Goal: Task Accomplishment & Management: Complete application form

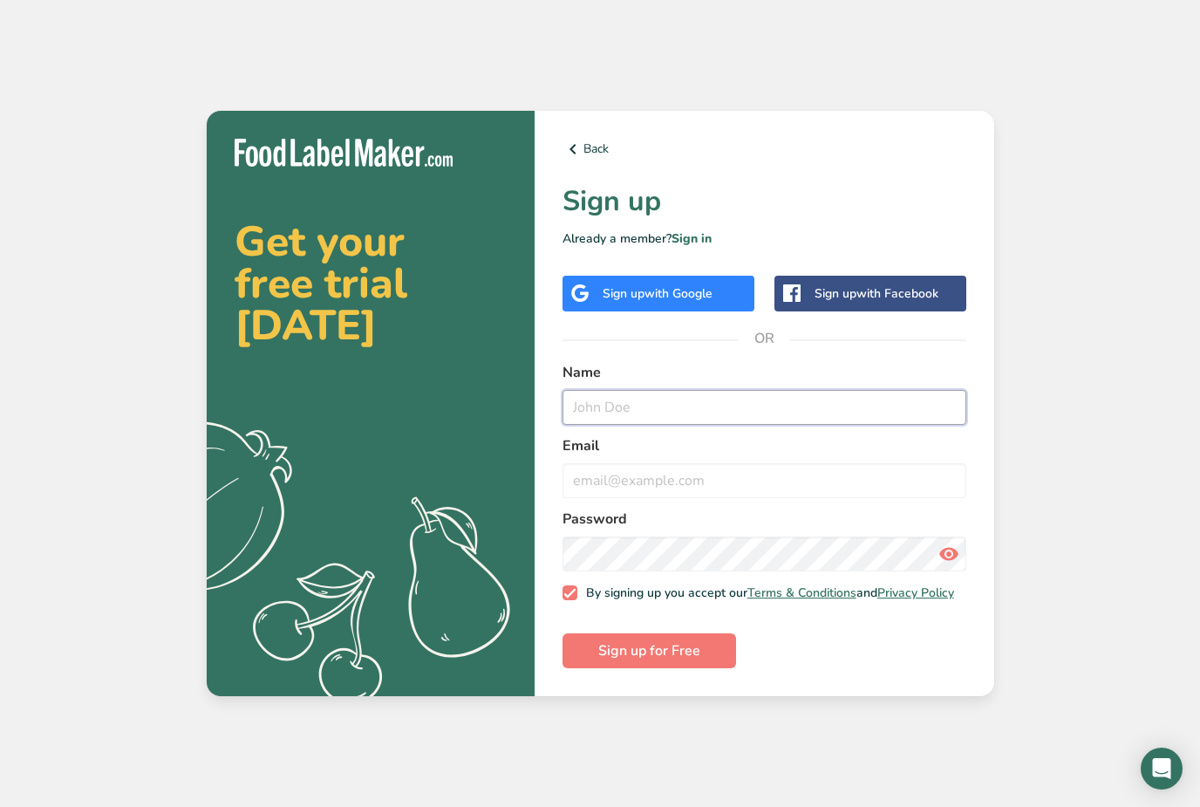
click at [730, 417] on input "text" at bounding box center [765, 407] width 404 height 35
type input "J"
type input "R"
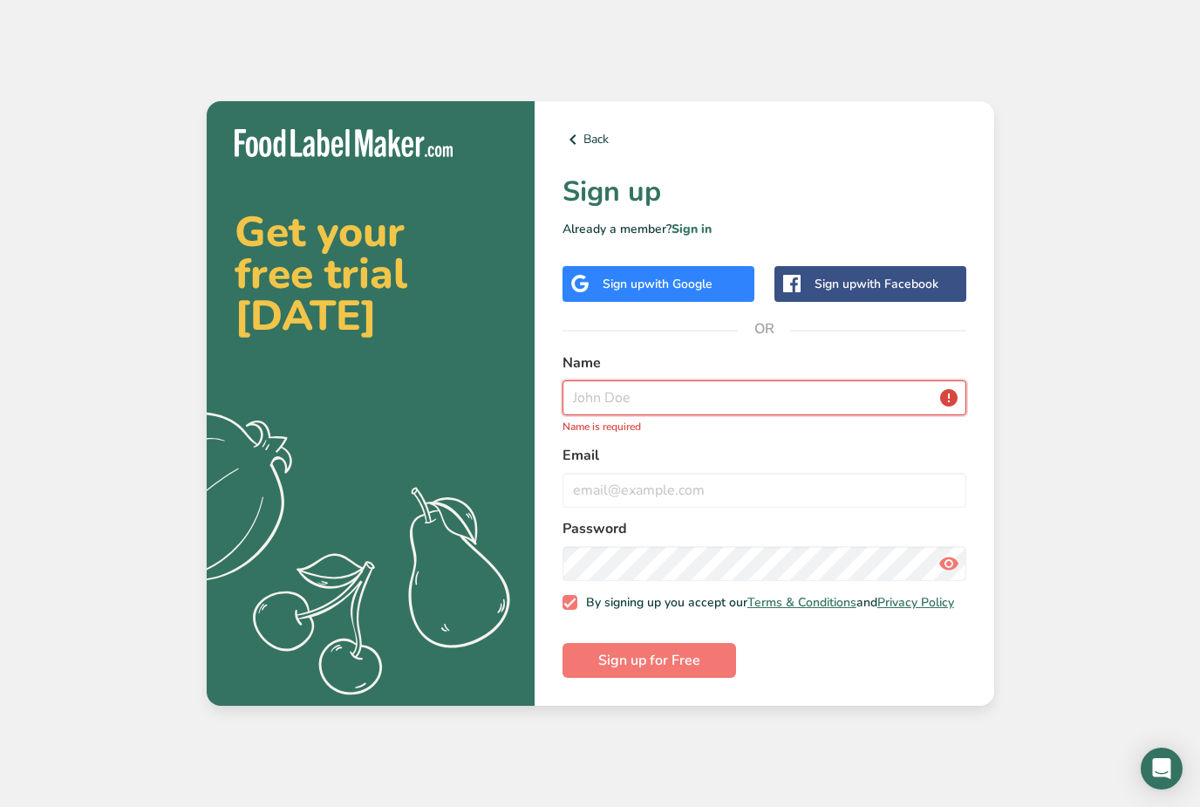
type input "R"
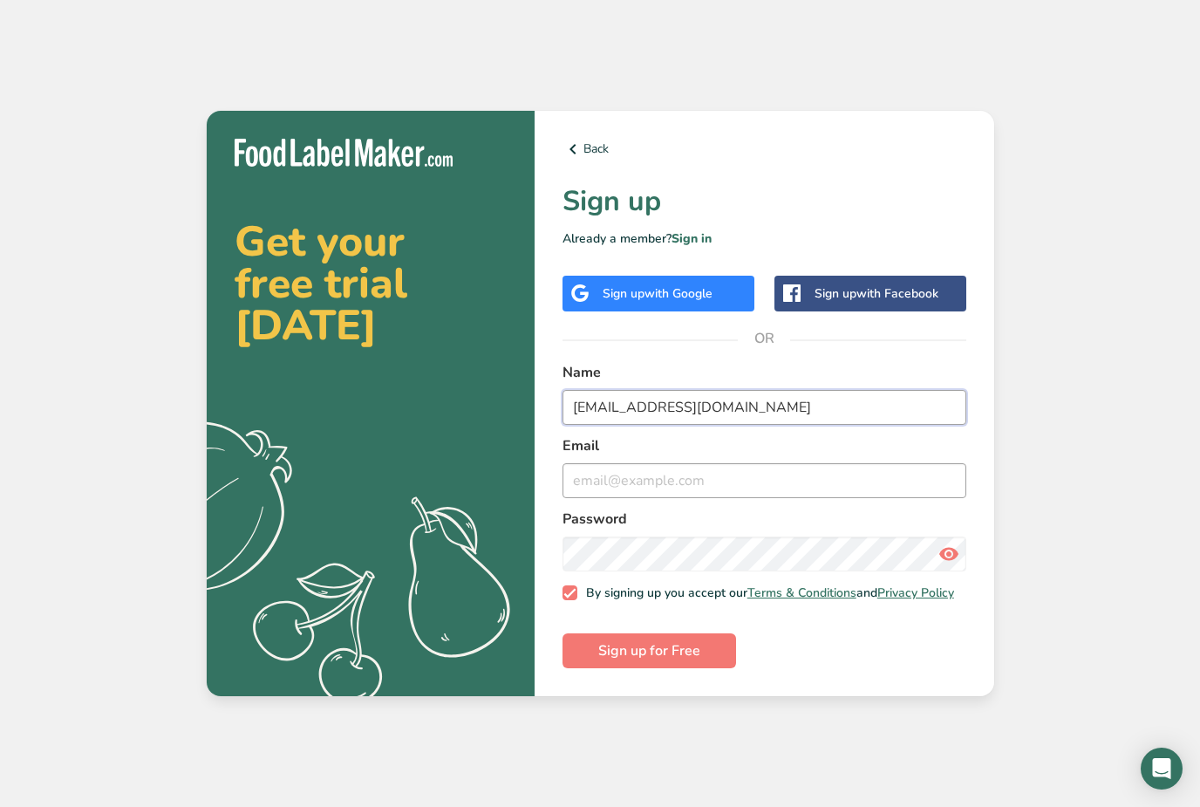
type input "[EMAIL_ADDRESS][DOMAIN_NAME]"
click at [700, 498] on input "email" at bounding box center [765, 480] width 404 height 35
click at [590, 421] on input "[EMAIL_ADDRESS][DOMAIN_NAME]" at bounding box center [765, 407] width 404 height 35
click at [583, 422] on input "[EMAIL_ADDRESS][DOMAIN_NAME]" at bounding box center [765, 407] width 404 height 35
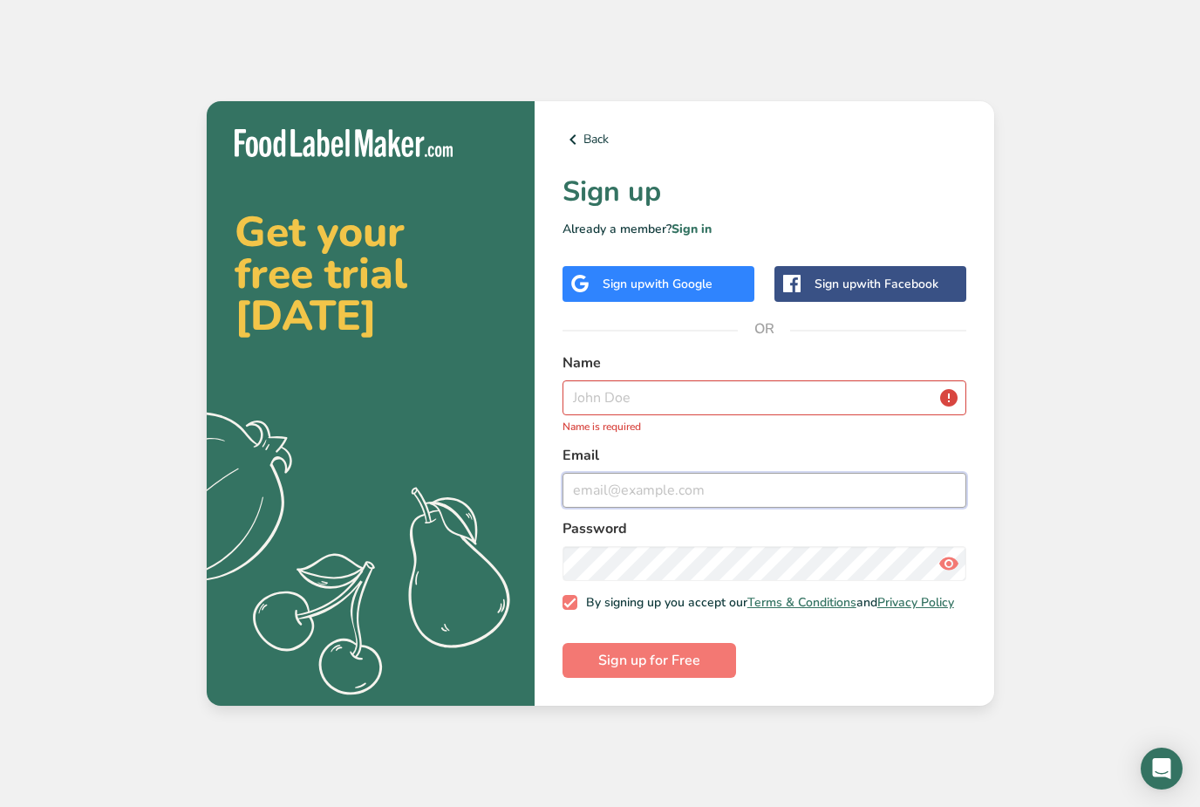
click at [636, 508] on input "email" at bounding box center [765, 490] width 404 height 35
click at [621, 508] on input "email" at bounding box center [765, 490] width 404 height 35
paste input "[EMAIL_ADDRESS][DOMAIN_NAME]"
type input "[EMAIL_ADDRESS][DOMAIN_NAME]"
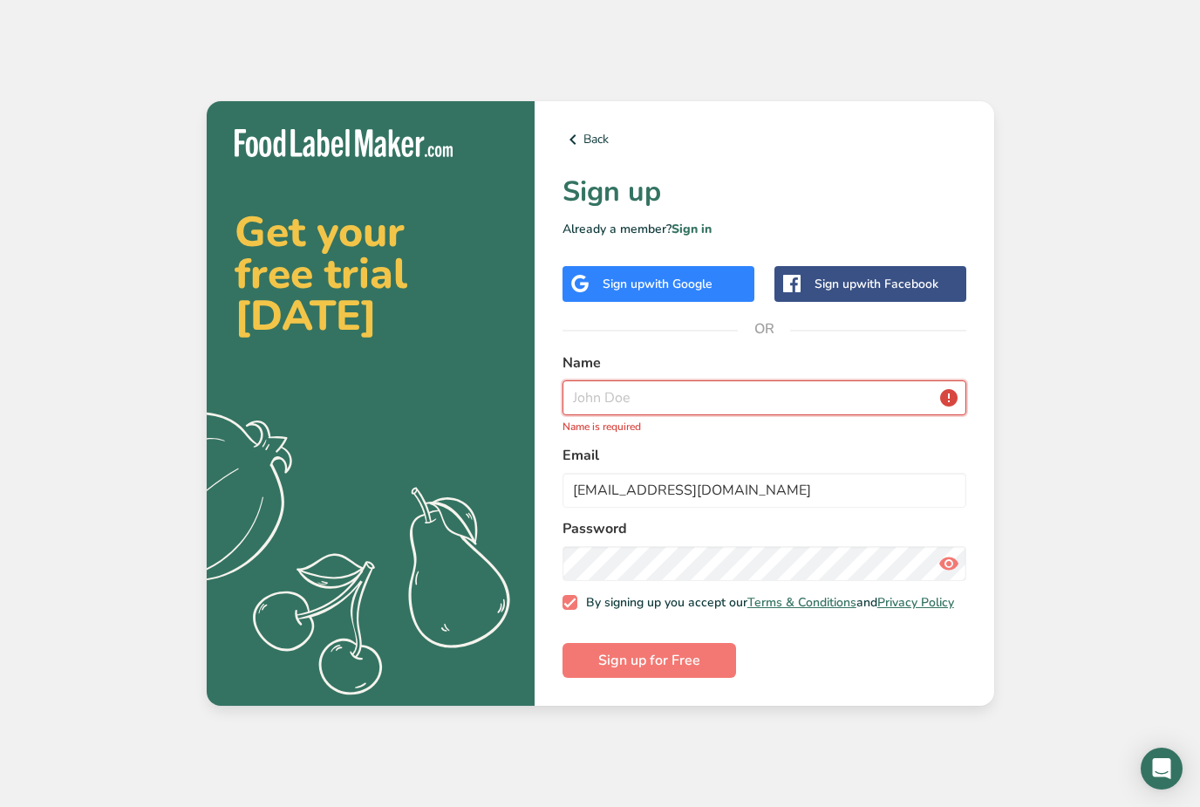
click at [674, 415] on input "text" at bounding box center [765, 397] width 404 height 35
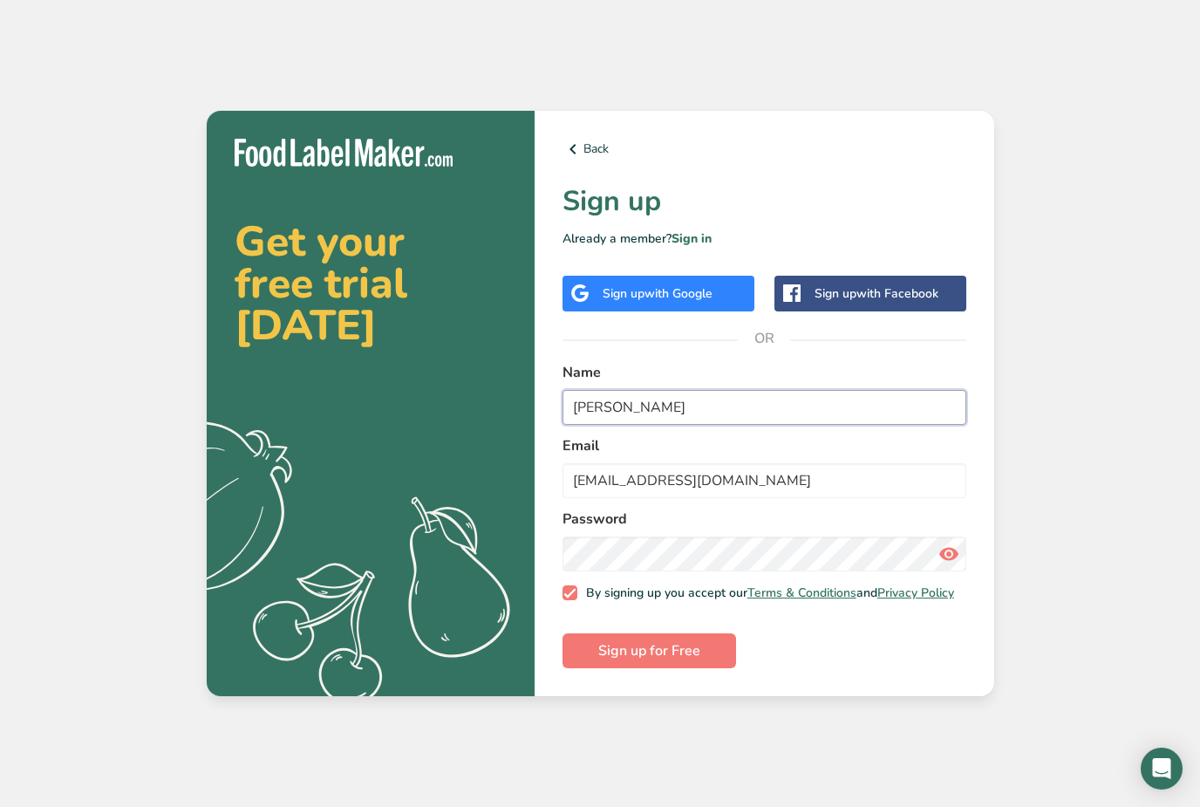
type input "[PERSON_NAME]"
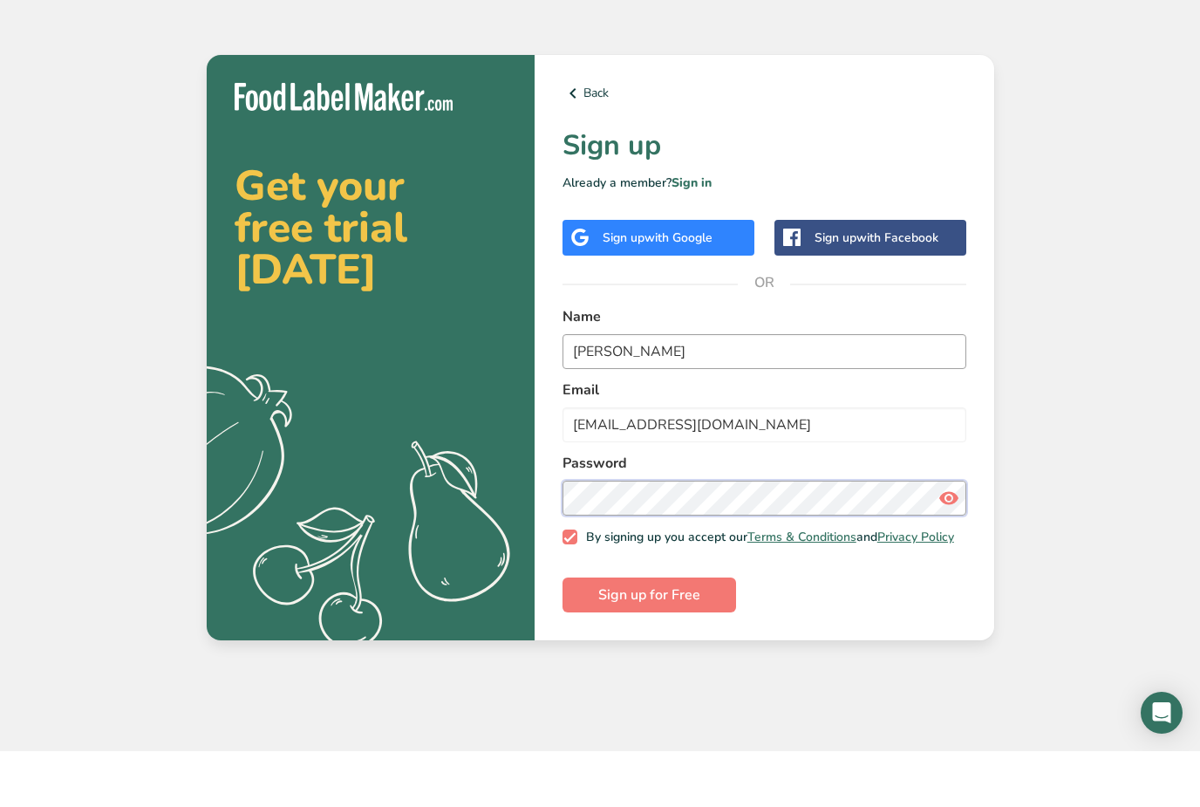
scroll to position [56, 0]
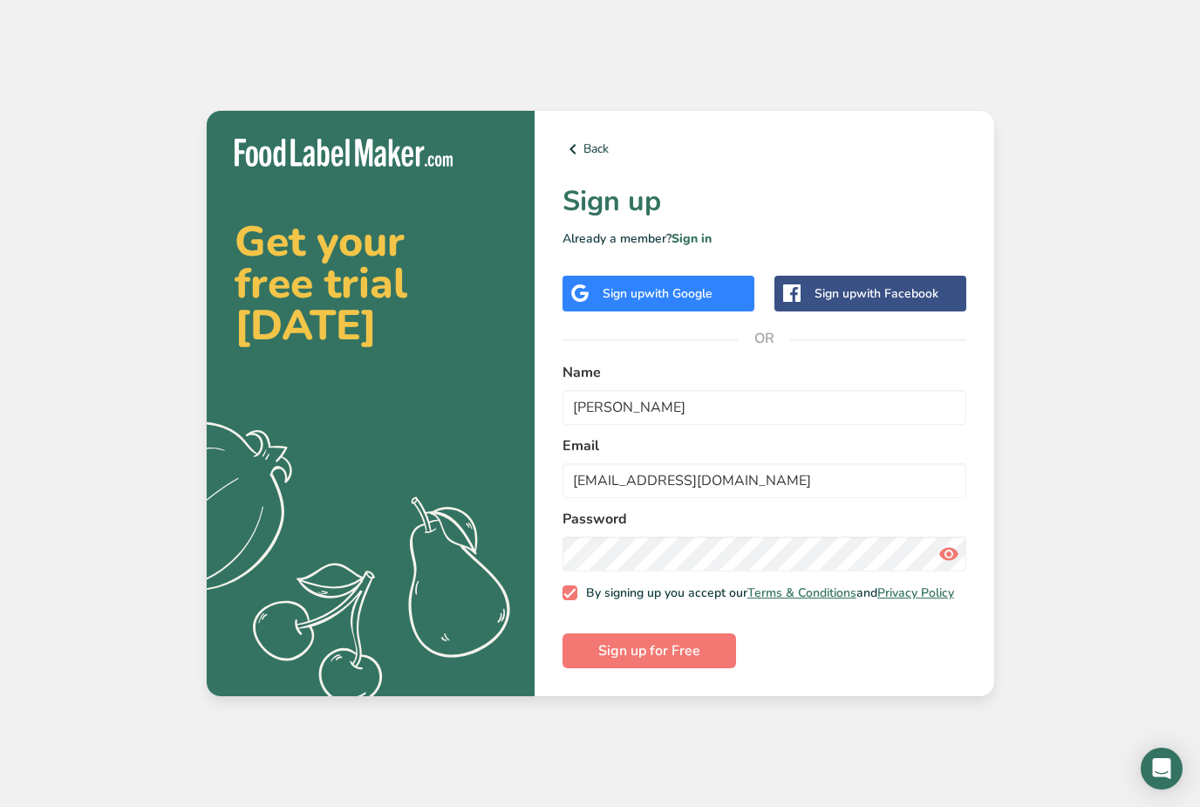
click at [942, 538] on icon at bounding box center [949, 553] width 21 height 31
click at [695, 640] on span "Sign up for Free" at bounding box center [649, 650] width 102 height 21
click at [662, 640] on span "Sign up for Free" at bounding box center [649, 650] width 102 height 21
click at [685, 640] on span "Sign up for Free" at bounding box center [649, 650] width 102 height 21
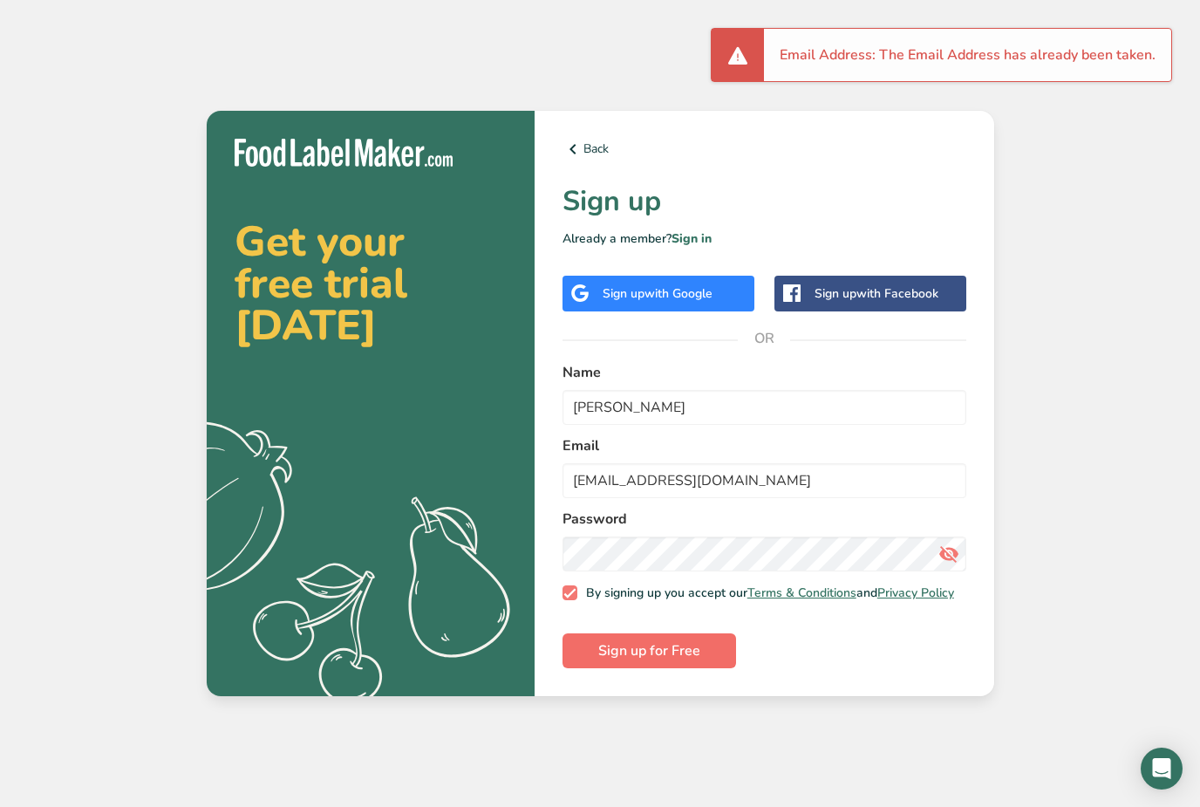
scroll to position [0, 0]
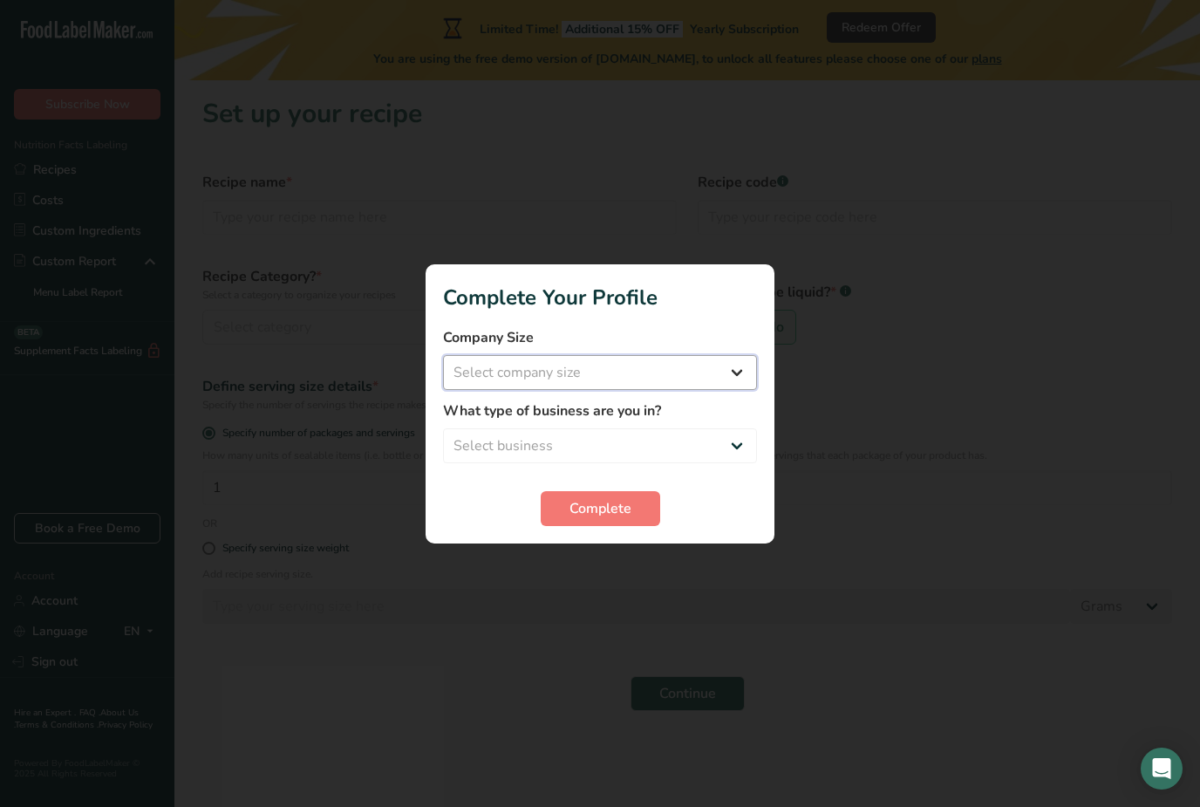
click at [698, 355] on select "Select company size Fewer than 10 Employees 10 to 50 Employees 51 to 500 Employ…" at bounding box center [600, 372] width 314 height 35
select select "1"
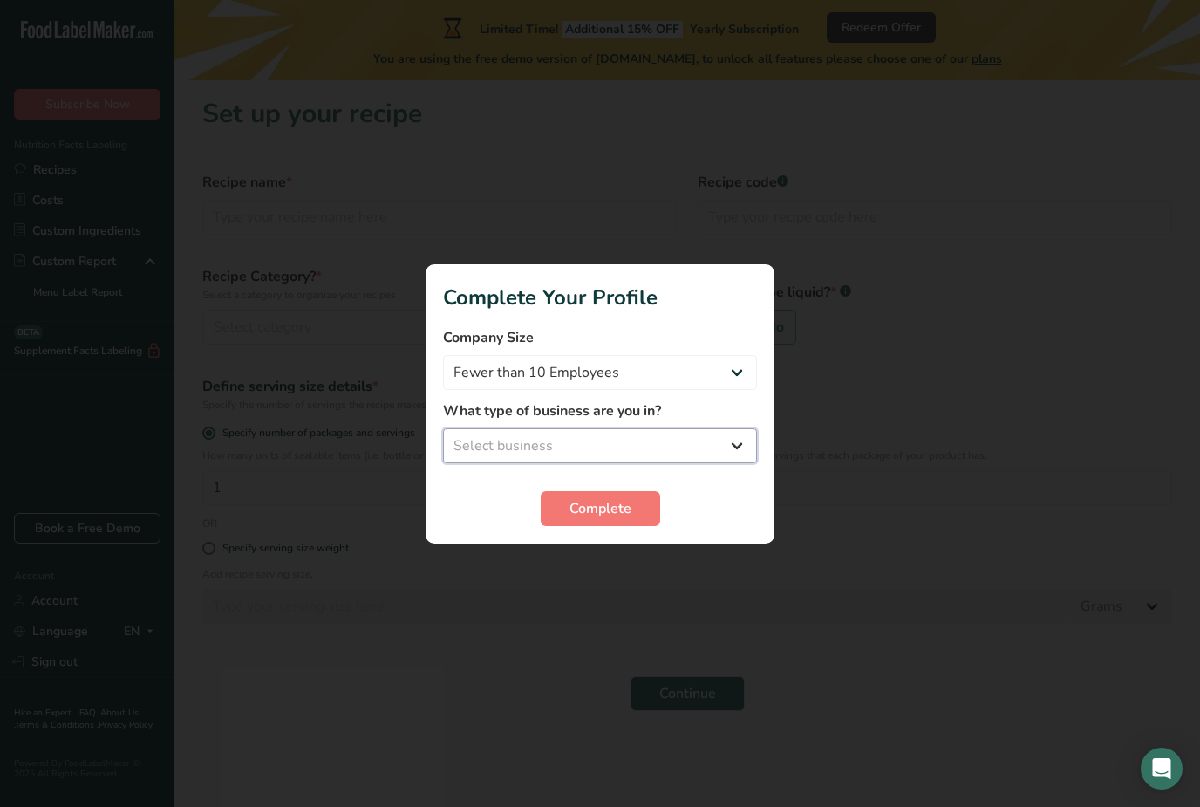
click at [691, 438] on select "Select business Packaged Food Manufacturer Restaurant & Cafe Bakery Meal Plans …" at bounding box center [600, 445] width 314 height 35
select select "1"
click at [598, 515] on span "Complete" at bounding box center [601, 508] width 62 height 21
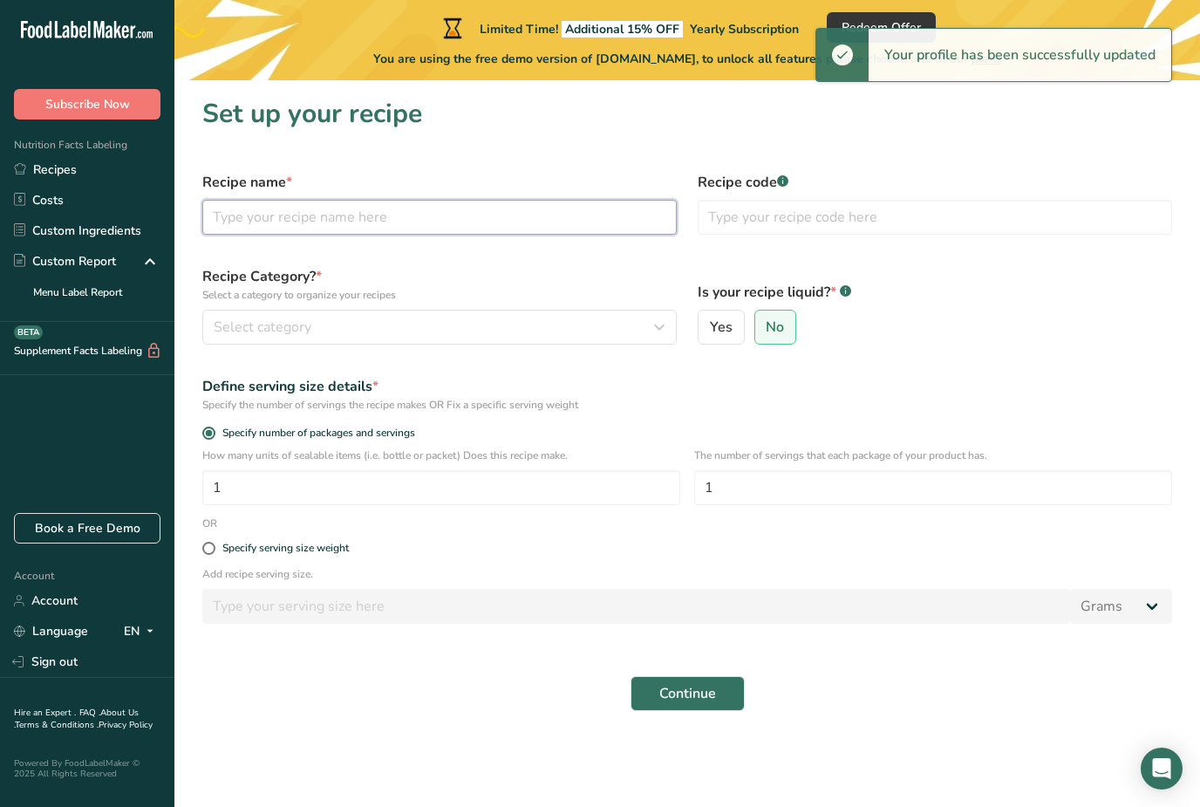
click at [487, 224] on input "text" at bounding box center [439, 217] width 475 height 35
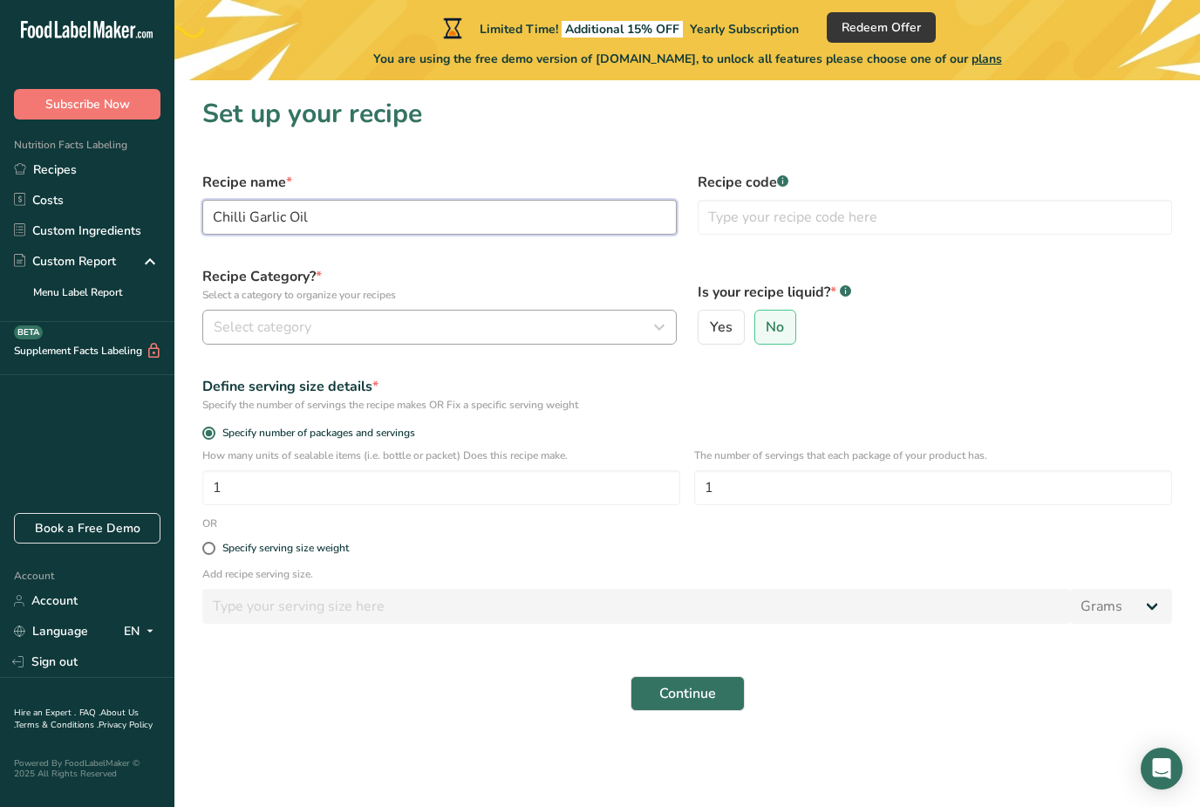
type input "Chilli Garlic Oil"
click at [483, 332] on div "Select category" at bounding box center [434, 327] width 441 height 21
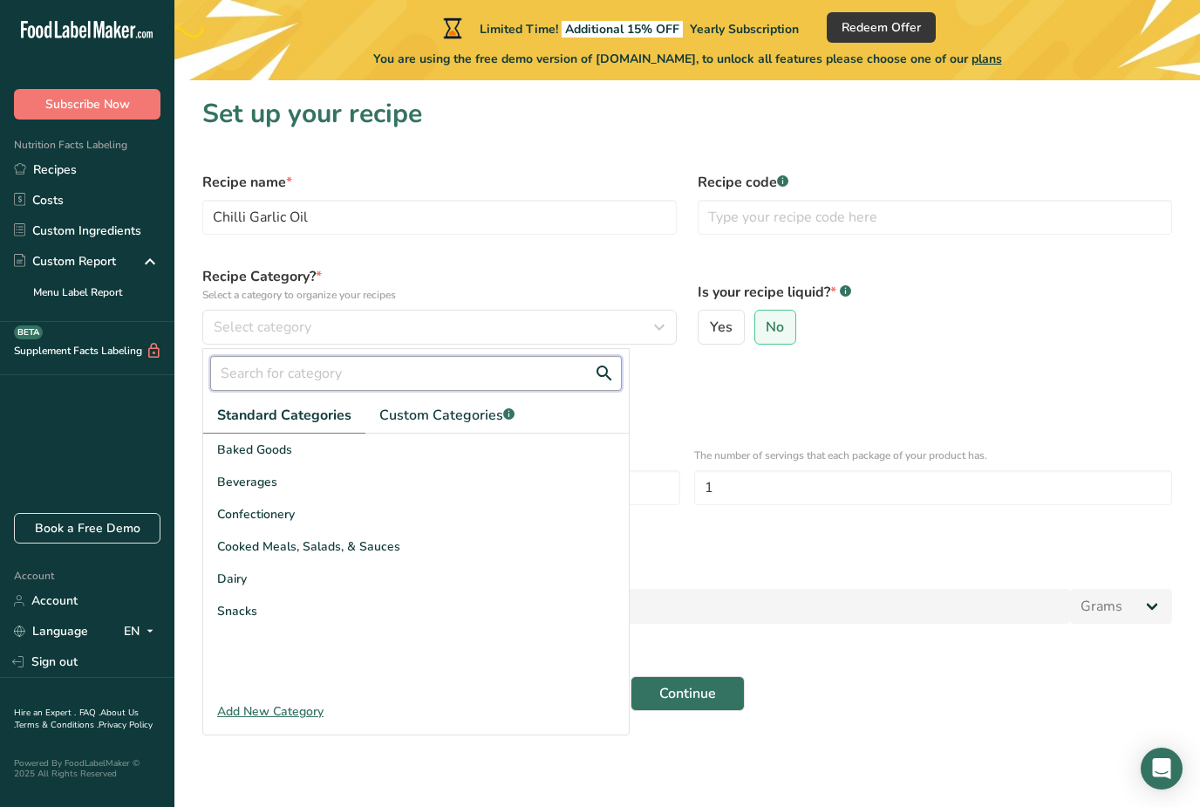
click at [428, 368] on input "text" at bounding box center [416, 373] width 412 height 35
click at [484, 408] on span "Custom Categories .a-a{fill:#347362;}.b-a{fill:#fff;}" at bounding box center [446, 415] width 135 height 21
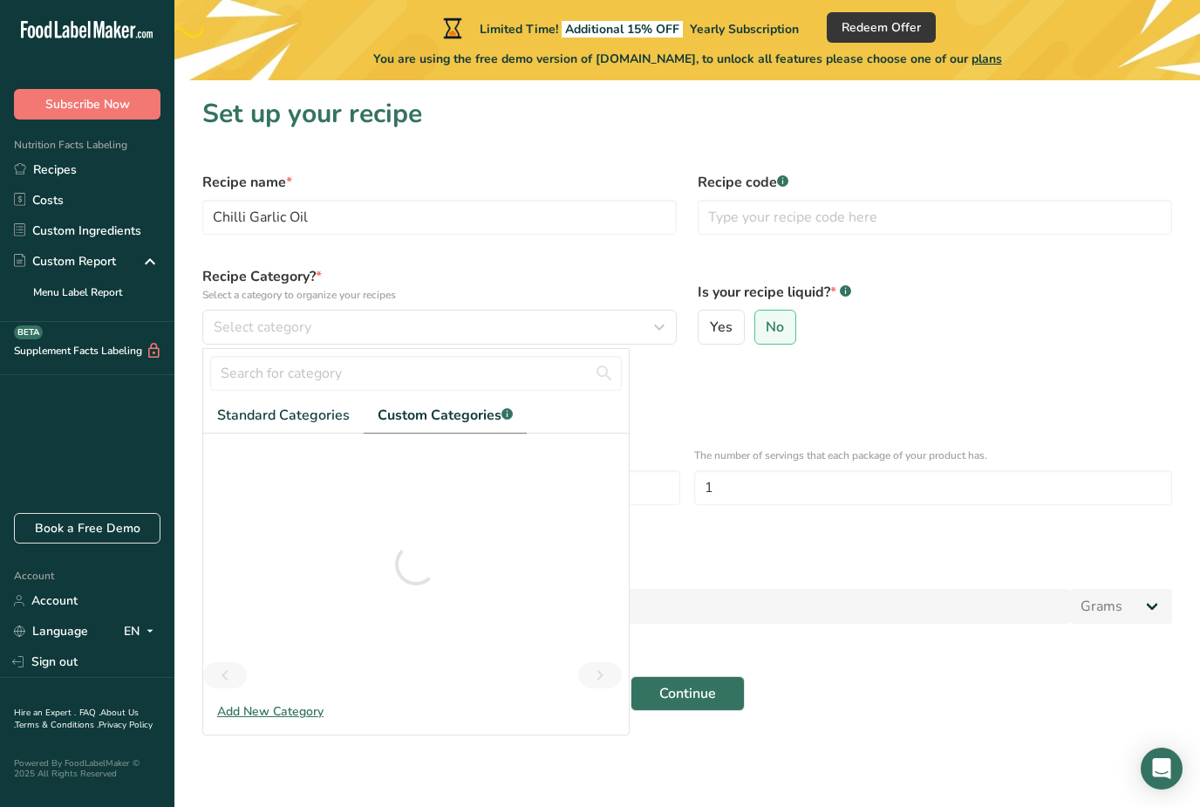
click at [646, 404] on div "Specify the number of servings the recipe makes OR Fix a specific serving weight" at bounding box center [687, 405] width 970 height 16
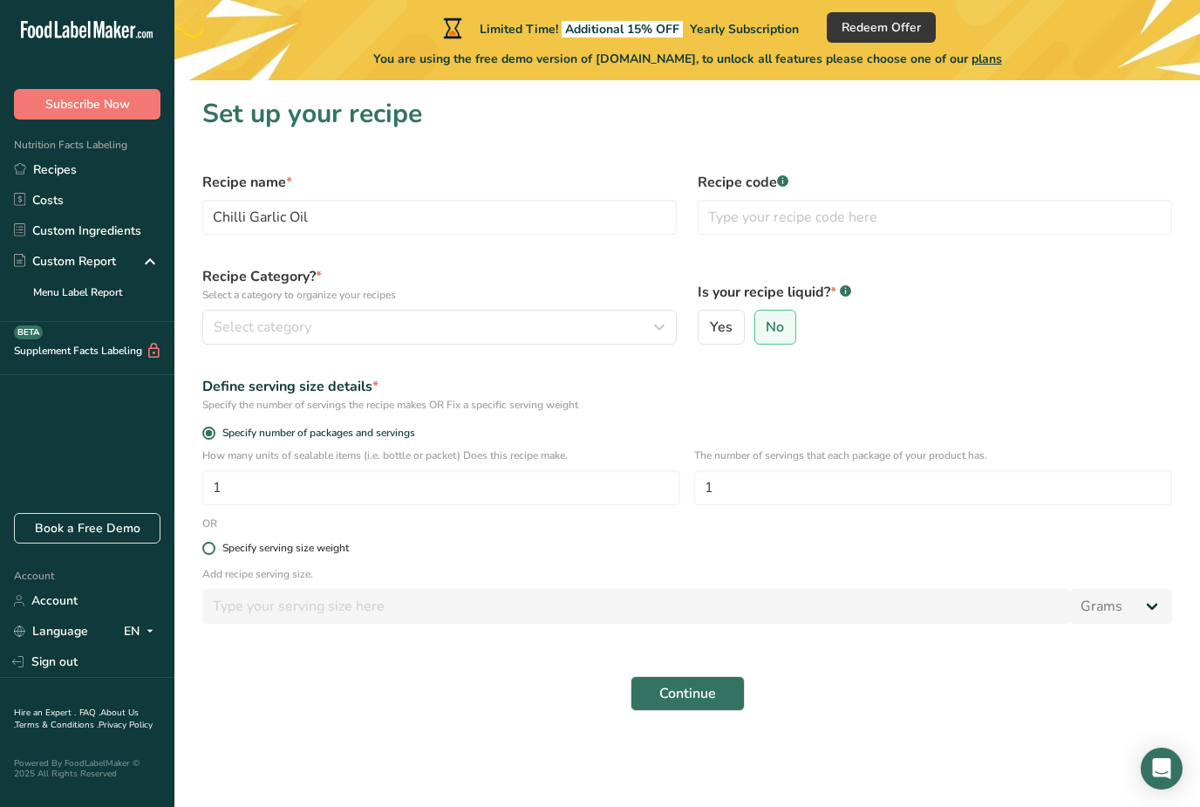
click at [218, 546] on span "Specify serving size weight" at bounding box center [281, 548] width 133 height 13
click at [214, 546] on input "Specify serving size weight" at bounding box center [207, 548] width 11 height 11
radio input "true"
radio input "false"
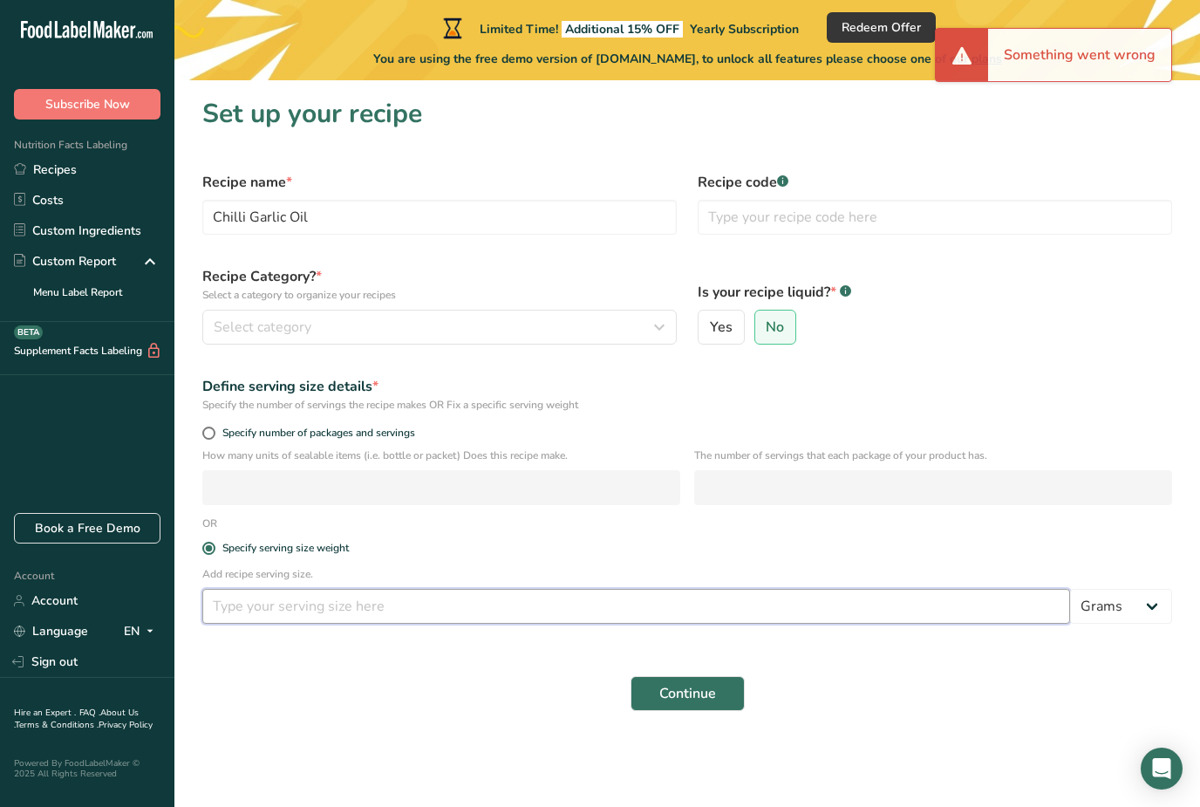
click at [308, 610] on input "number" at bounding box center [636, 606] width 868 height 35
type input "250"
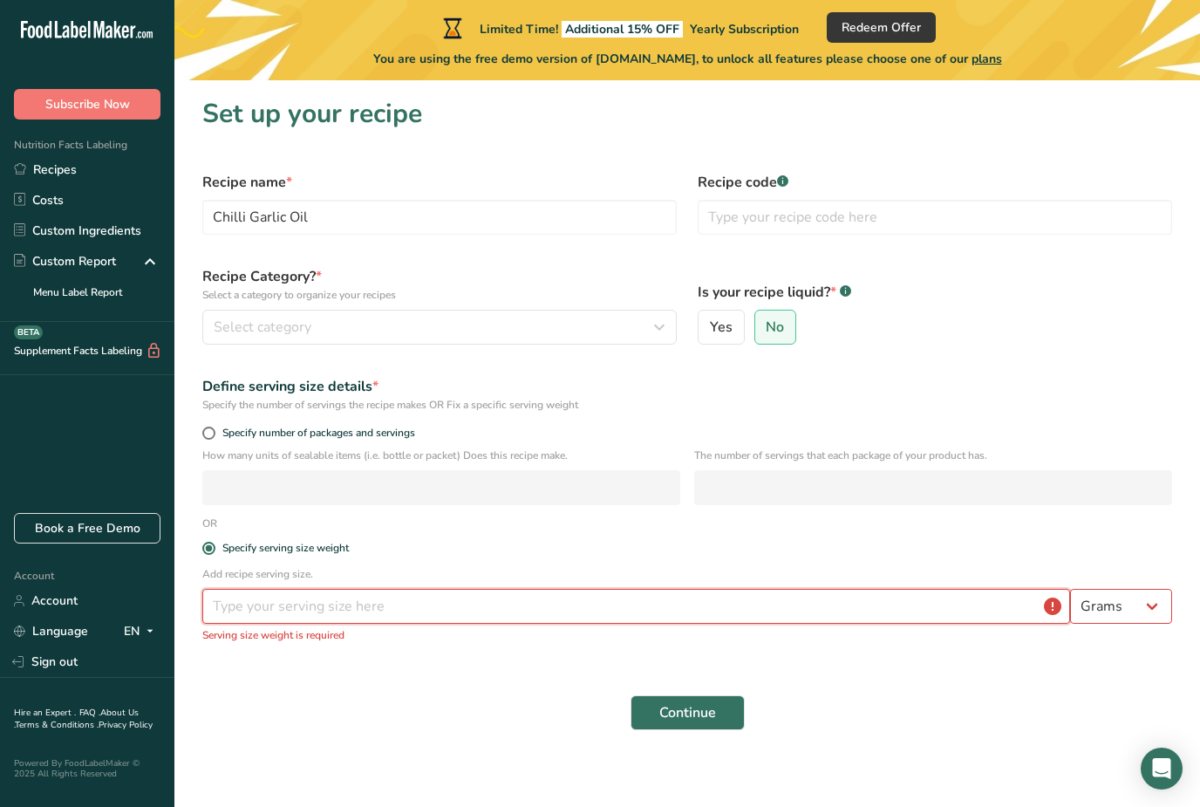
type input "250"
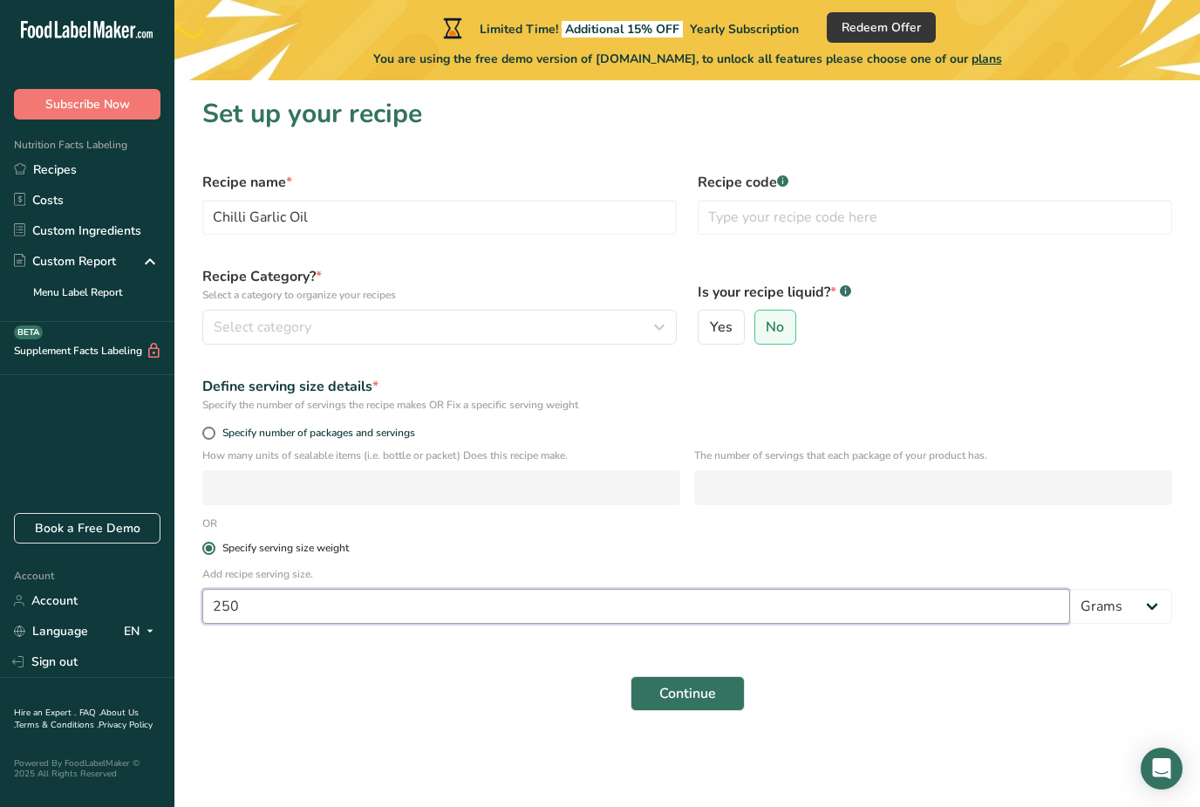
type input "250"
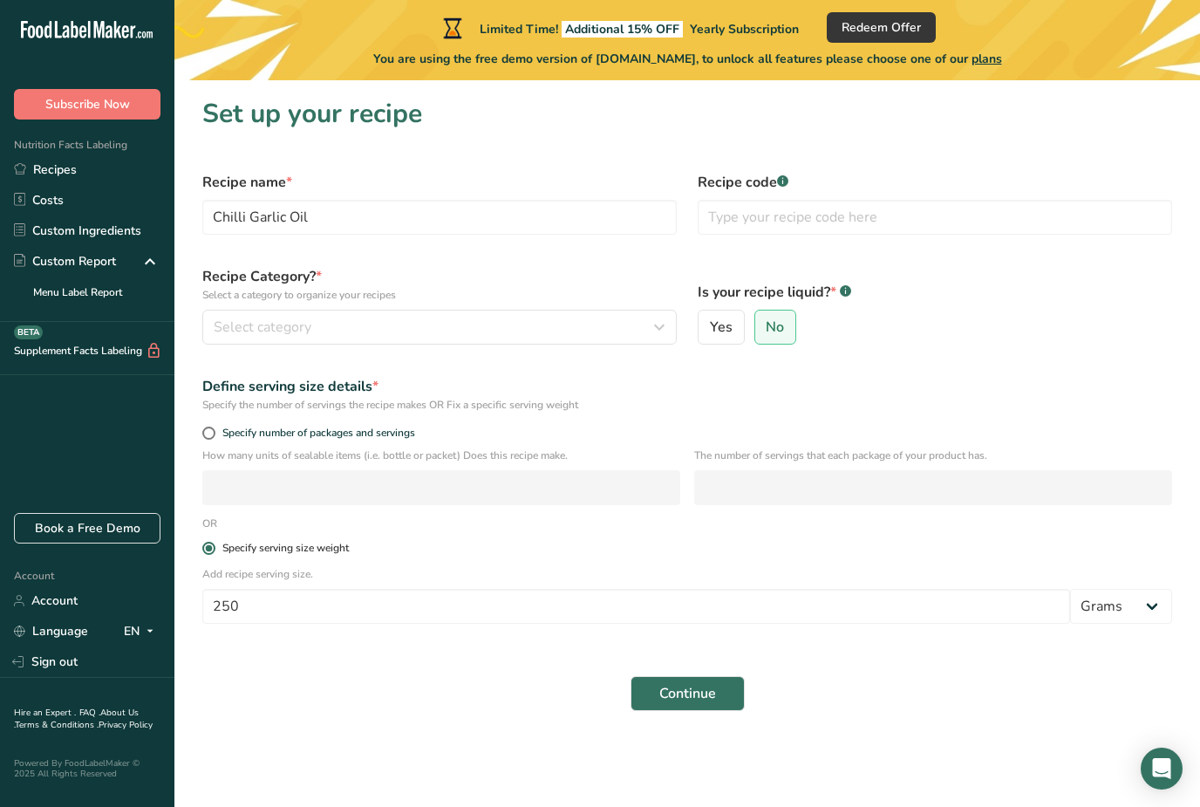
click at [730, 546] on label "Specify serving size weight" at bounding box center [687, 548] width 970 height 13
click at [214, 546] on input "Specify serving size weight" at bounding box center [207, 548] width 11 height 11
click at [786, 171] on div "Recipe code .a-a{fill:#347362;}.b-a{fill:#fff;}" at bounding box center [934, 203] width 495 height 84
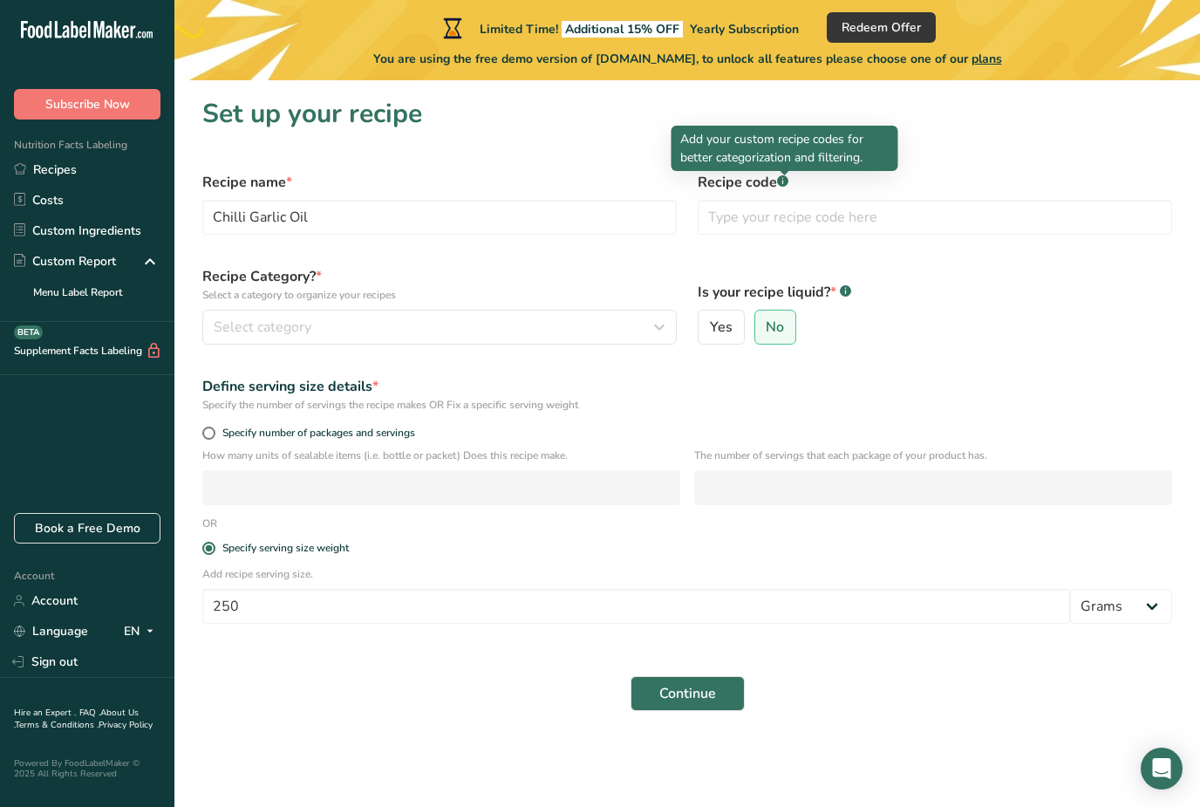
click at [960, 147] on section "Set up your recipe Recipe name * Chilli Garlic Oil Recipe code .a-a{fill:#34736…" at bounding box center [687, 409] width 1026 height 659
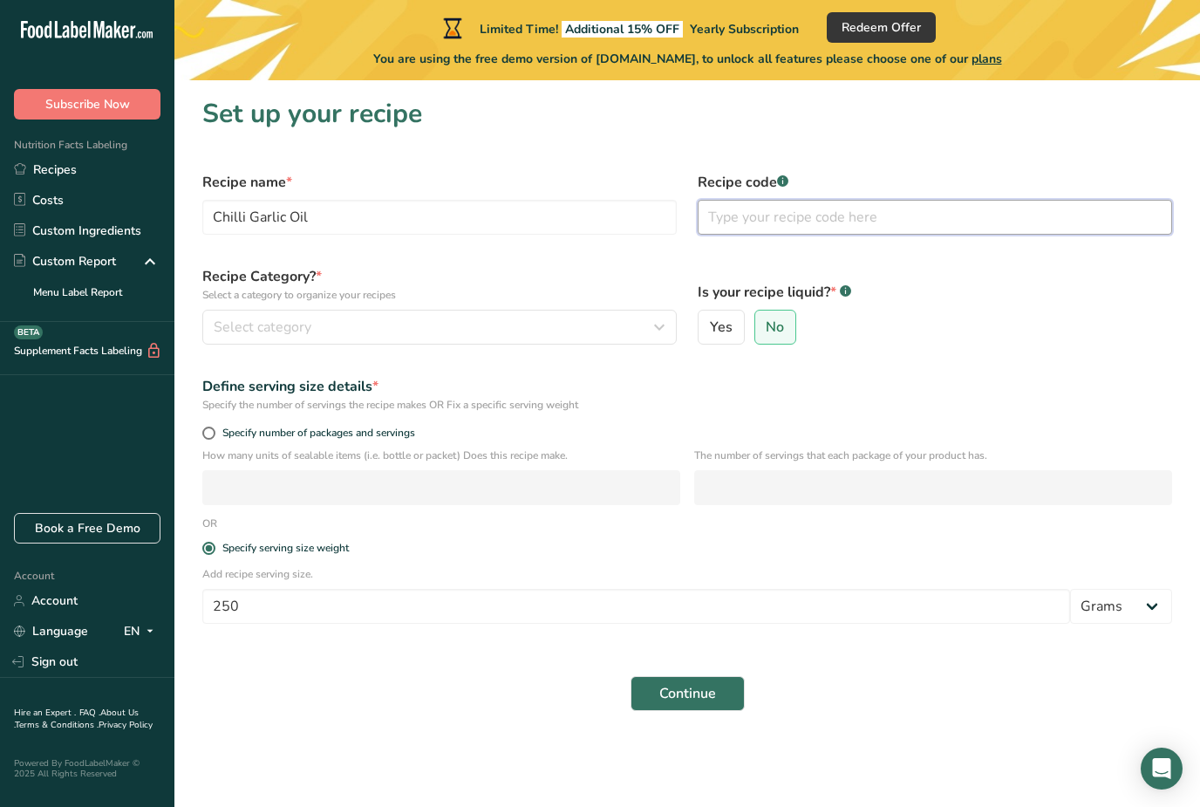
click at [826, 217] on input "text" at bounding box center [935, 217] width 475 height 35
type input "001"
click at [416, 315] on button "Select category" at bounding box center [439, 327] width 475 height 35
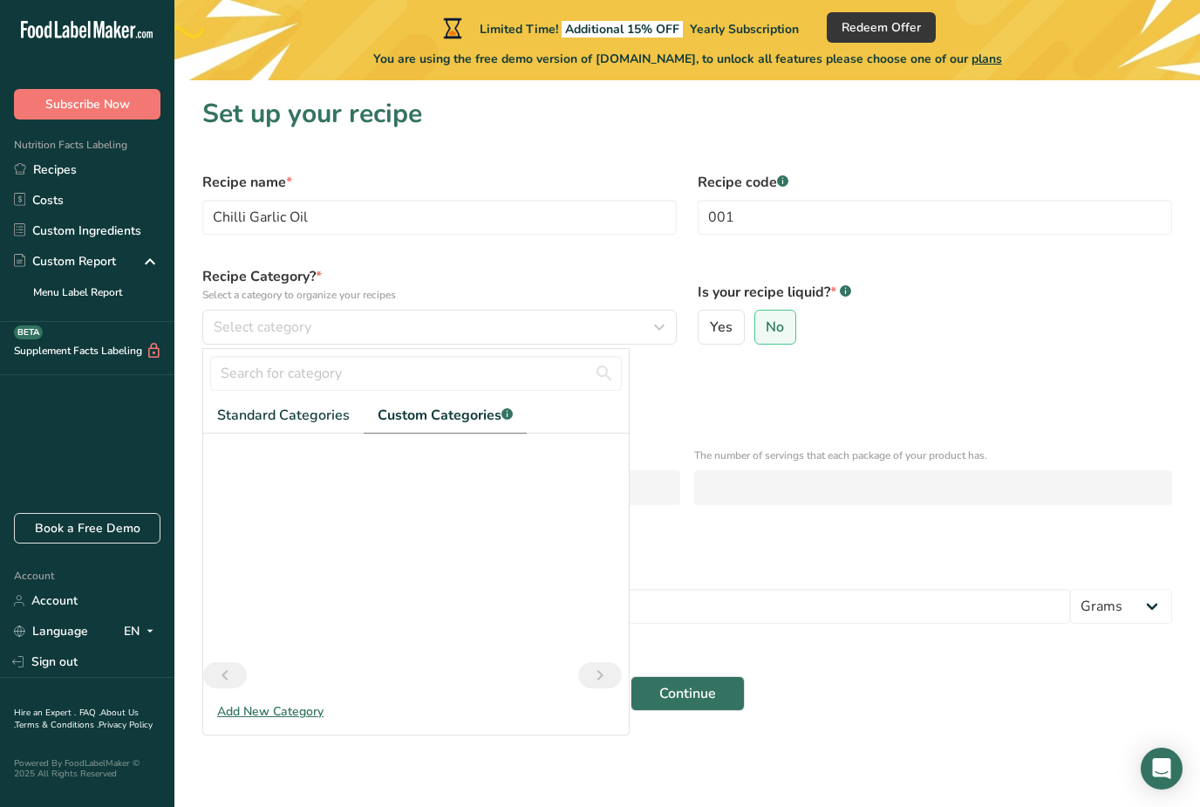
click at [286, 718] on div "Add New Category" at bounding box center [416, 711] width 426 height 18
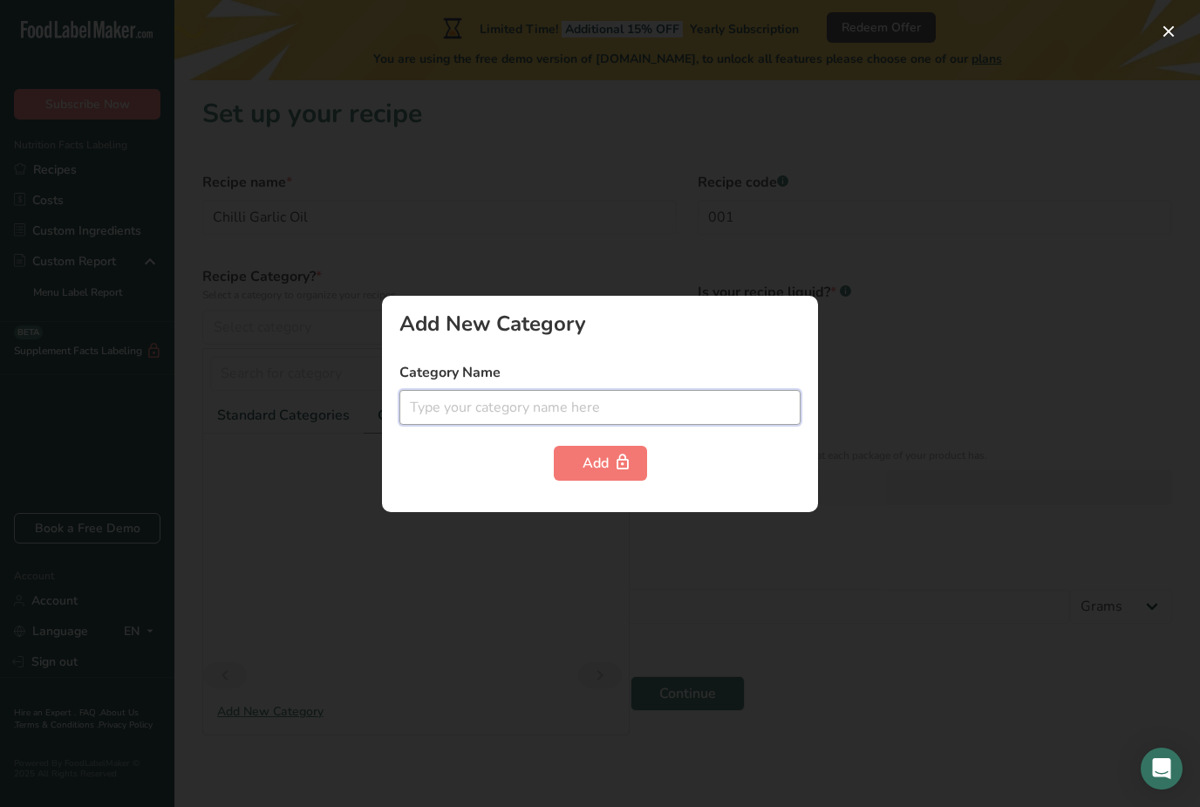
click at [533, 420] on input "text" at bounding box center [600, 407] width 401 height 35
type input "Chilli garlic oil"
click at [618, 458] on icon "button" at bounding box center [622, 462] width 17 height 27
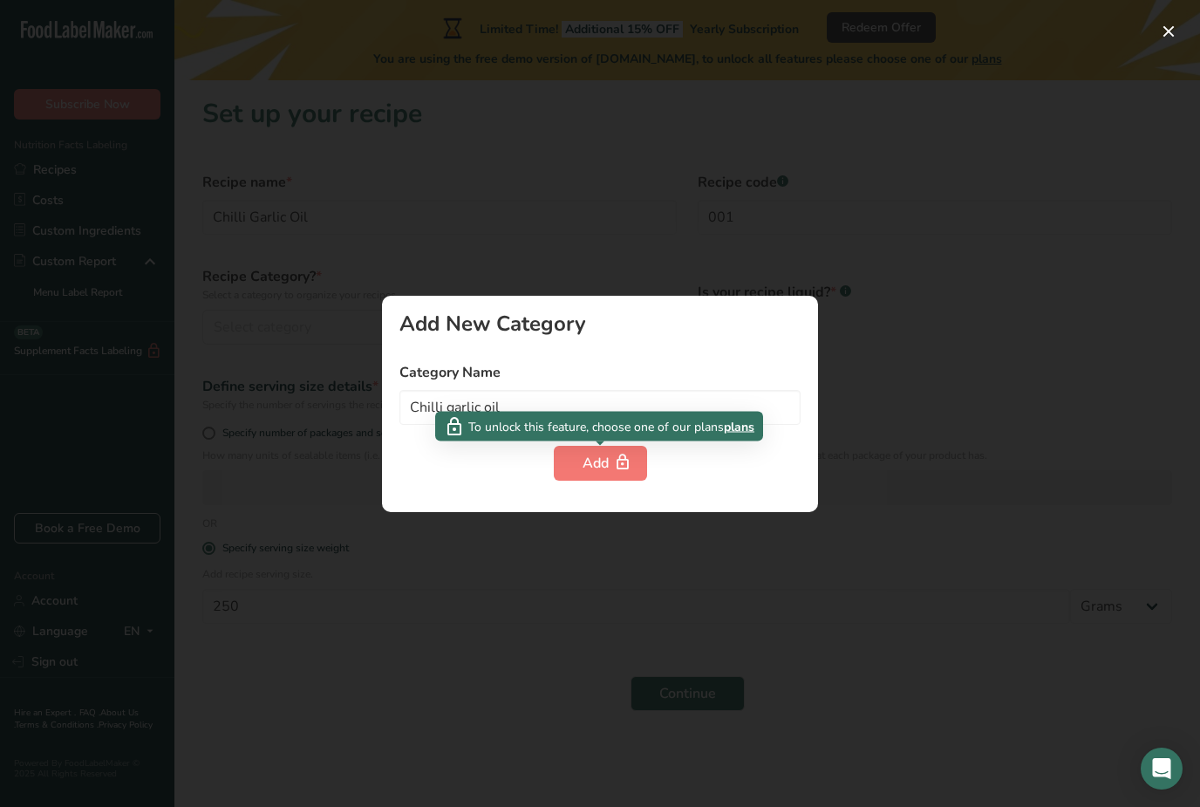
click at [881, 288] on div at bounding box center [600, 403] width 1200 height 807
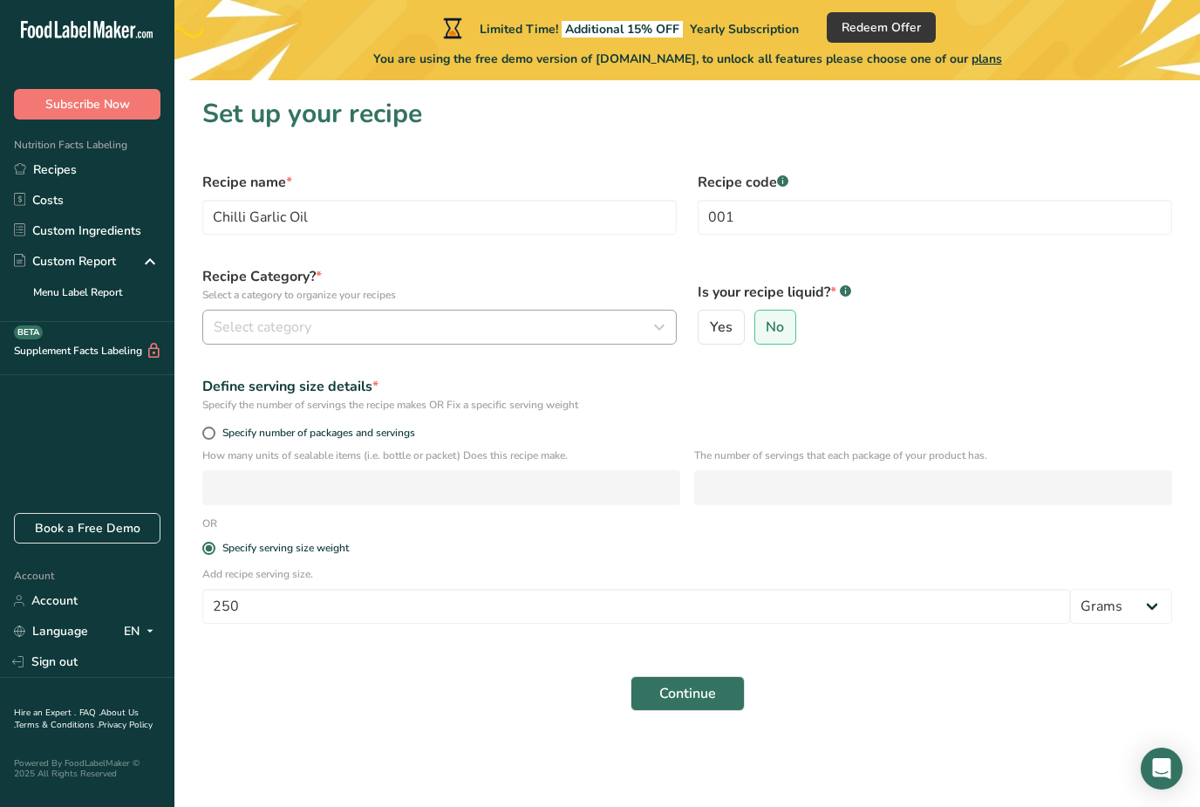
click at [414, 323] on div "Select category" at bounding box center [434, 327] width 441 height 21
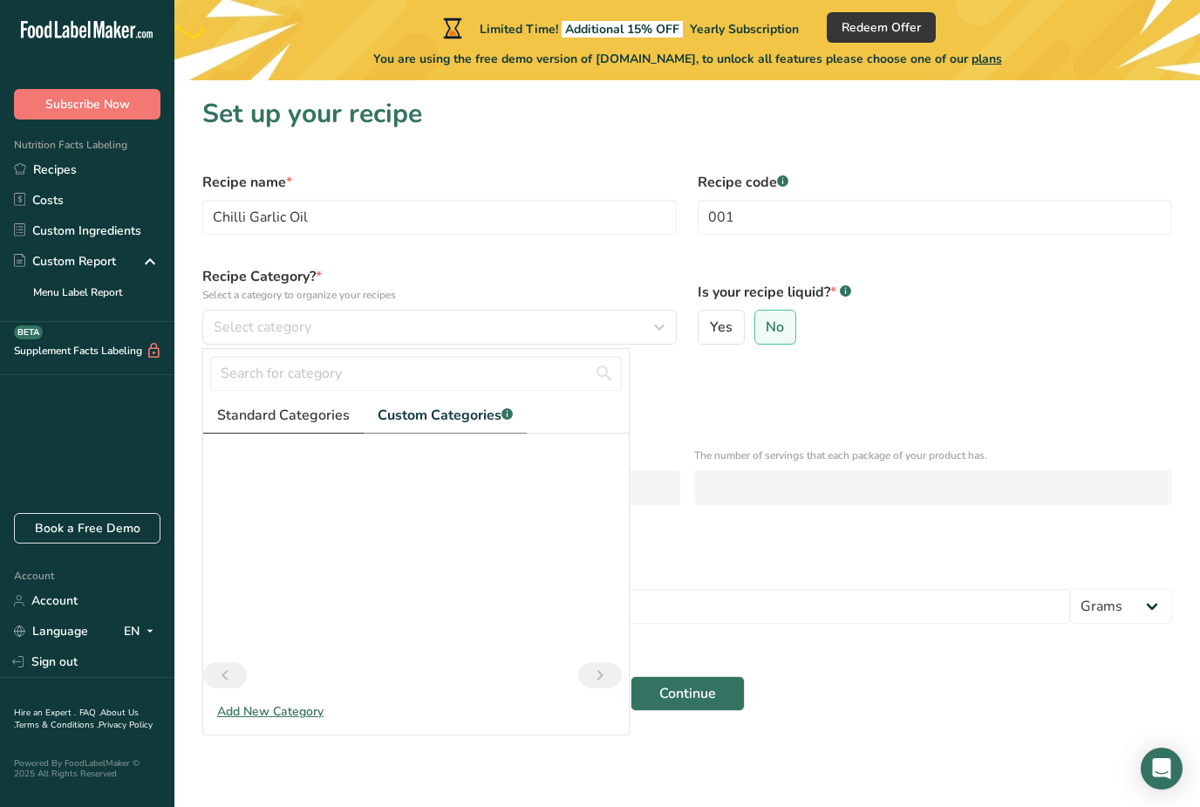
click at [323, 420] on span "Standard Categories" at bounding box center [283, 415] width 133 height 21
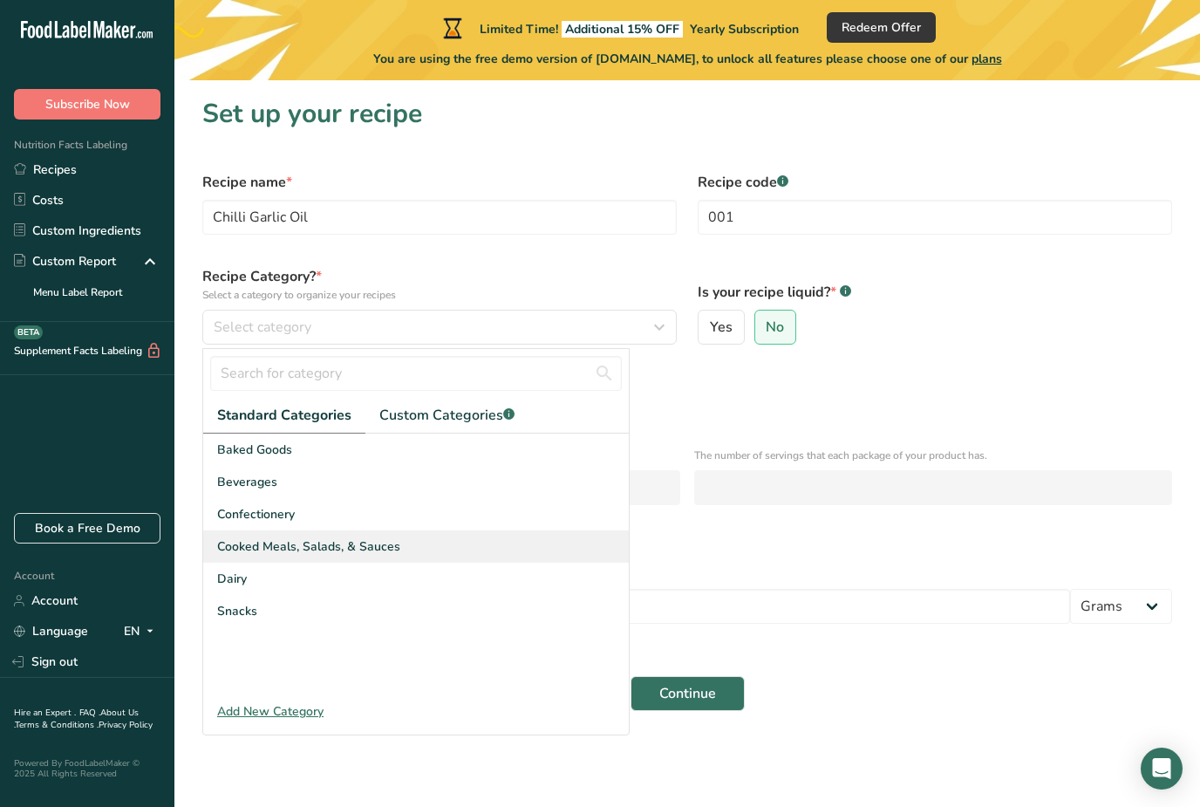
click at [396, 543] on div "Cooked Meals, Salads, & Sauces" at bounding box center [416, 546] width 426 height 32
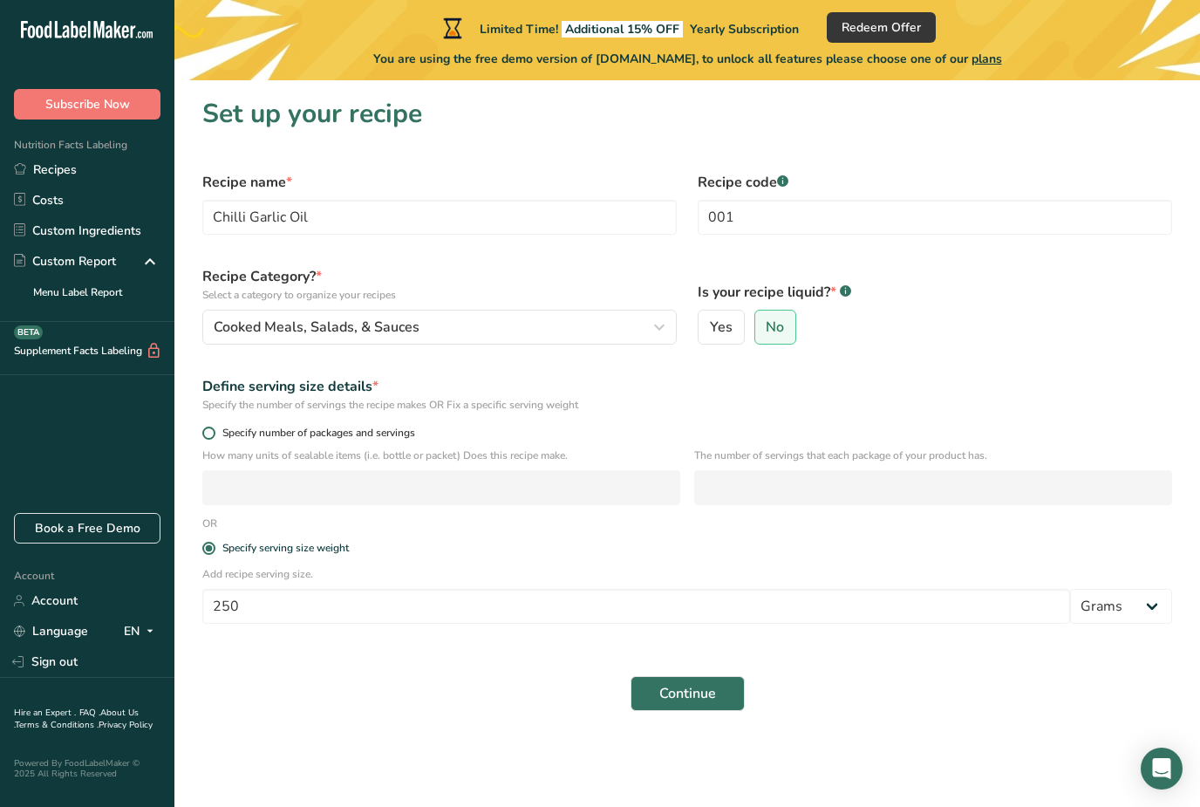
click at [216, 433] on span "Specify number of packages and servings" at bounding box center [315, 433] width 200 height 13
click at [214, 433] on input "Specify number of packages and servings" at bounding box center [207, 432] width 11 height 11
radio input "true"
radio input "false"
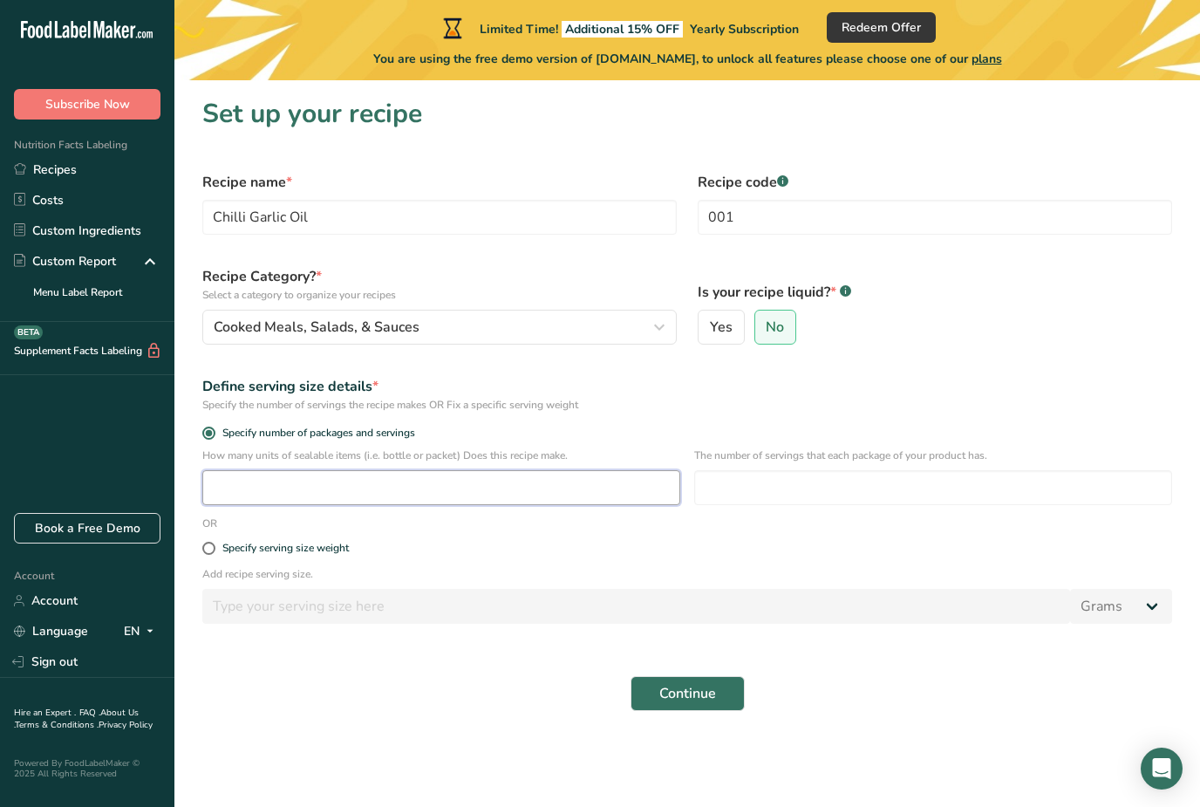
click at [286, 490] on input "number" at bounding box center [441, 487] width 478 height 35
type input "1"
click at [769, 494] on input "number" at bounding box center [933, 487] width 478 height 35
type input "250"
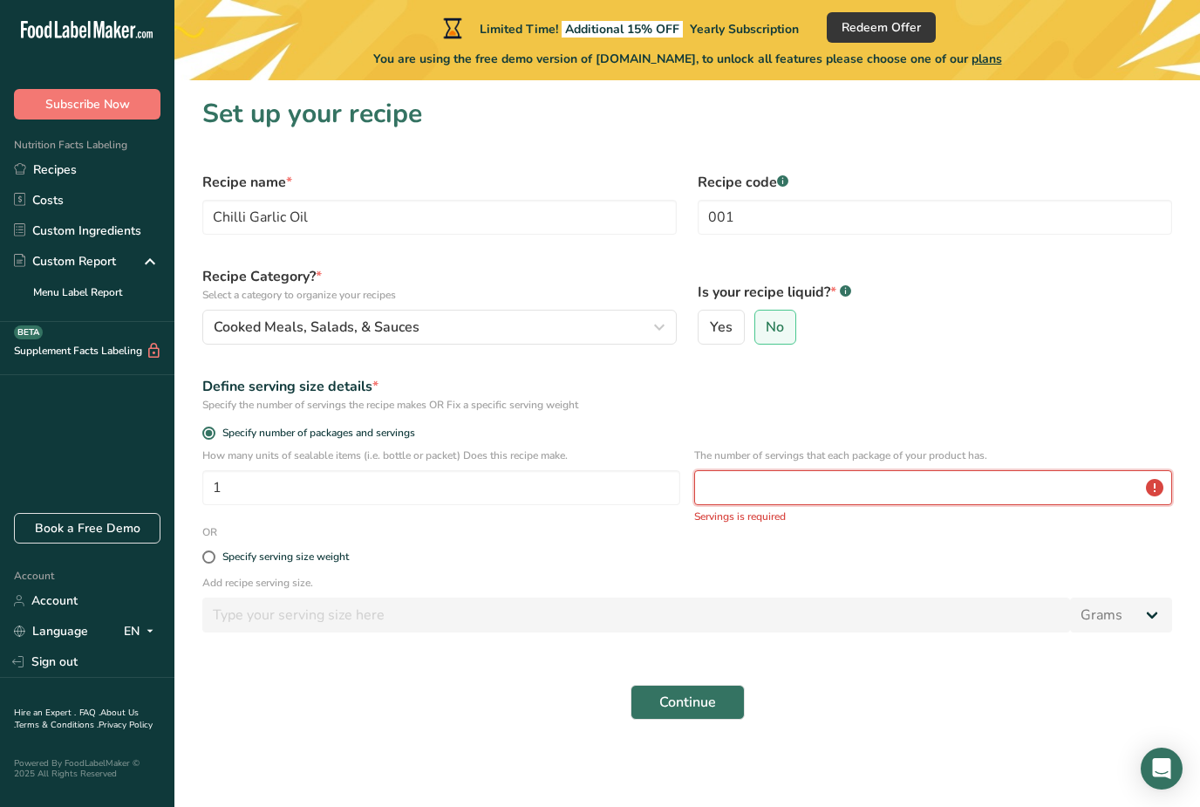
type input "250"
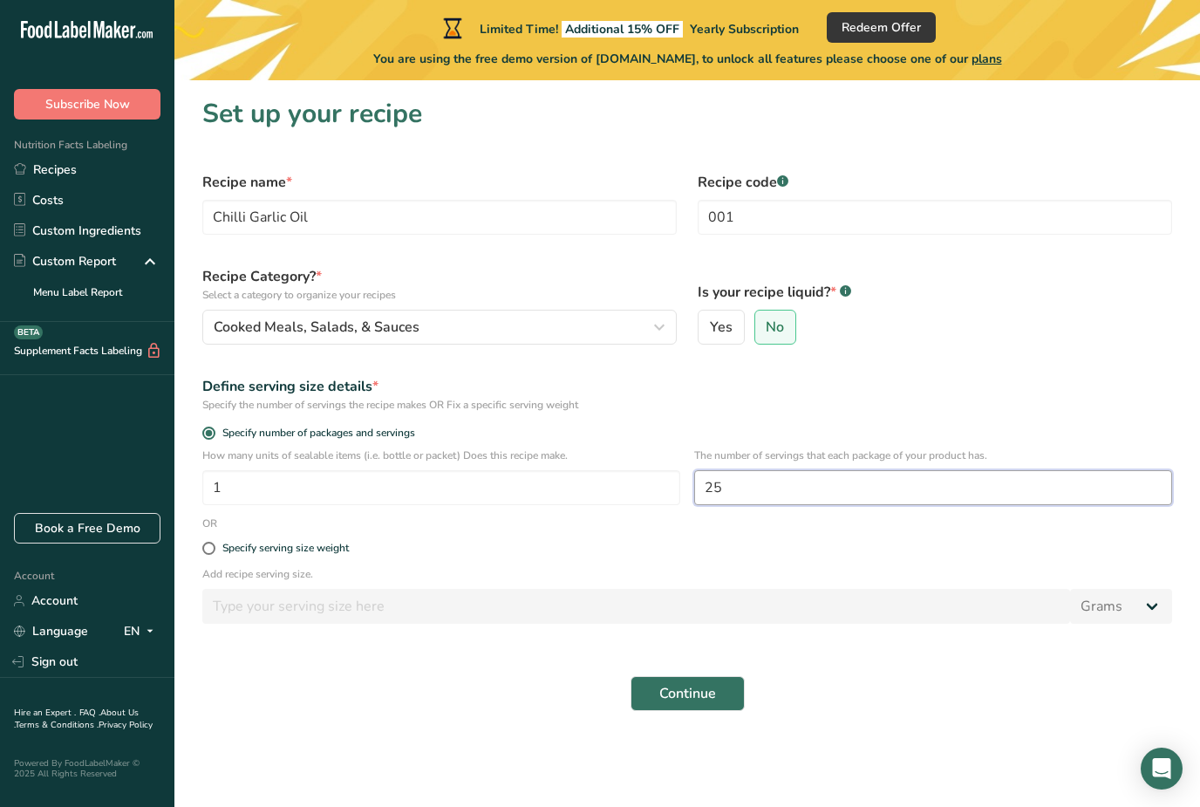
type input "2"
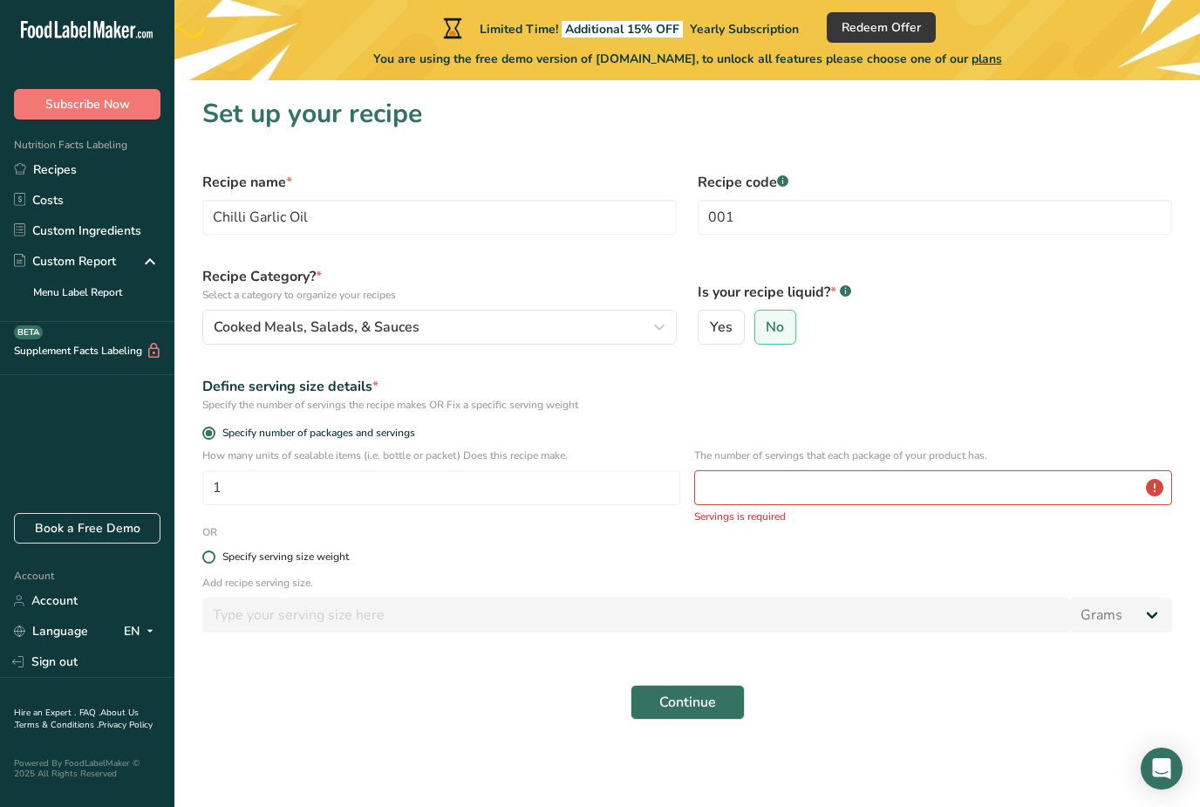
click at [206, 563] on span at bounding box center [208, 556] width 13 height 13
click at [206, 563] on input "Specify serving size weight" at bounding box center [207, 556] width 11 height 11
radio input "true"
radio input "false"
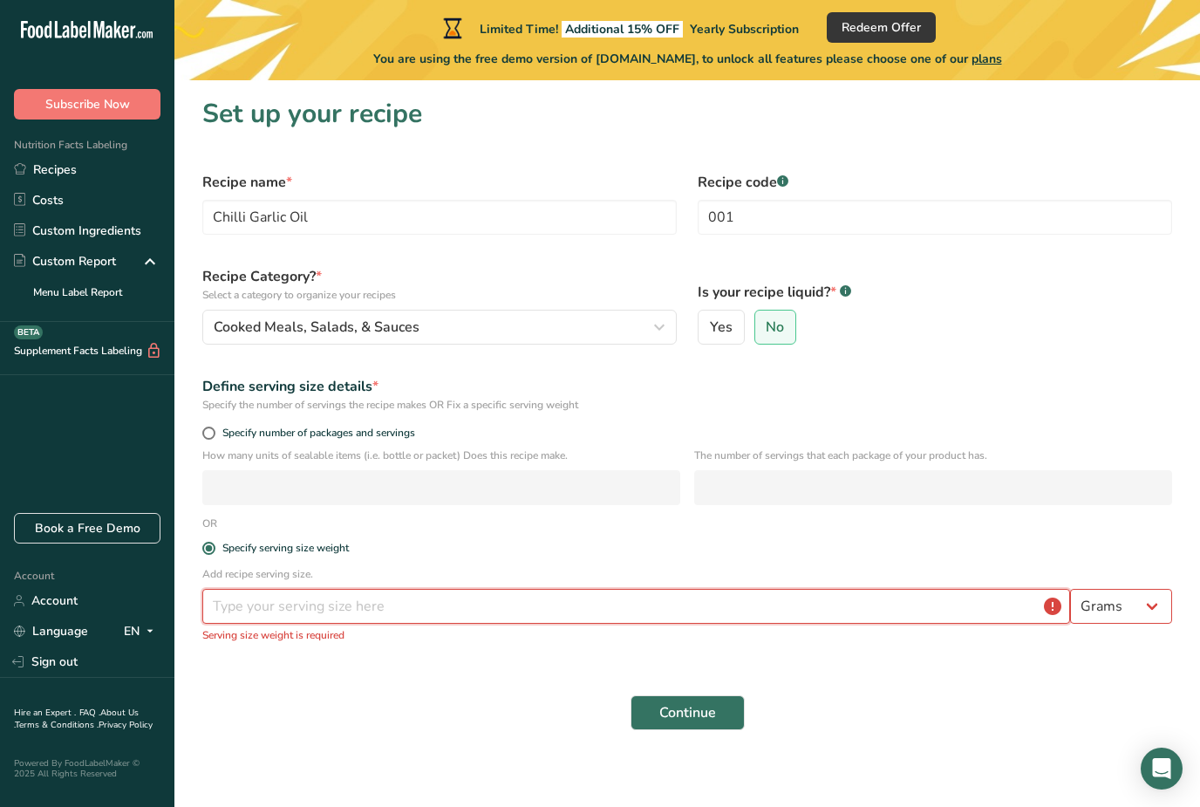
click at [307, 610] on input "number" at bounding box center [636, 606] width 868 height 35
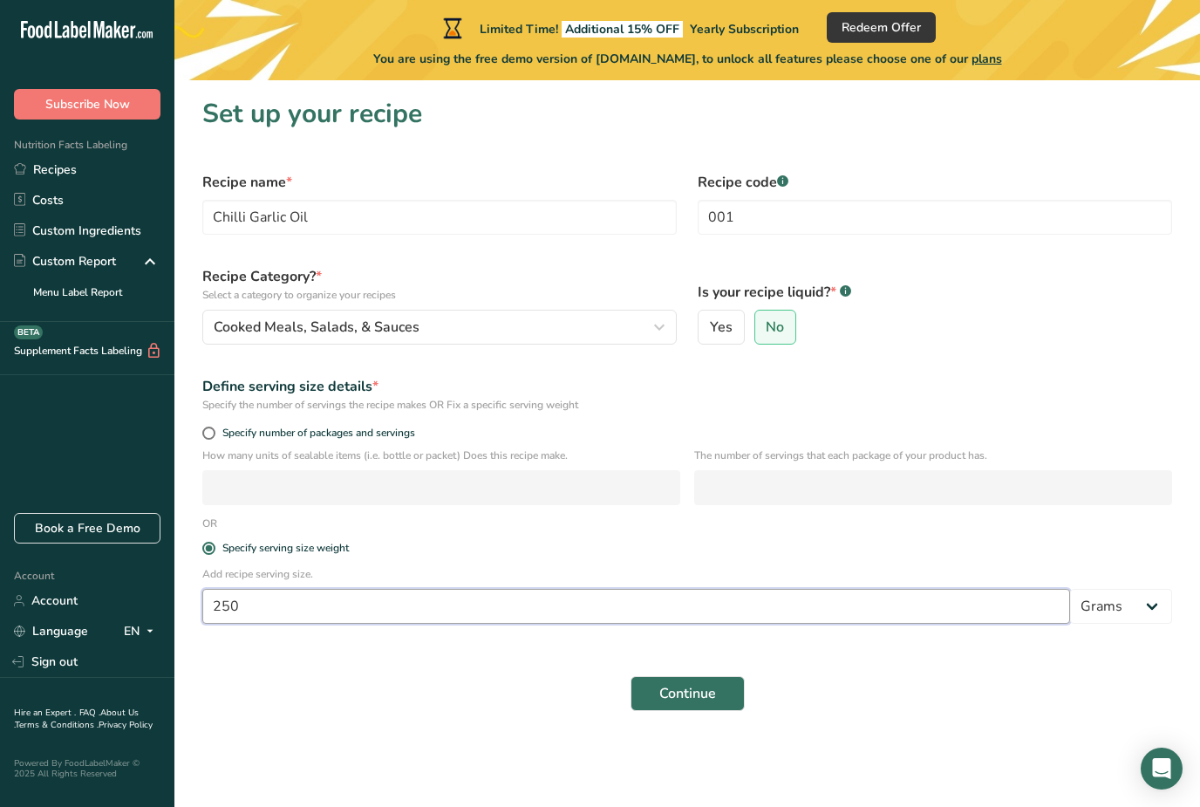
type input "250"
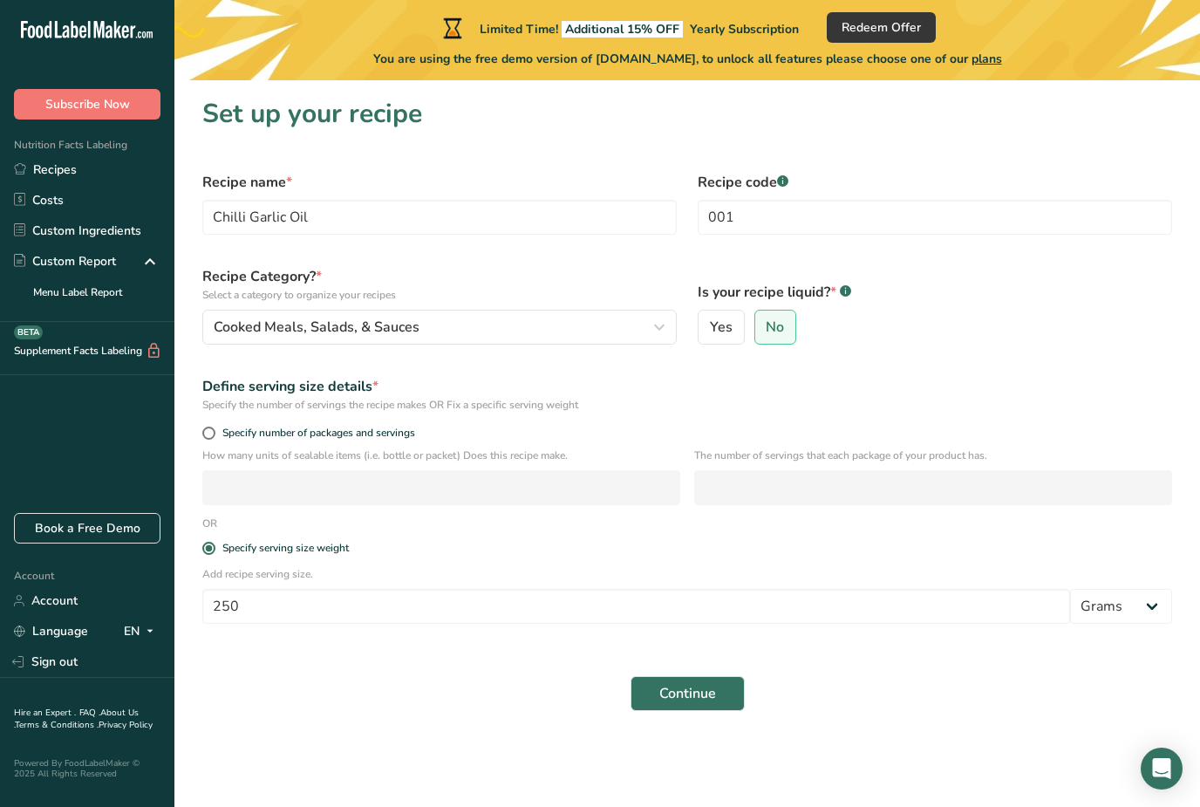
click at [727, 522] on form "Recipe name * Chilli Garlic Oil Recipe code .a-a{fill:#347362;}.b-a{fill:#fff;}…" at bounding box center [687, 441] width 991 height 560
click at [680, 696] on span "Continue" at bounding box center [687, 693] width 57 height 21
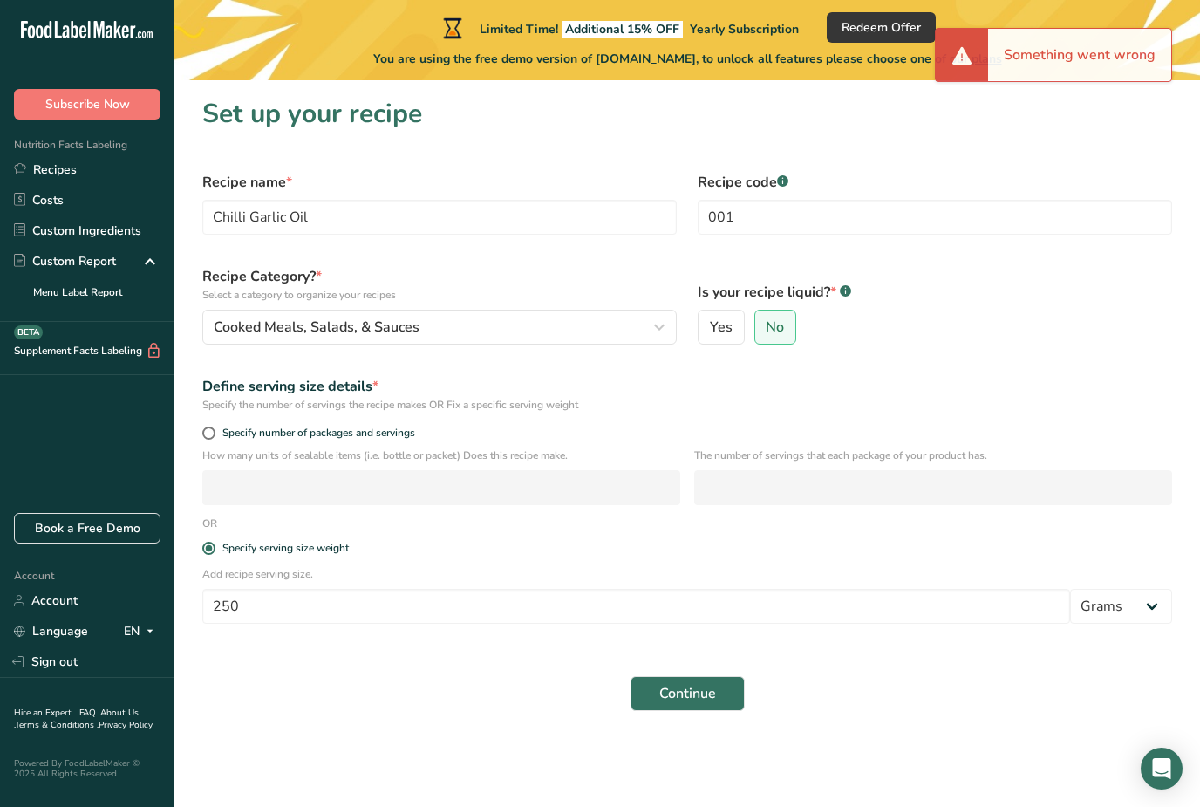
click at [677, 727] on section "Set up your recipe Recipe name * Chilli Garlic Oil Recipe code .a-a{fill:#34736…" at bounding box center [687, 420] width 1026 height 680
click at [697, 699] on span "Continue" at bounding box center [687, 693] width 57 height 21
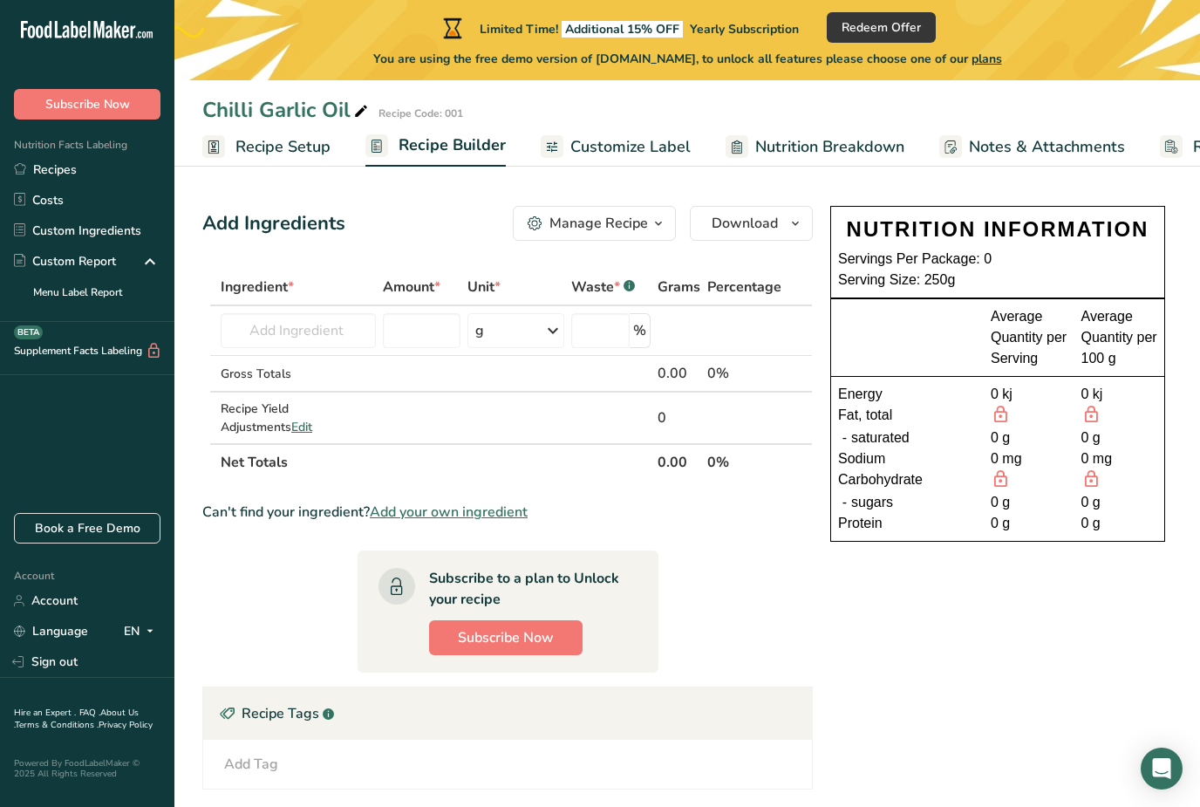
click at [285, 135] on span "Recipe Setup" at bounding box center [283, 147] width 95 height 24
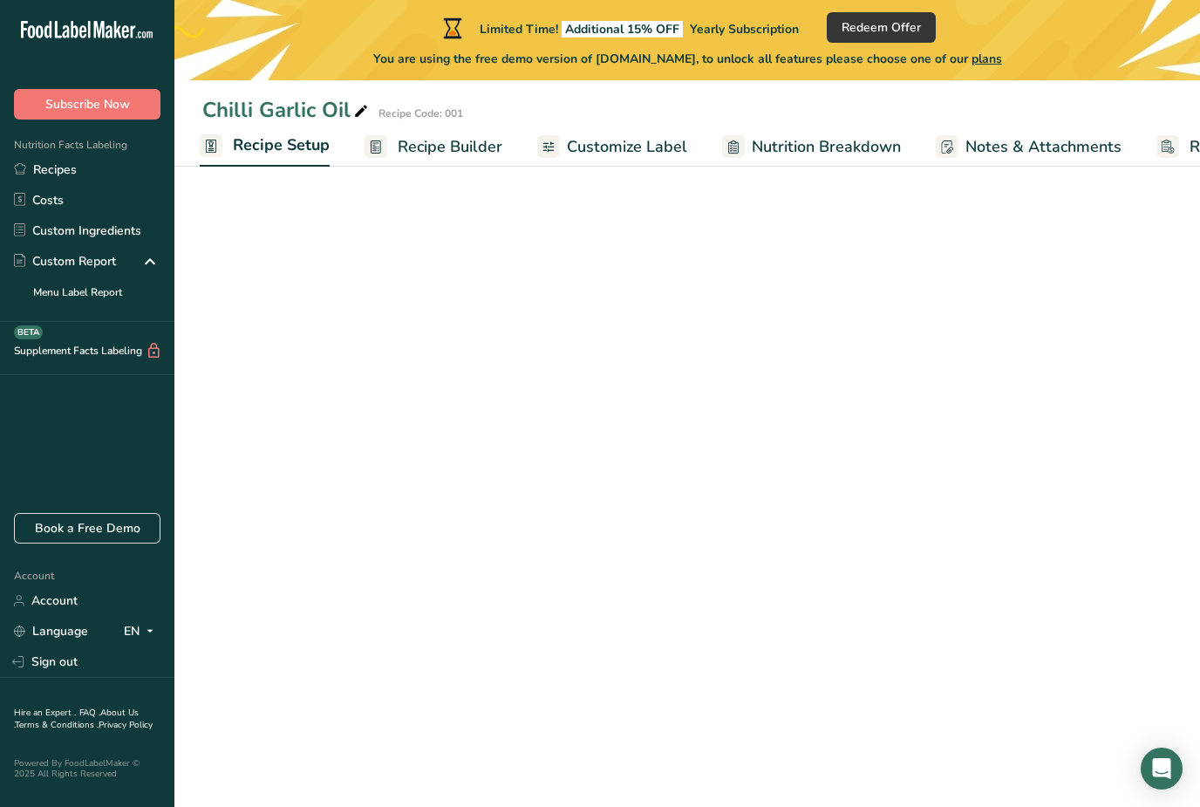
scroll to position [0, 6]
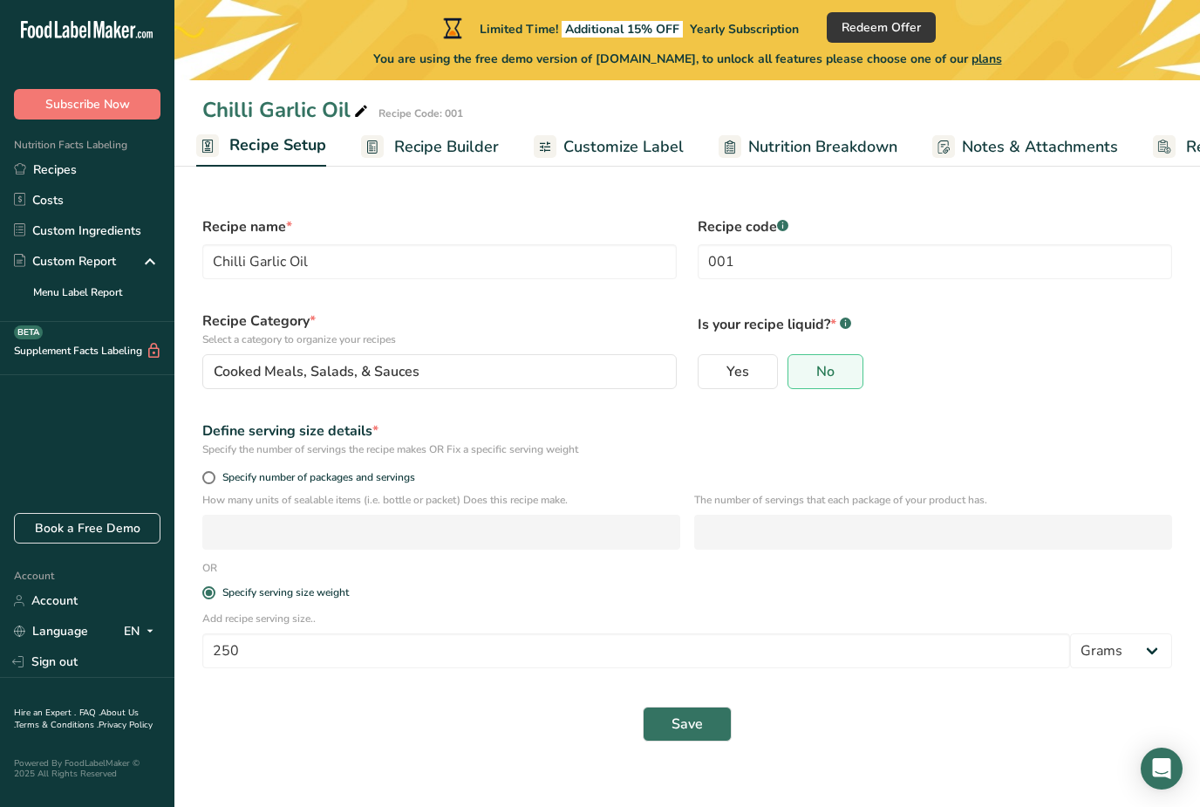
click at [198, 475] on div "Specify number of packages and servings" at bounding box center [687, 480] width 991 height 24
click at [210, 473] on span at bounding box center [208, 477] width 13 height 13
click at [210, 473] on input "Specify number of packages and servings" at bounding box center [207, 477] width 11 height 11
radio input "true"
radio input "false"
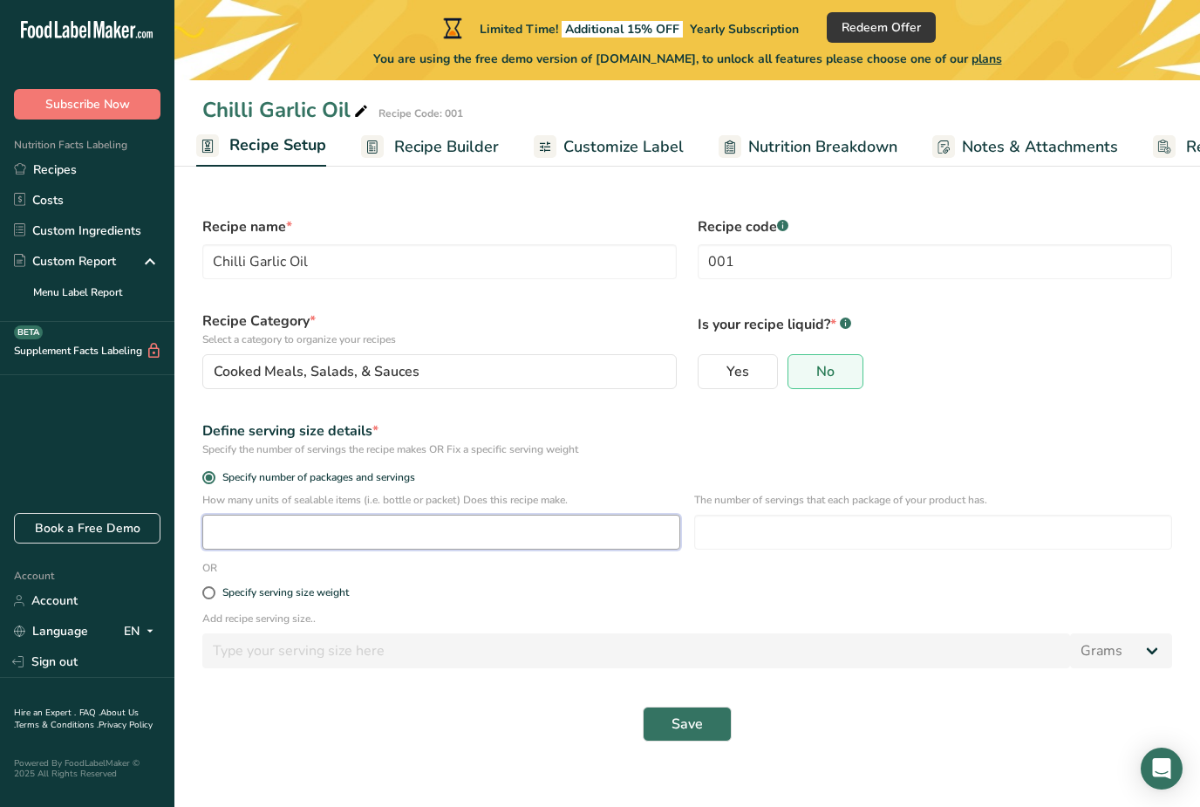
click at [304, 530] on input "number" at bounding box center [441, 532] width 478 height 35
type input "1"
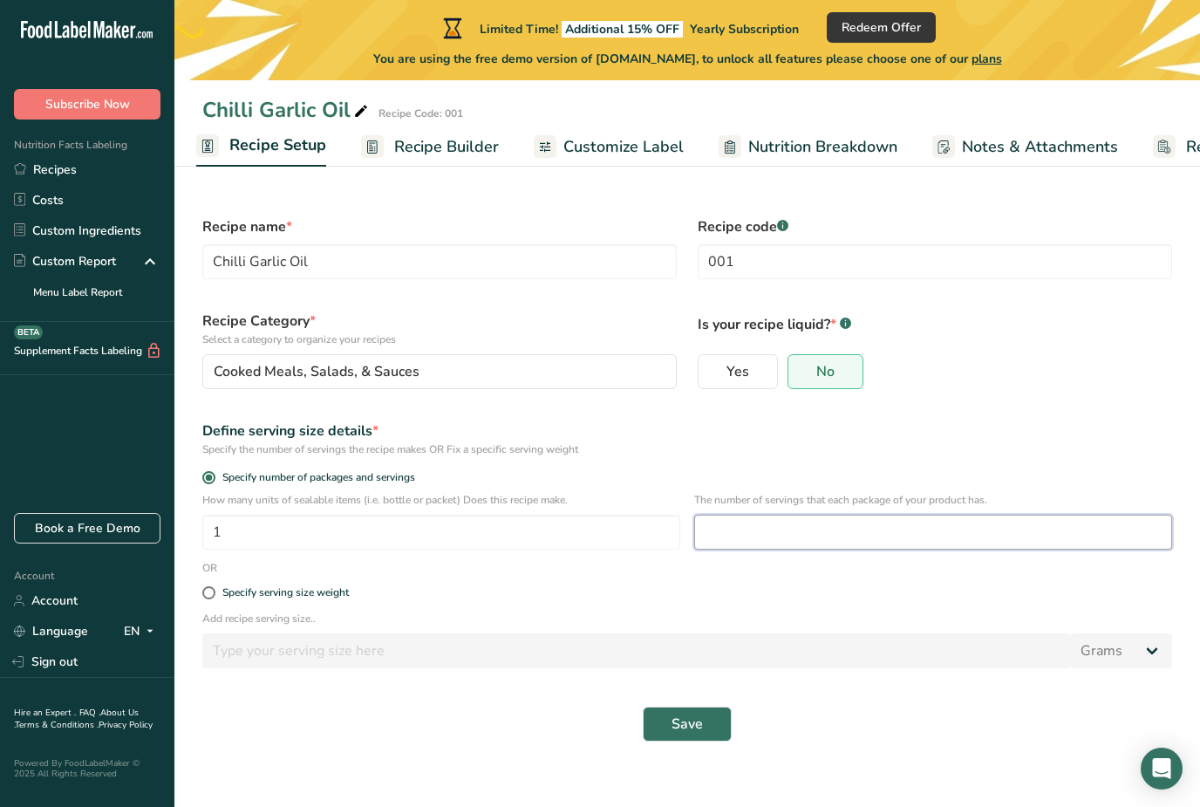
click at [761, 516] on input "number" at bounding box center [933, 532] width 478 height 35
type input "250"
click at [1012, 697] on div "Save" at bounding box center [687, 724] width 991 height 56
click at [491, 632] on div "Add recipe serving size.. Grams kg mg mcg lb oz l mL fl oz tbsp tsp cup qt gall…" at bounding box center [687, 645] width 991 height 68
click at [707, 723] on button "Save" at bounding box center [687, 724] width 89 height 35
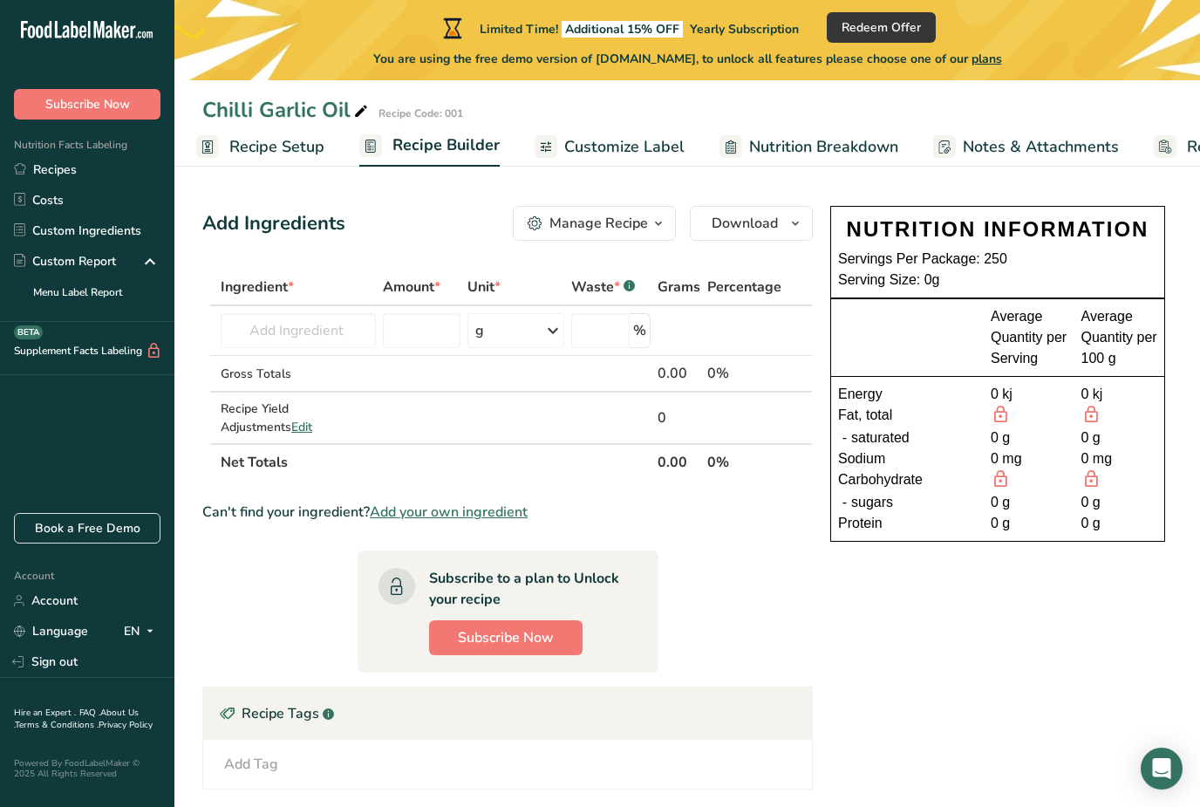
click at [234, 144] on span "Recipe Setup" at bounding box center [276, 147] width 95 height 24
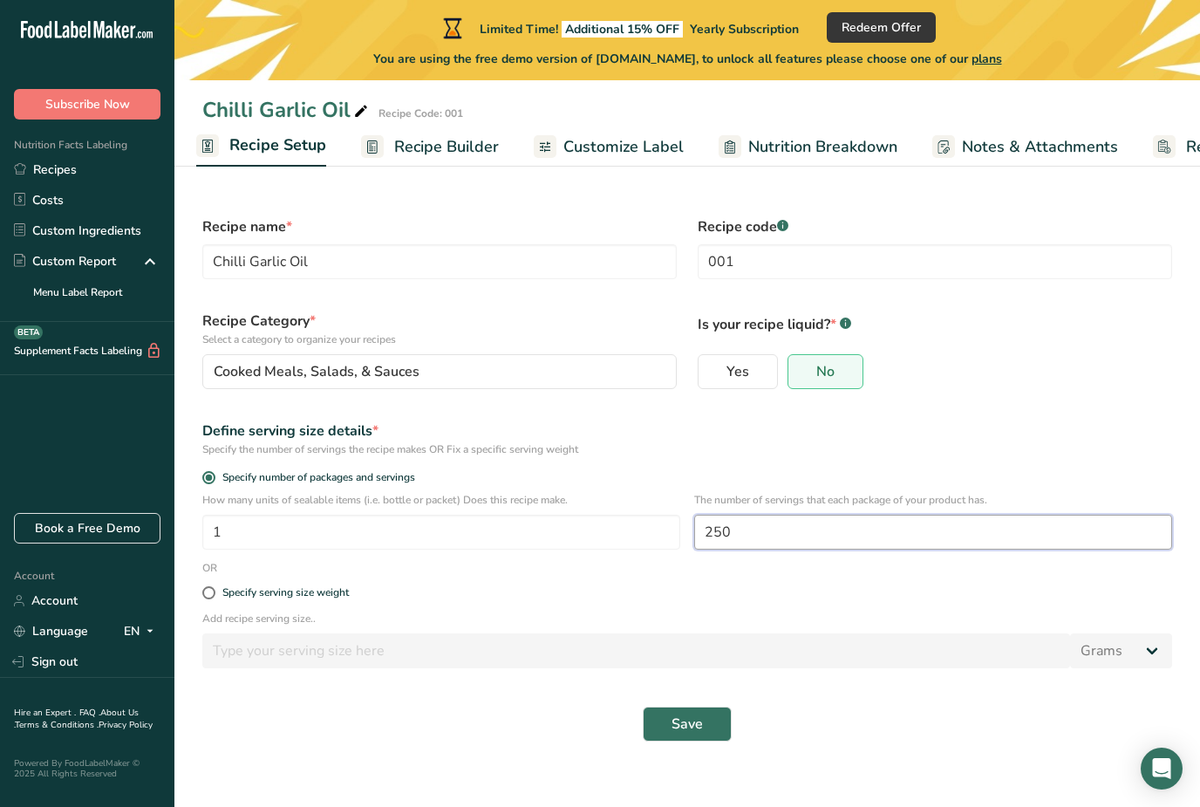
click at [742, 527] on input "250" at bounding box center [933, 532] width 478 height 35
type input "2"
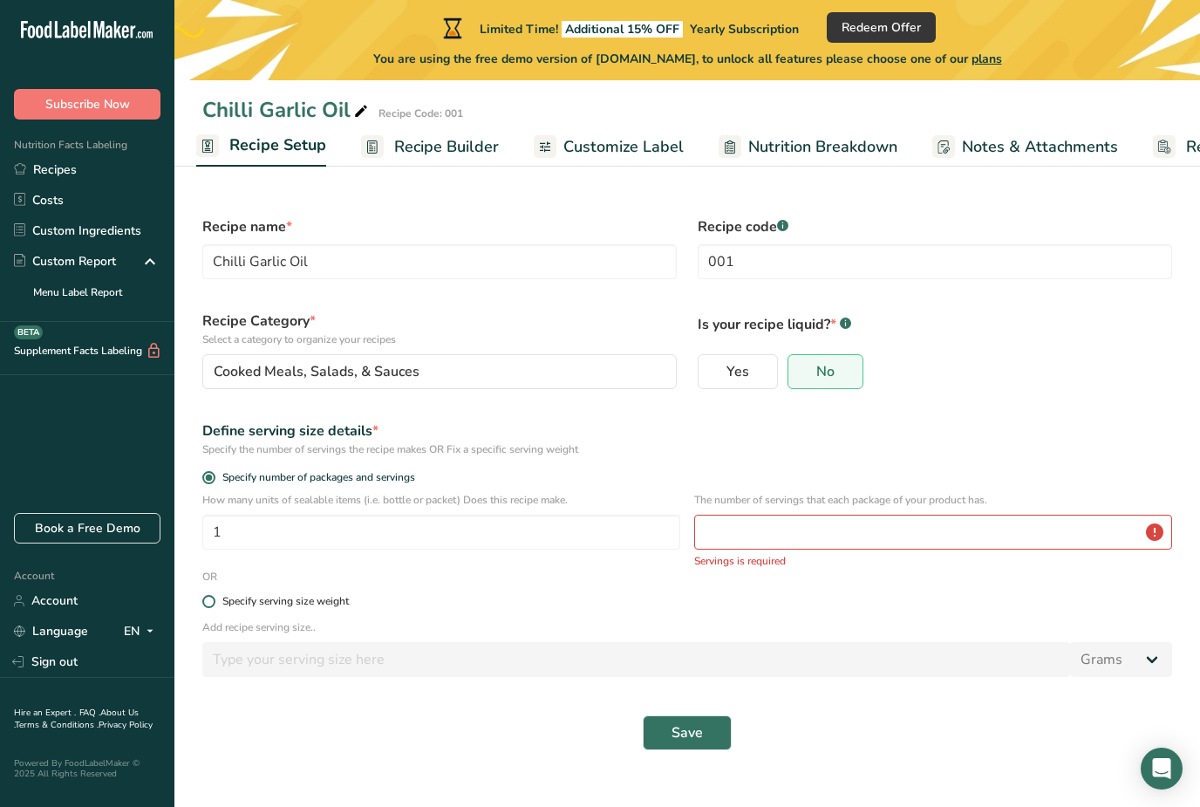
click at [569, 605] on label "Specify serving size weight" at bounding box center [687, 601] width 970 height 13
click at [214, 605] on input "Specify serving size weight" at bounding box center [207, 601] width 11 height 11
radio input "true"
radio input "false"
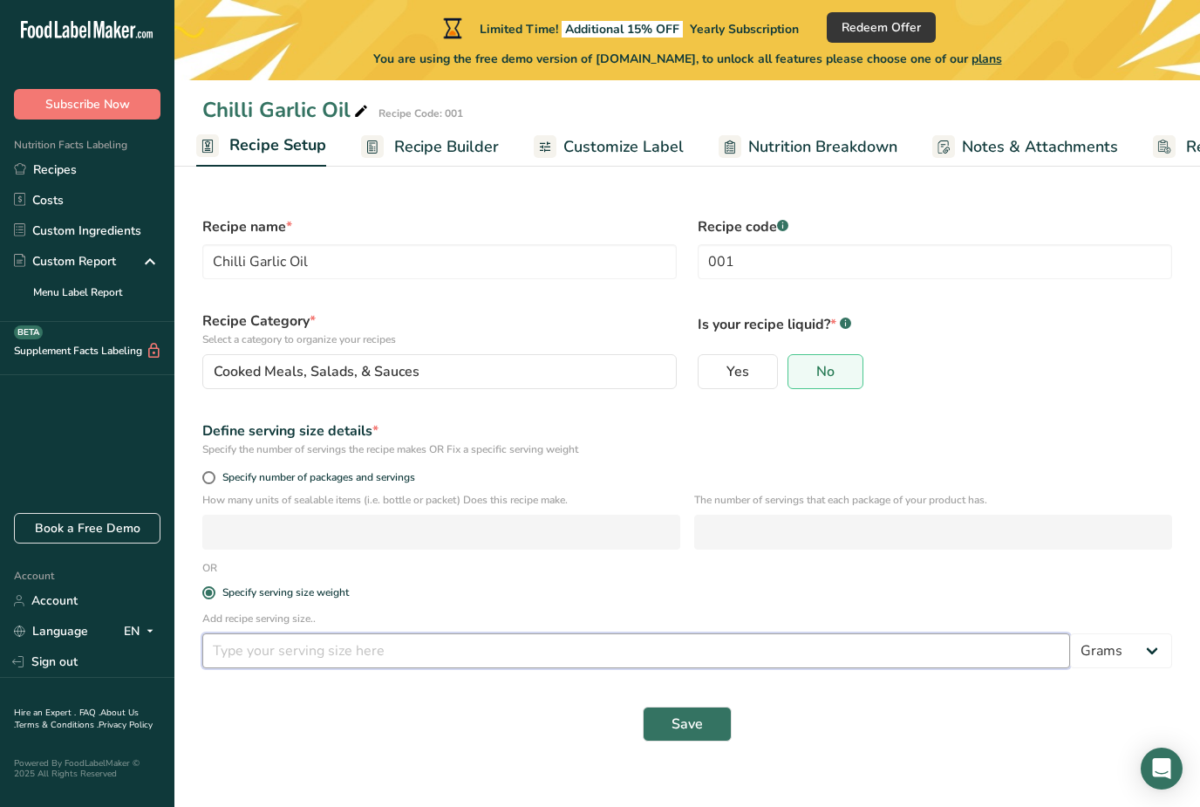
click at [295, 655] on input "number" at bounding box center [636, 650] width 868 height 35
click at [222, 475] on span "Specify number of packages and servings" at bounding box center [315, 477] width 200 height 13
click at [214, 475] on input "Specify number of packages and servings" at bounding box center [207, 477] width 11 height 11
radio input "true"
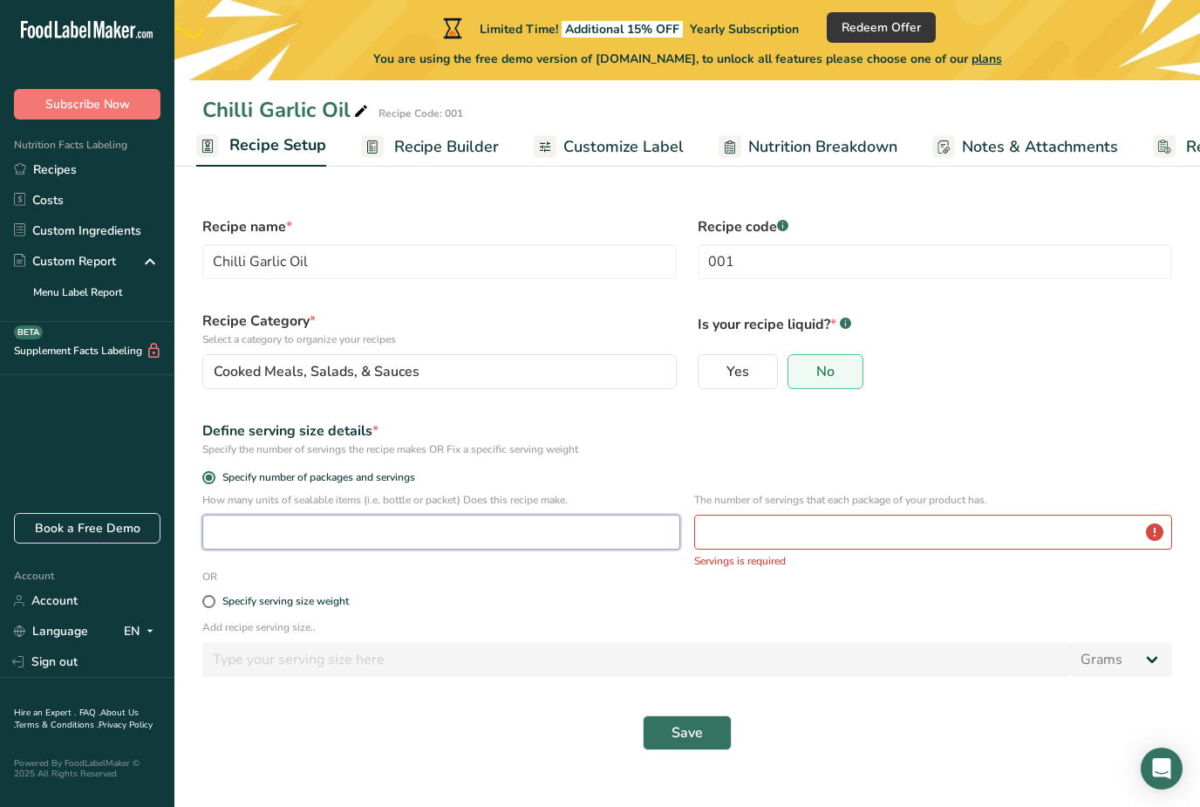
click at [311, 531] on input "number" at bounding box center [441, 532] width 478 height 35
click at [215, 604] on span at bounding box center [208, 601] width 13 height 13
click at [214, 604] on input "Specify serving size weight" at bounding box center [207, 601] width 11 height 11
radio input "true"
radio input "false"
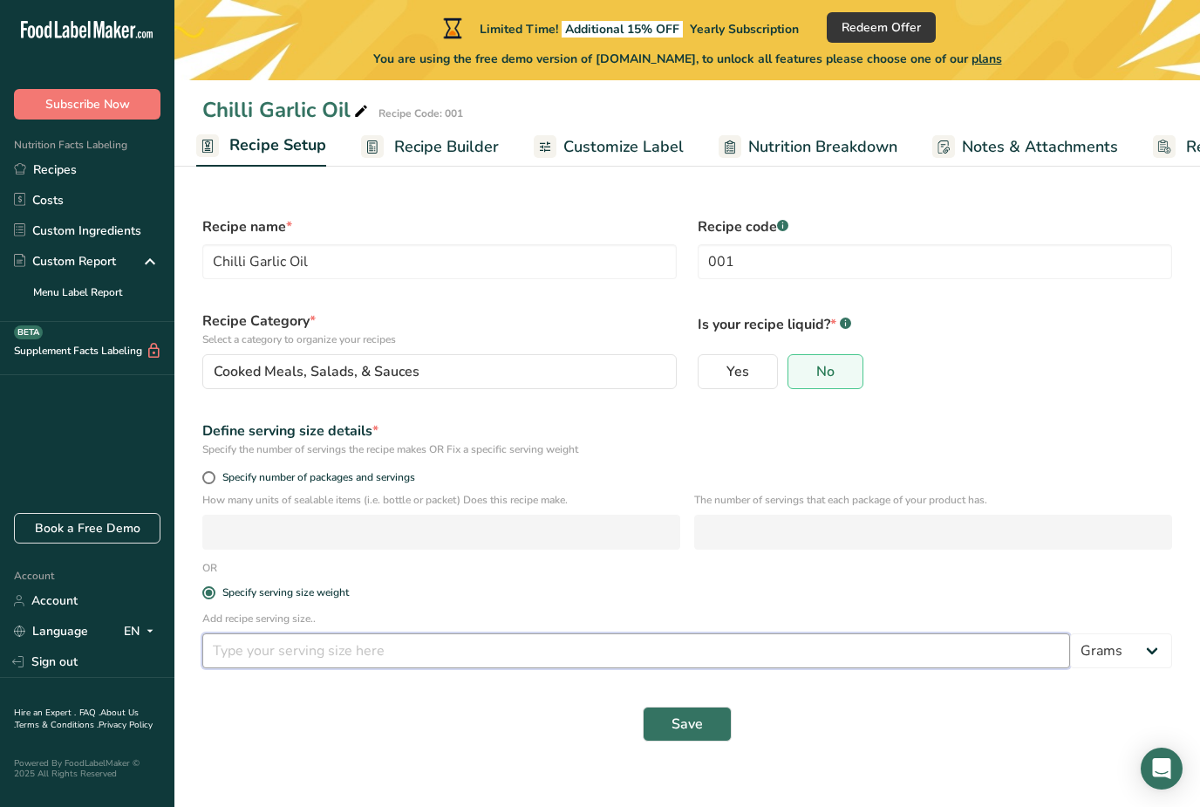
click at [283, 656] on input "number" at bounding box center [636, 650] width 868 height 35
type input "250"
click at [861, 590] on label "Specify serving size weight" at bounding box center [687, 592] width 970 height 13
click at [214, 590] on input "Specify serving size weight" at bounding box center [207, 592] width 11 height 11
click at [708, 740] on button "Save" at bounding box center [687, 724] width 89 height 35
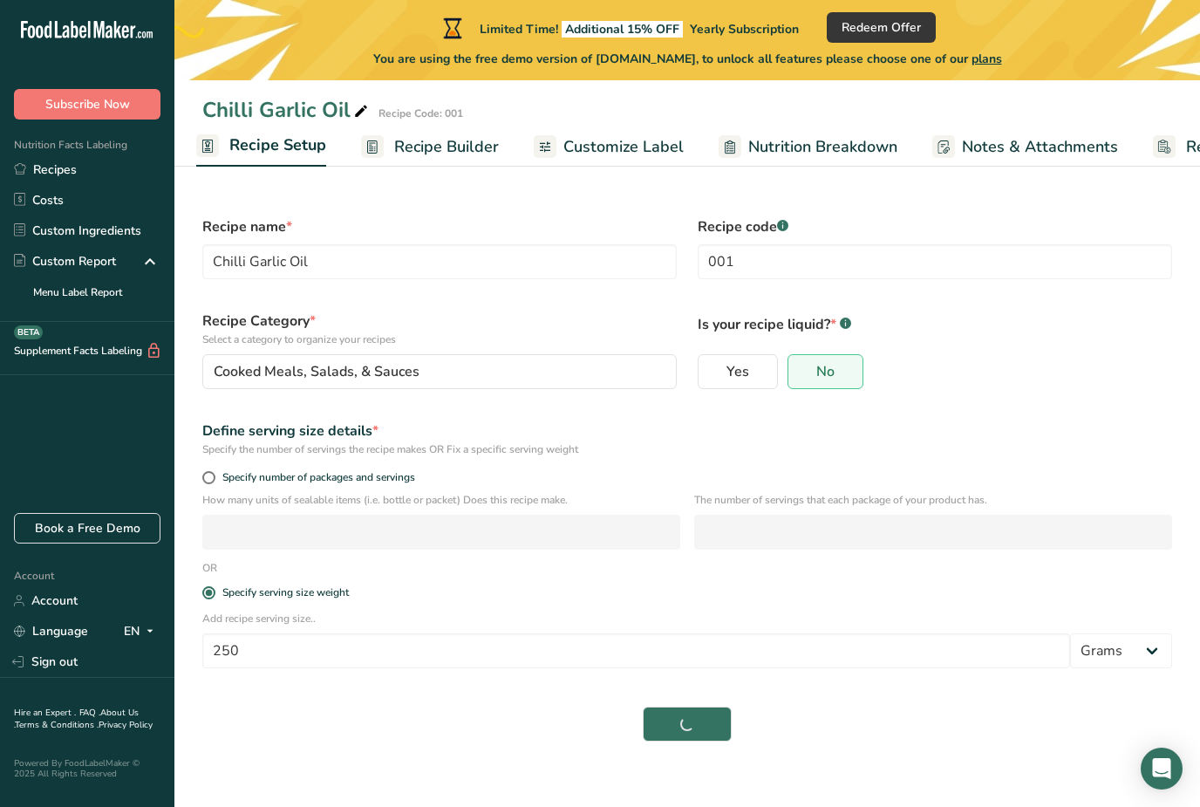
click at [695, 739] on div "Save" at bounding box center [687, 724] width 970 height 35
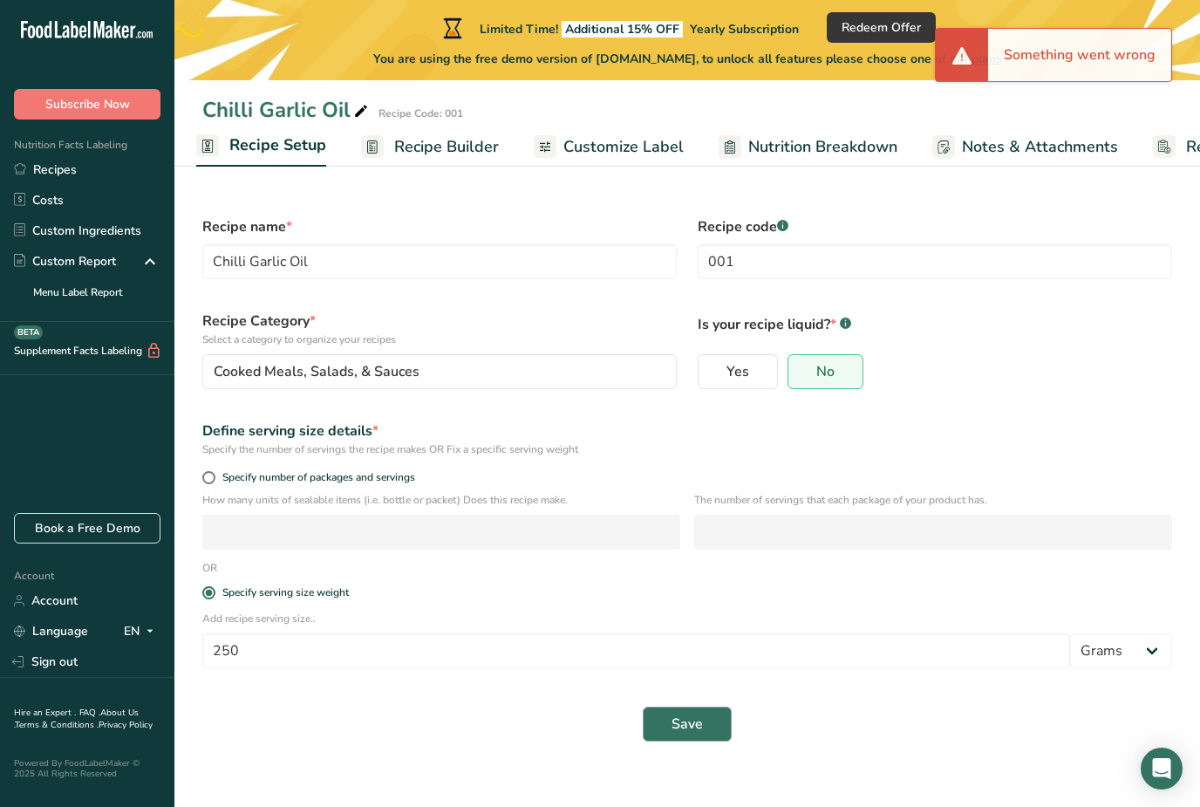
click at [684, 739] on button "Save" at bounding box center [687, 724] width 89 height 35
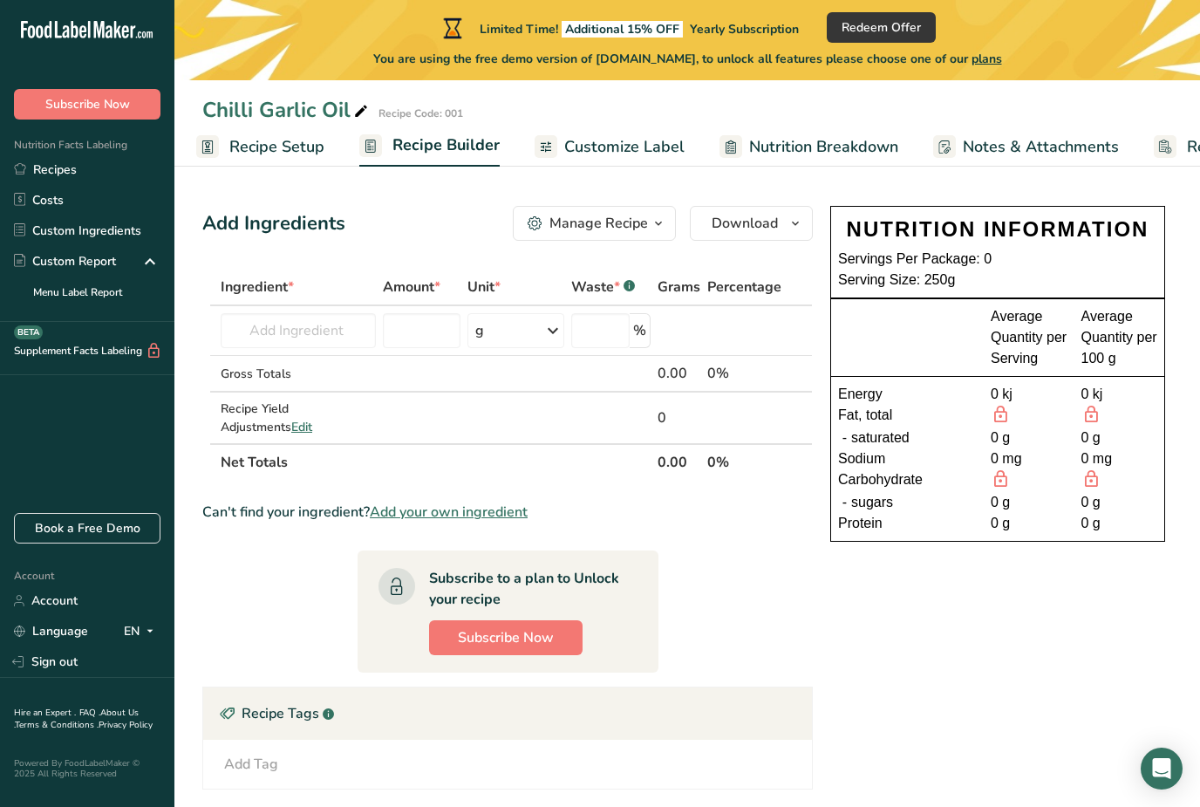
click at [987, 252] on div "Servings Per Package: 0" at bounding box center [997, 259] width 319 height 21
click at [995, 253] on div "Servings Per Package: 0" at bounding box center [997, 259] width 319 height 21
click at [620, 146] on span "Customize Label" at bounding box center [624, 147] width 120 height 24
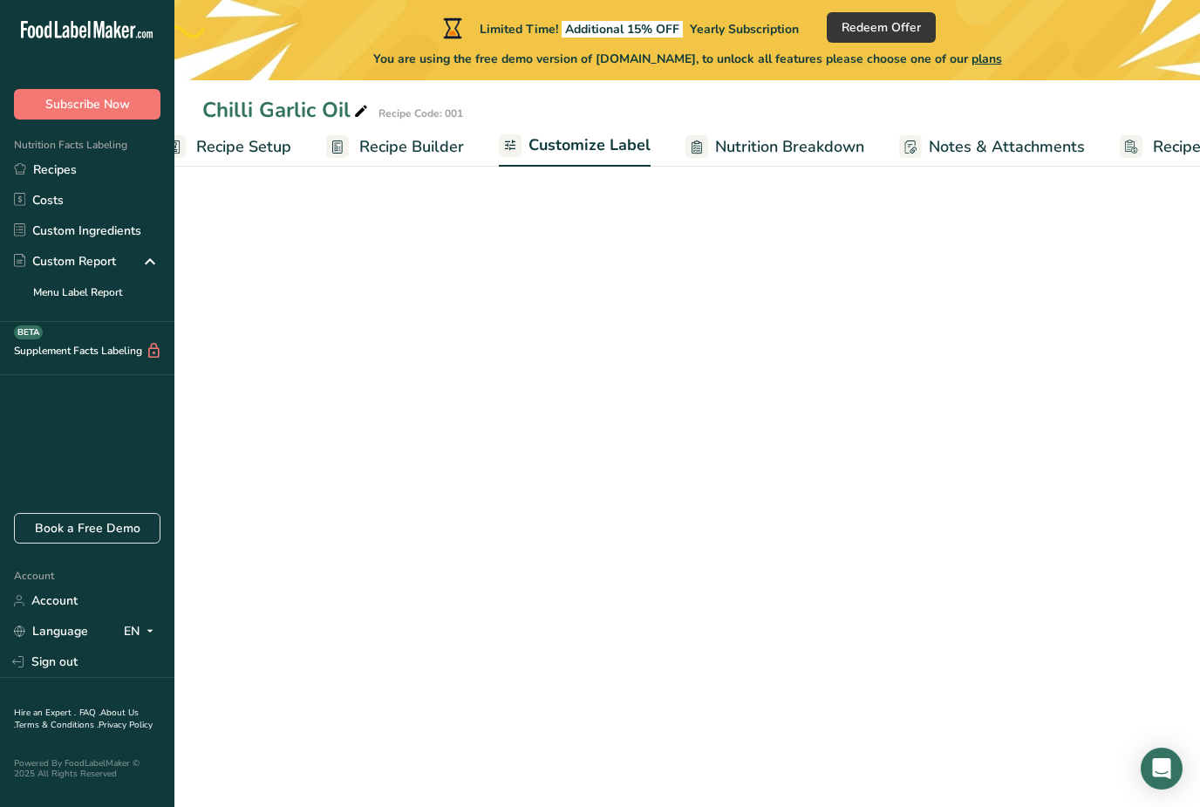
scroll to position [0, 126]
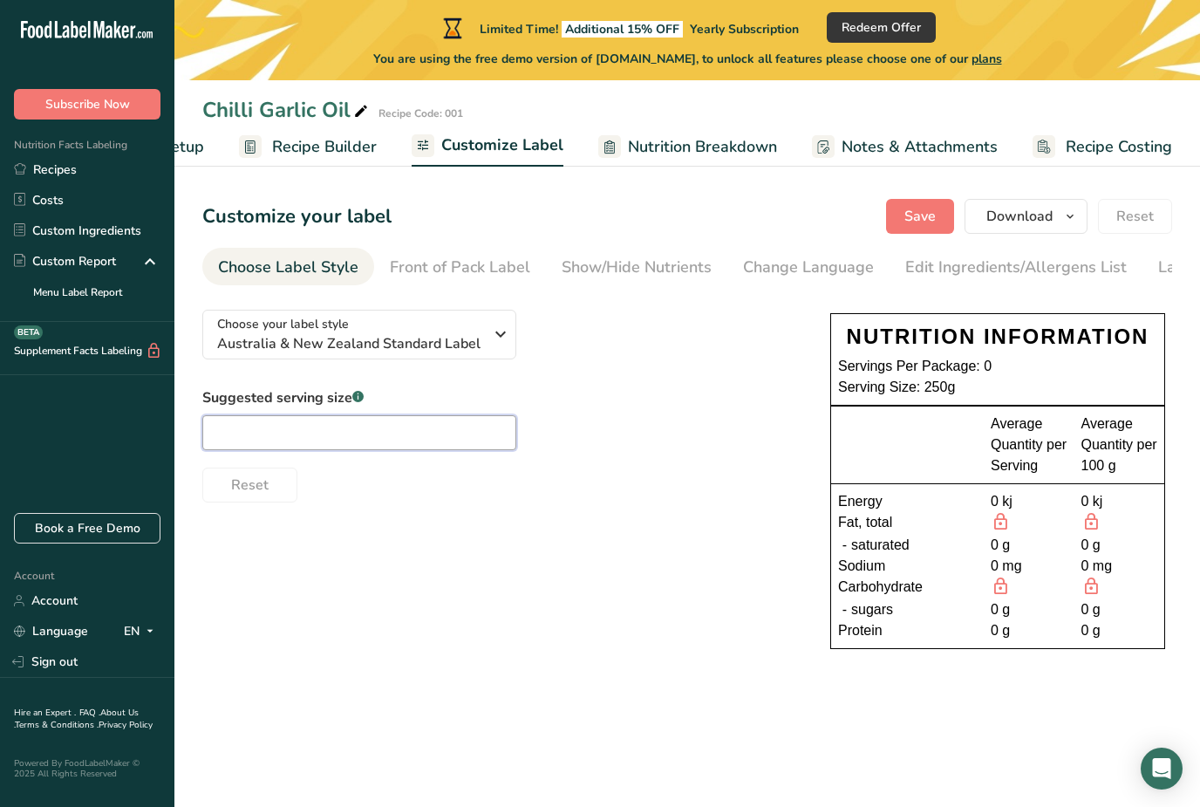
click at [412, 438] on input "text" at bounding box center [359, 432] width 314 height 35
type input "1"
click at [369, 574] on div "Choose your label style [GEOGRAPHIC_DATA] & New Zealand Standard Label USA (FDA…" at bounding box center [687, 481] width 970 height 371
click at [323, 256] on div "Choose Label Style" at bounding box center [288, 268] width 140 height 24
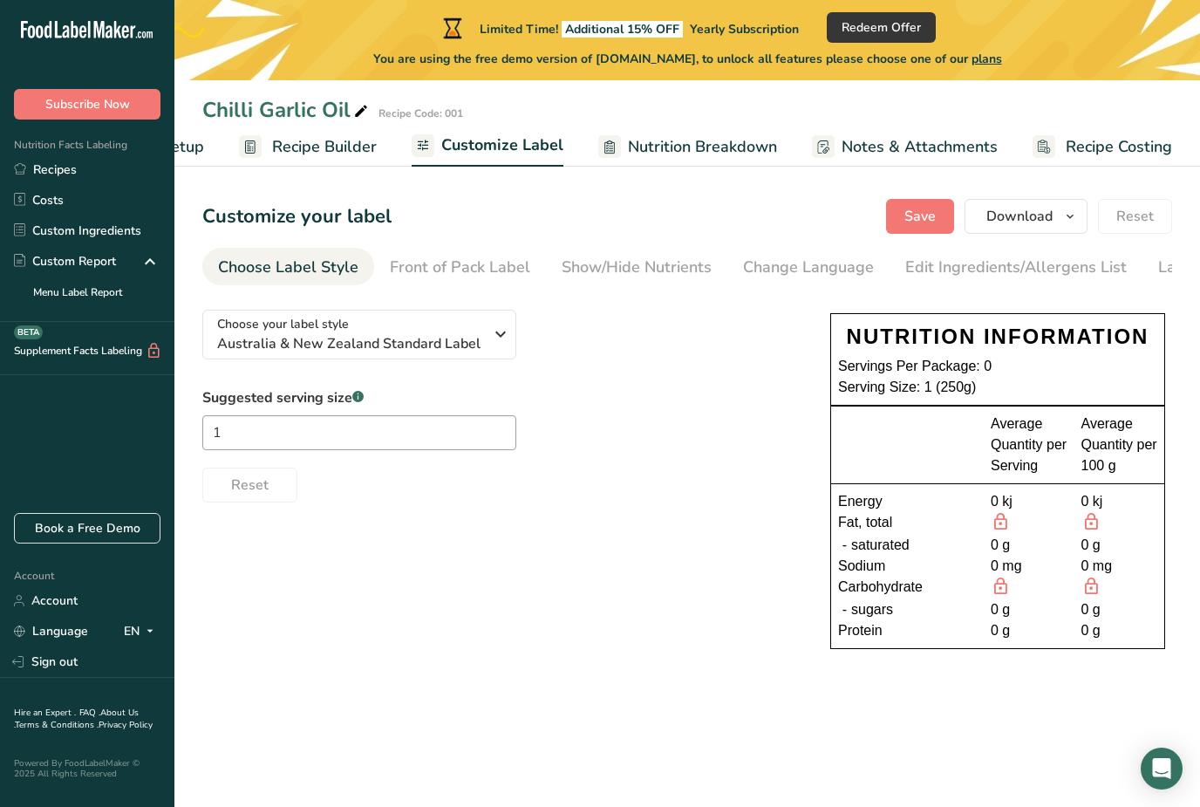
click at [322, 149] on span "Recipe Builder" at bounding box center [324, 147] width 105 height 24
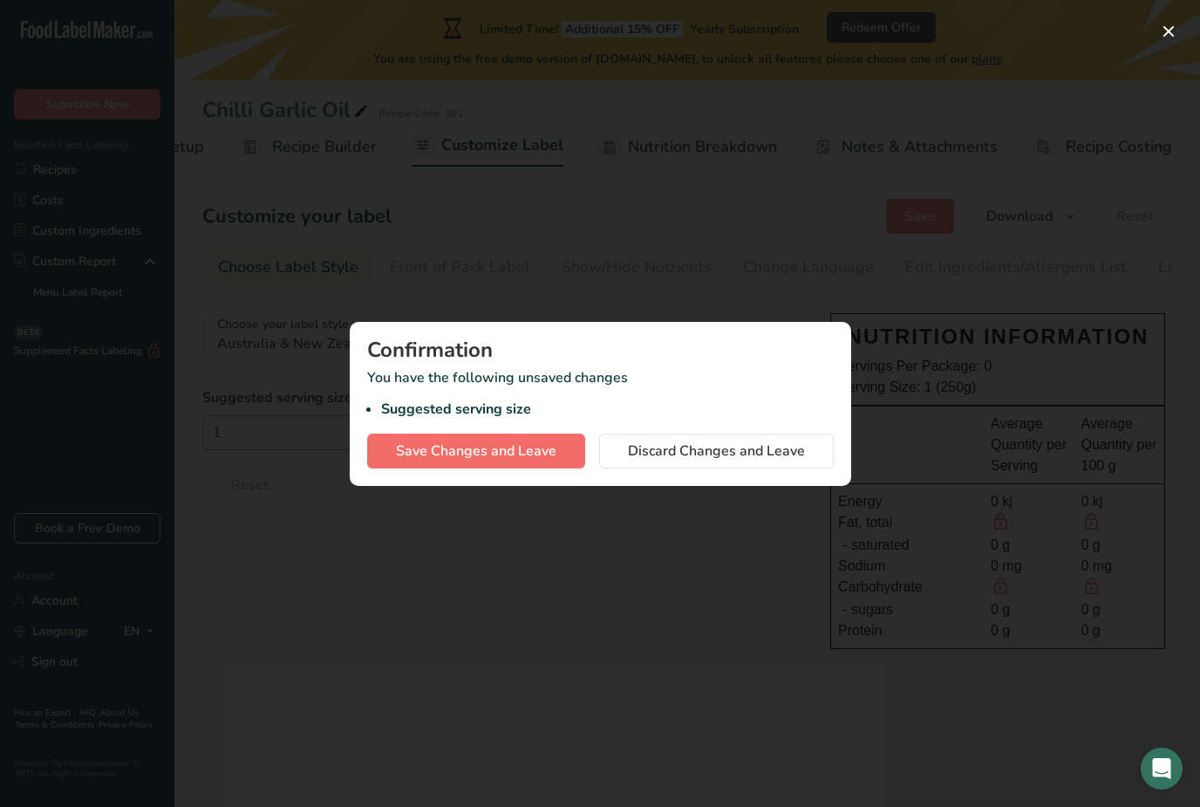
click at [498, 450] on span "Save Changes and Leave" at bounding box center [476, 450] width 160 height 21
click at [759, 444] on span "Discard Changes and Leave" at bounding box center [716, 450] width 177 height 21
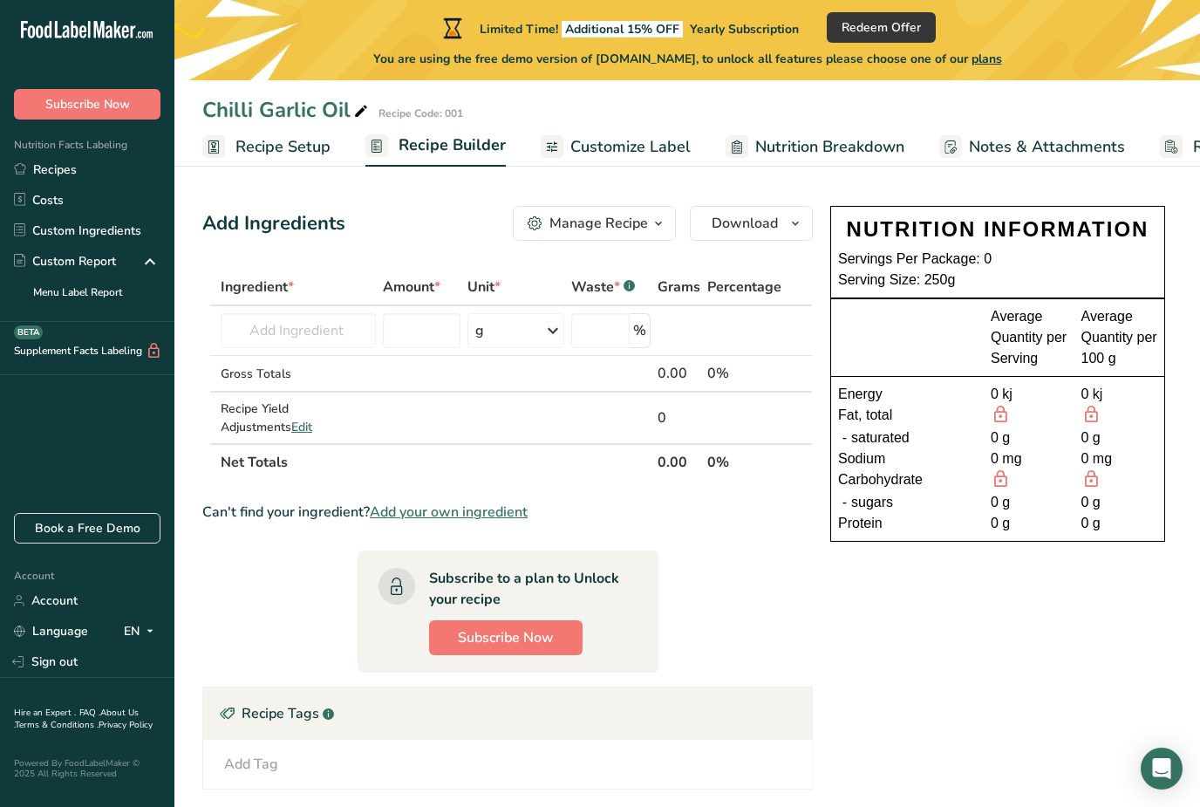
click at [281, 140] on span "Recipe Setup" at bounding box center [283, 147] width 95 height 24
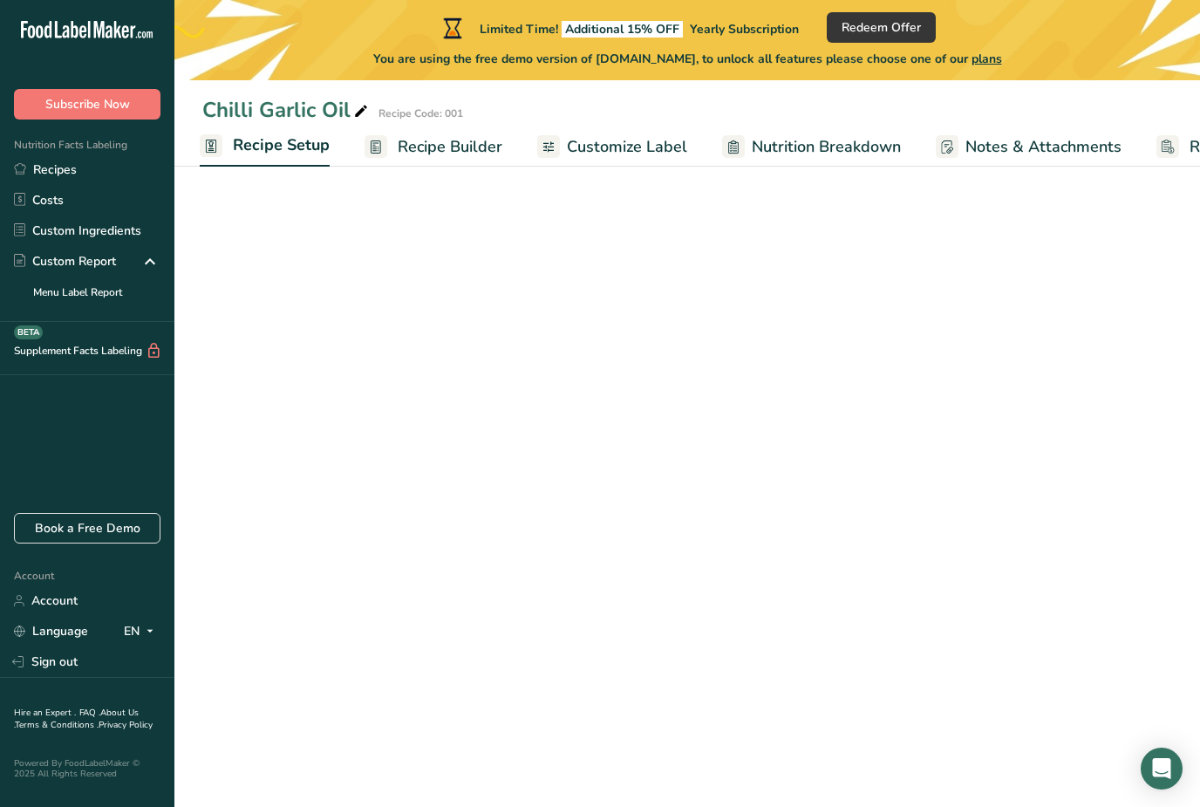
scroll to position [0, 6]
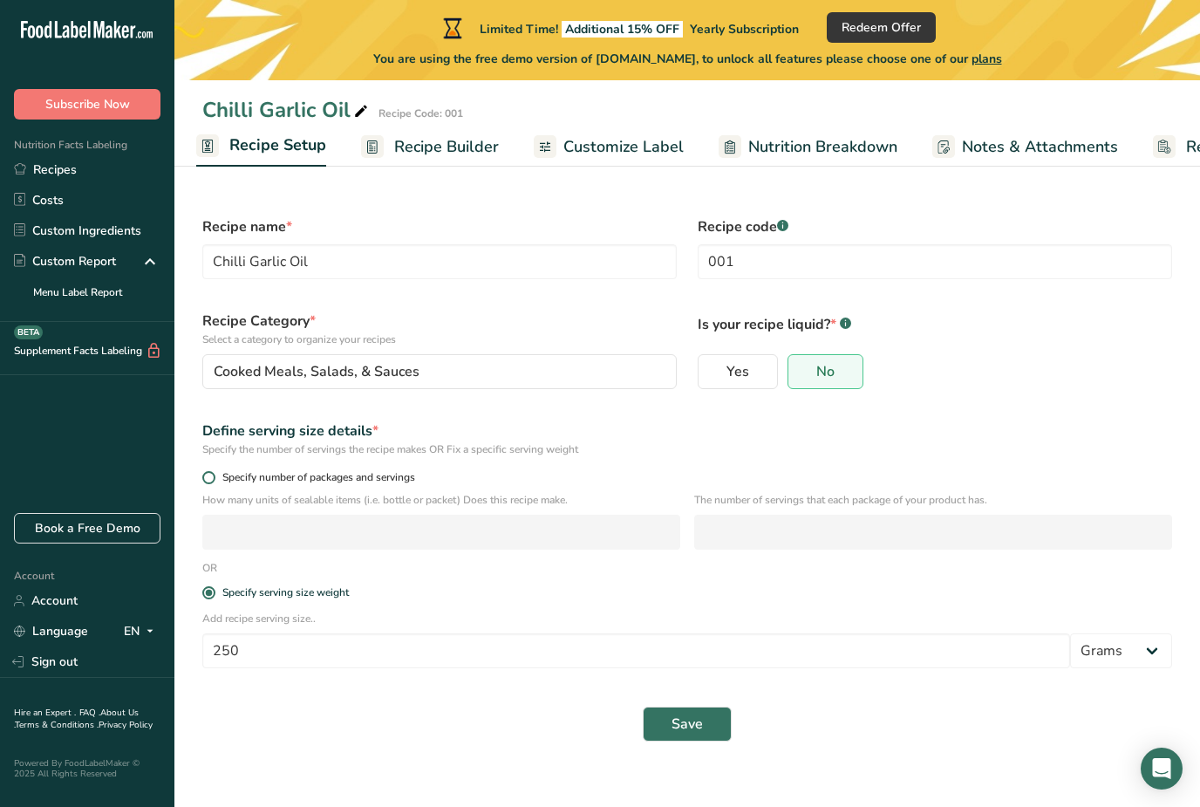
click at [211, 479] on span at bounding box center [208, 477] width 13 height 13
click at [211, 479] on input "Specify number of packages and servings" at bounding box center [207, 477] width 11 height 11
radio input "true"
radio input "false"
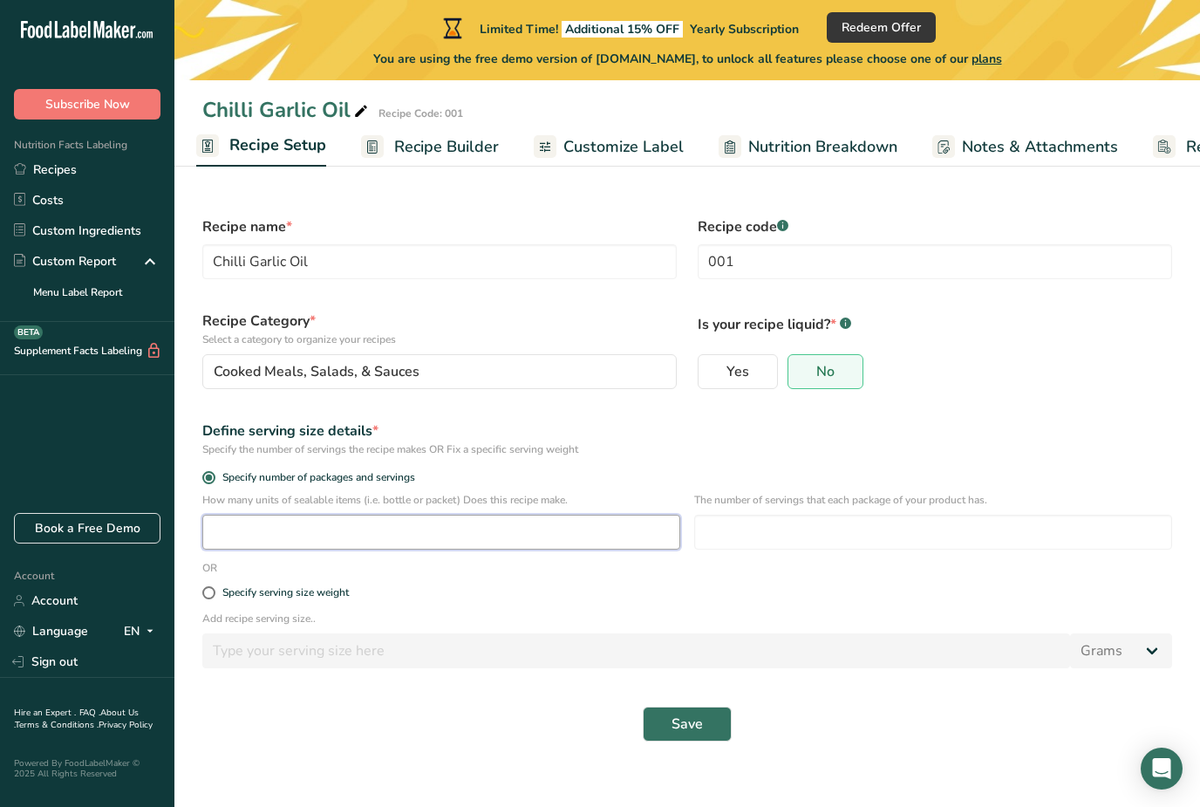
click at [300, 536] on input "number" at bounding box center [441, 532] width 478 height 35
type input "1"
click at [683, 718] on span "Save" at bounding box center [687, 724] width 31 height 21
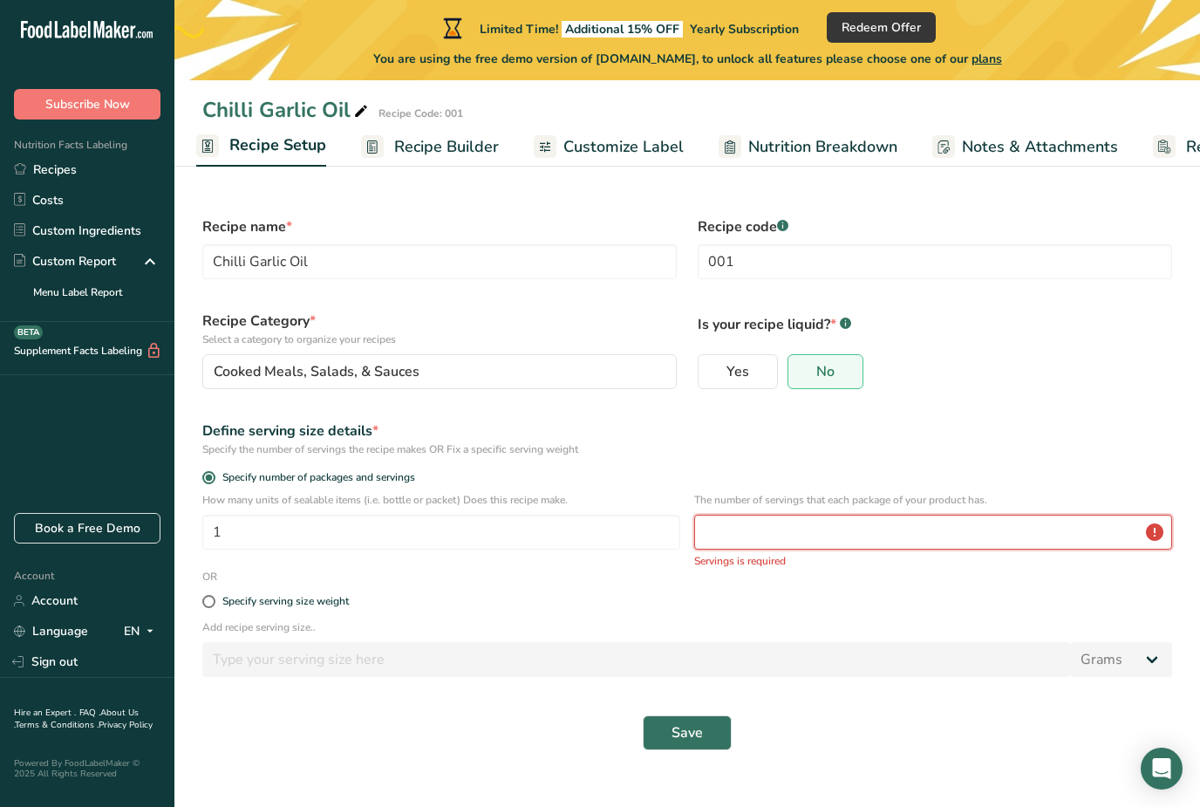
click at [804, 540] on input "number" at bounding box center [933, 532] width 478 height 35
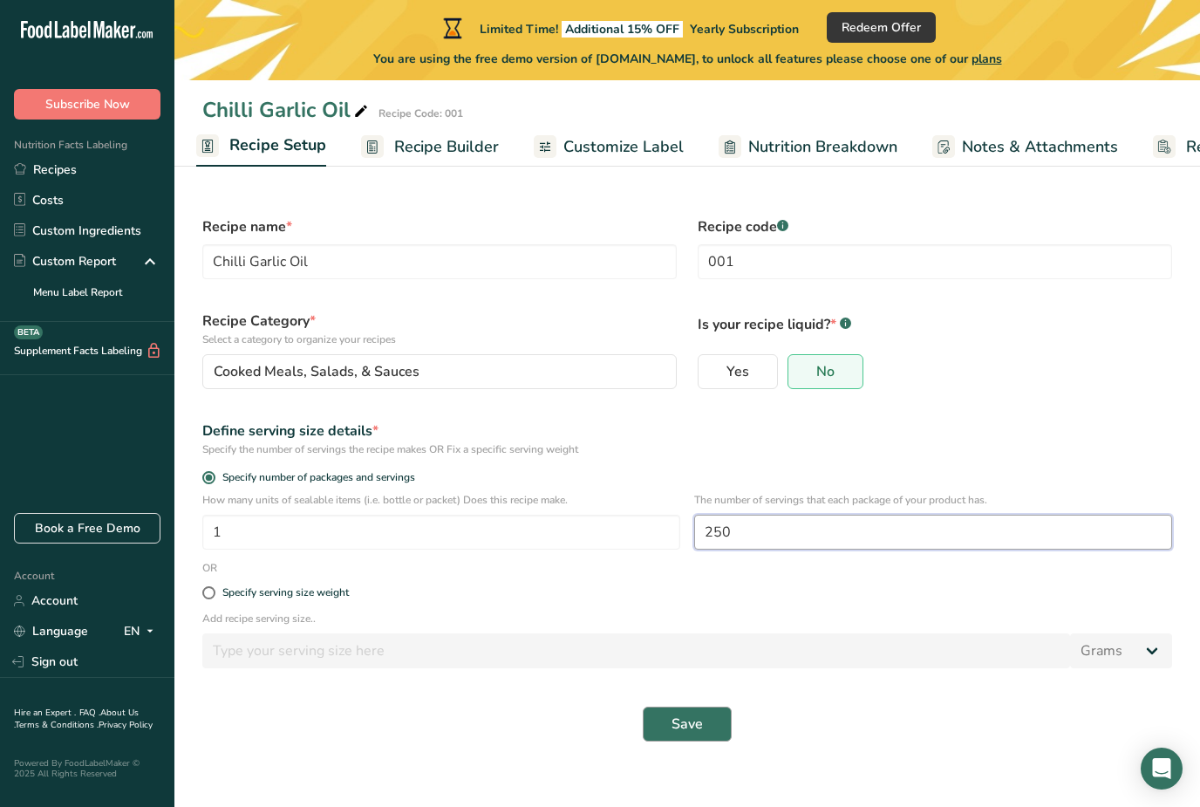
type input "250"
click at [695, 713] on button "Save" at bounding box center [687, 724] width 89 height 35
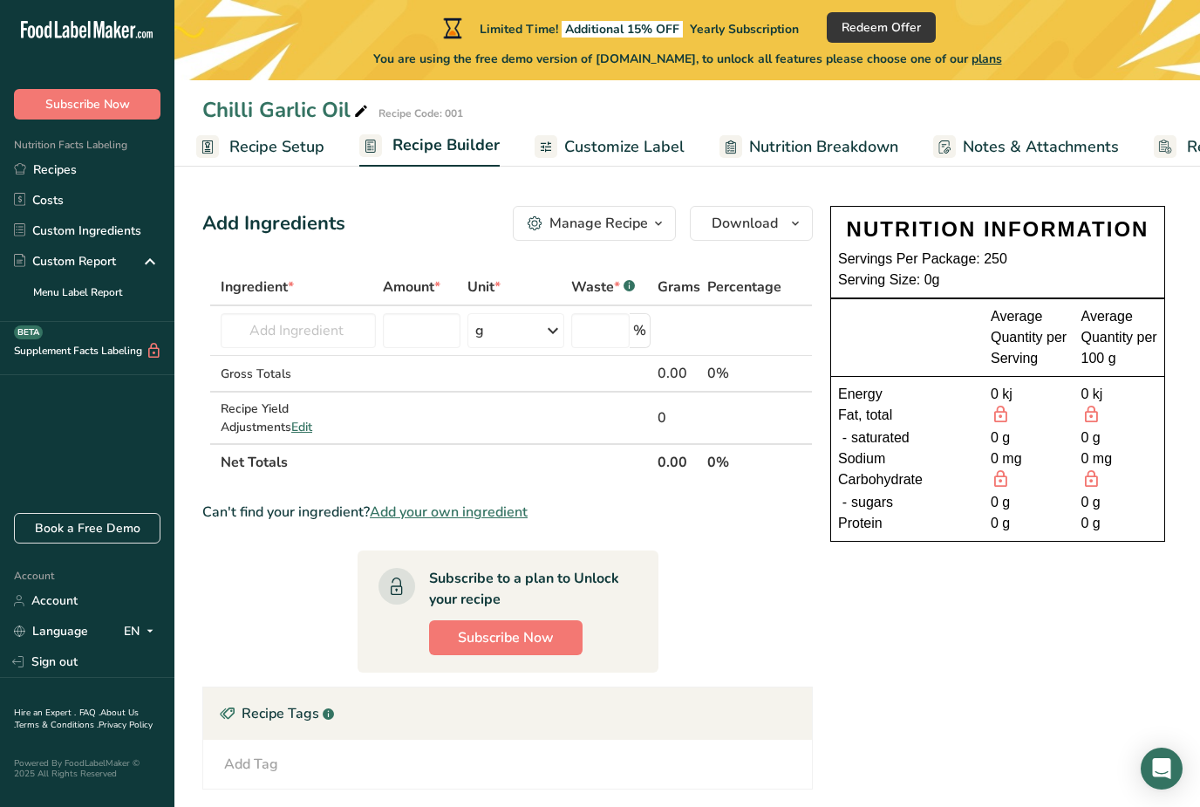
click at [292, 143] on span "Recipe Setup" at bounding box center [276, 147] width 95 height 24
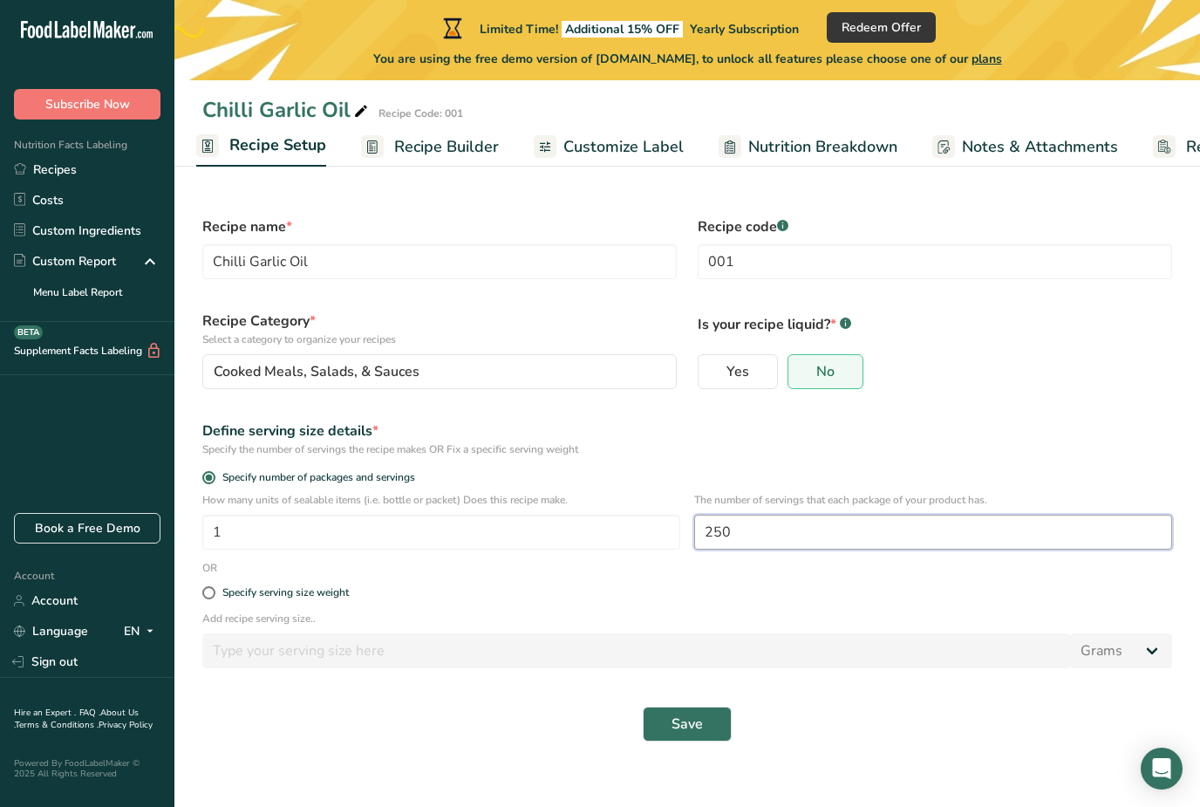
click at [733, 532] on input "250" at bounding box center [933, 532] width 478 height 35
type input "2"
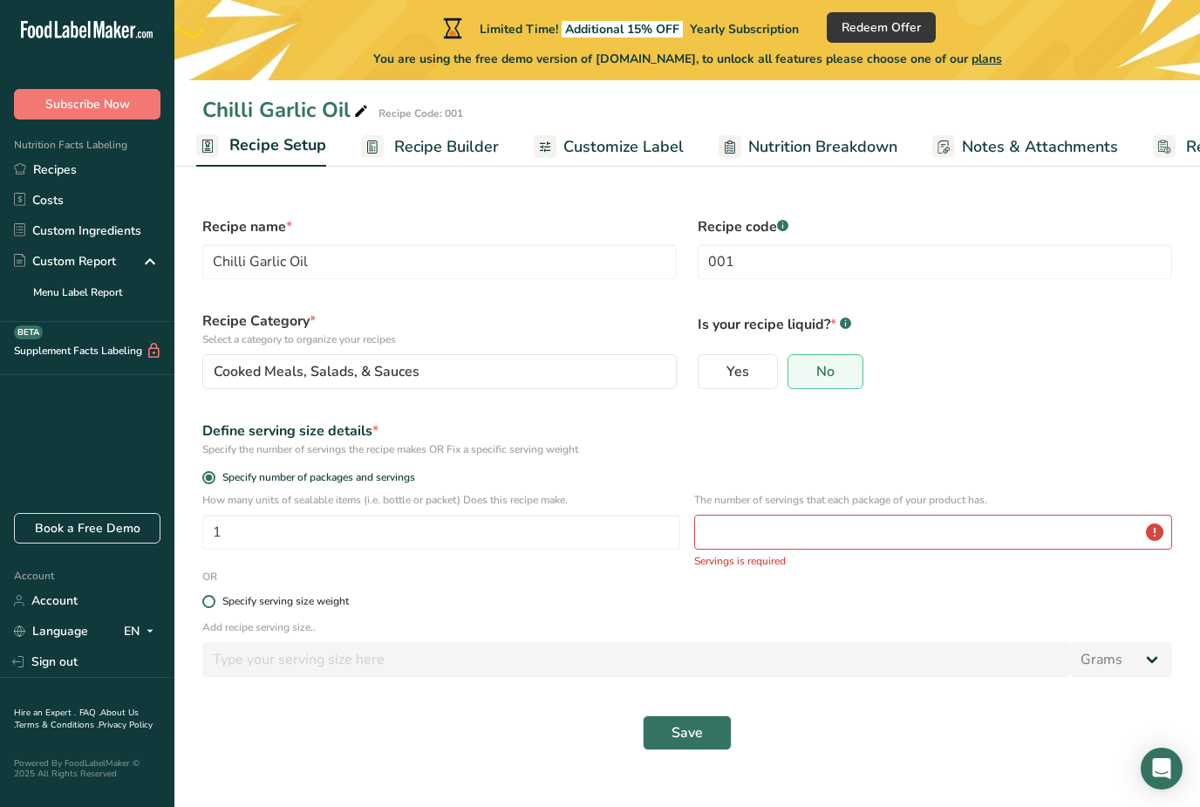
click at [609, 601] on label "Specify serving size weight" at bounding box center [687, 601] width 970 height 13
click at [214, 601] on input "Specify serving size weight" at bounding box center [207, 601] width 11 height 11
radio input "true"
radio input "false"
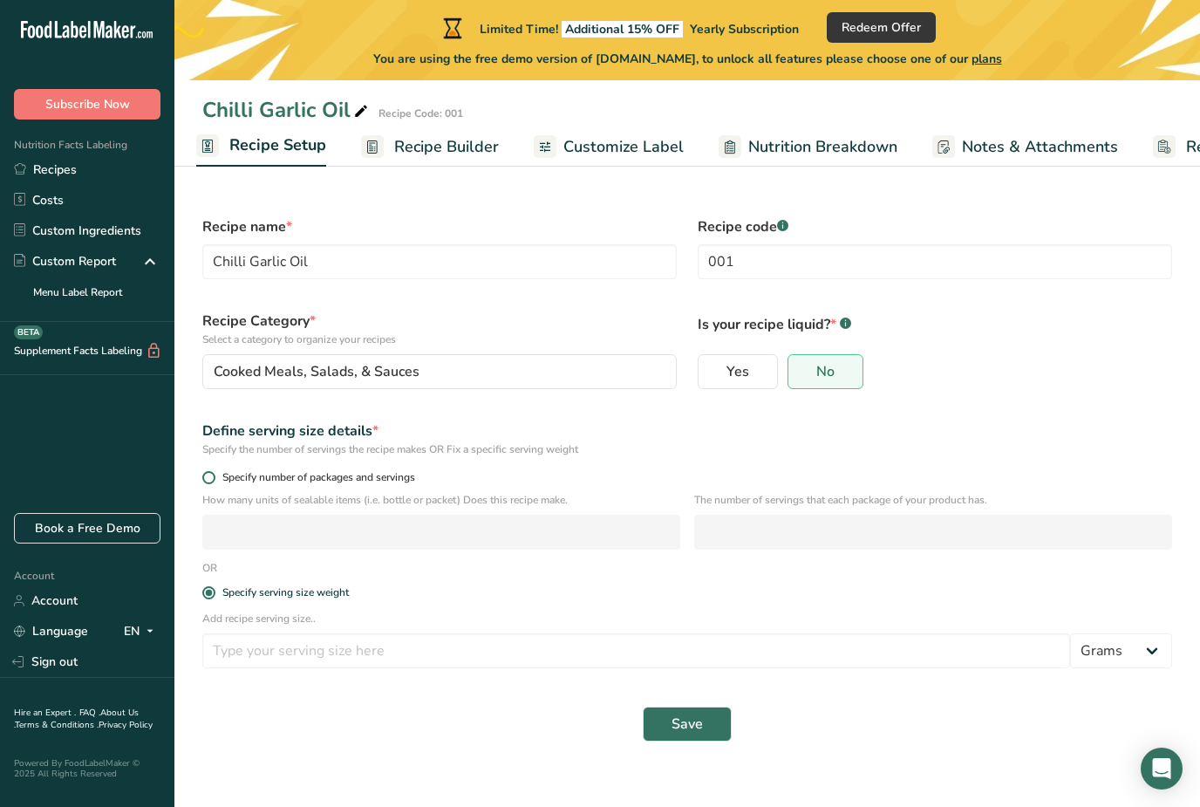
click at [218, 471] on span "Specify number of packages and servings" at bounding box center [315, 477] width 200 height 13
click at [214, 472] on input "Specify number of packages and servings" at bounding box center [207, 477] width 11 height 11
radio input "true"
radio input "false"
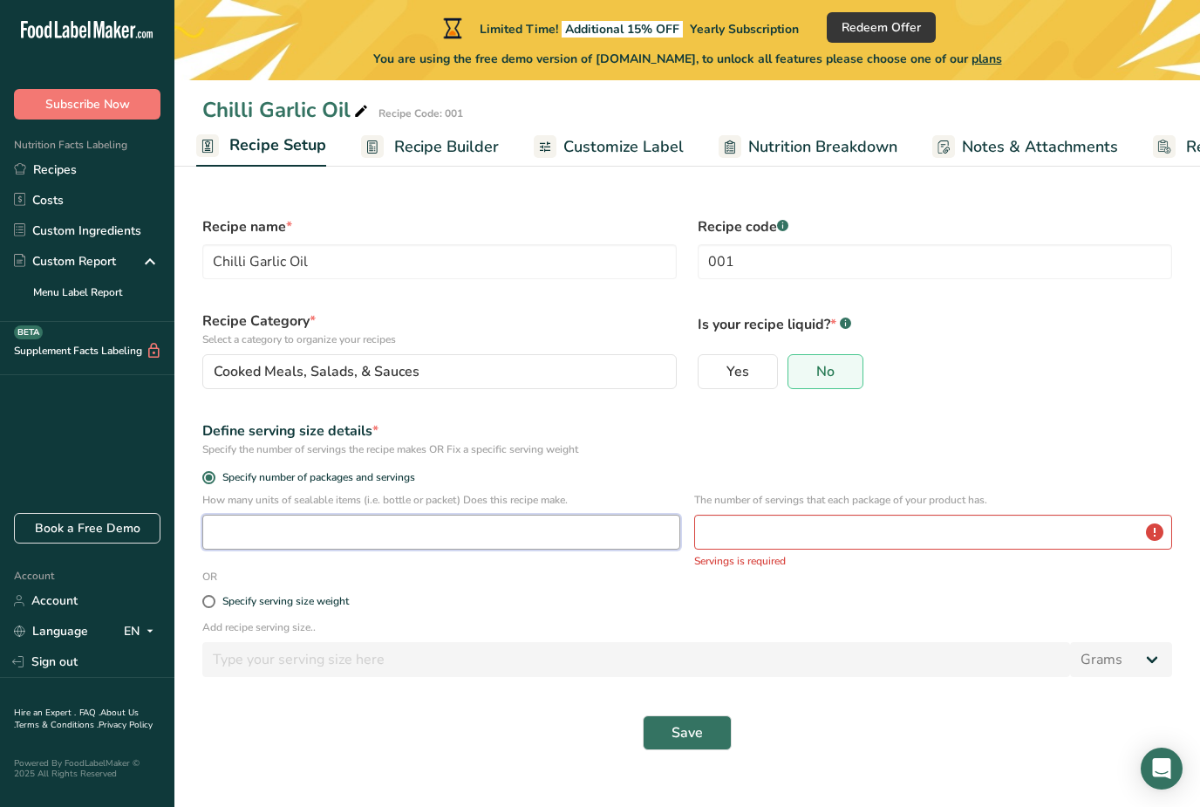
click at [236, 532] on input "number" at bounding box center [441, 532] width 478 height 35
type input "1"
click at [506, 562] on div "How many units of sealable items (i.e. bottle or packet) Does this recipe make.…" at bounding box center [687, 530] width 991 height 77
click at [1160, 537] on input "number" at bounding box center [933, 532] width 478 height 35
click at [1170, 522] on input "number" at bounding box center [933, 532] width 478 height 35
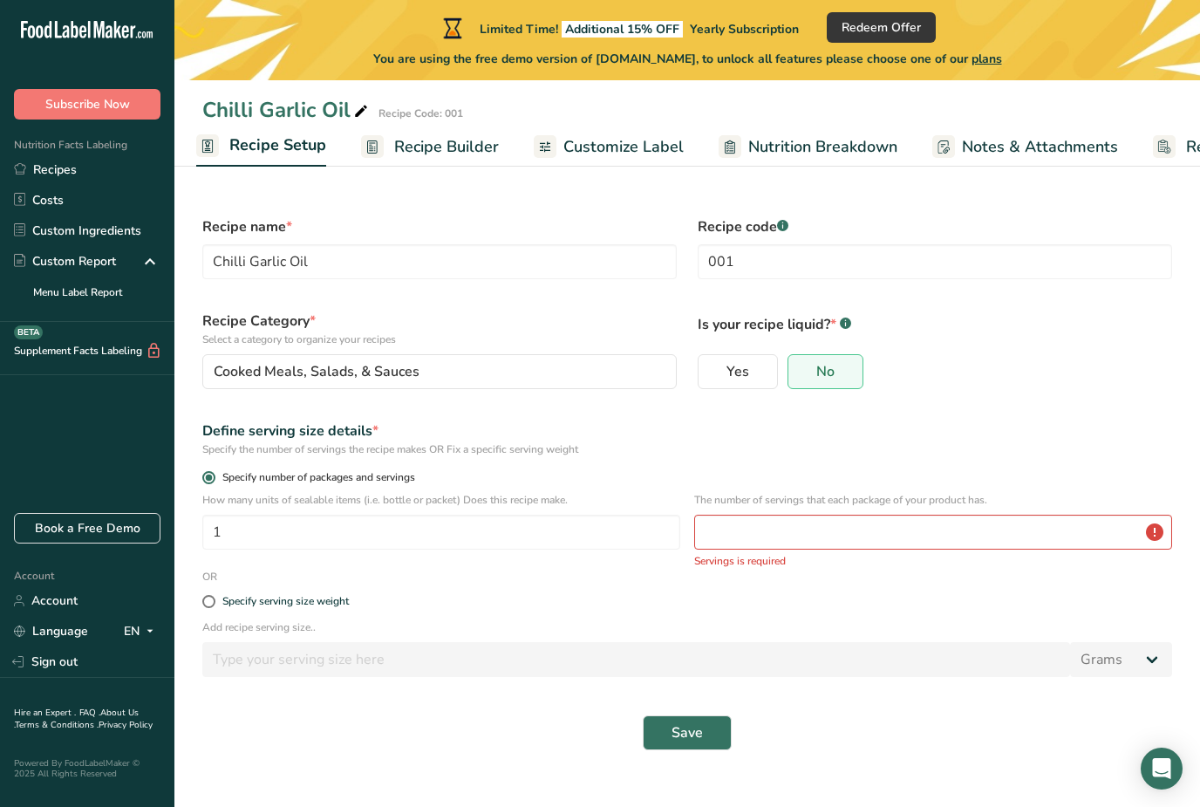
click at [1041, 483] on label "Specify number of packages and servings" at bounding box center [687, 477] width 970 height 13
click at [214, 483] on input "Specify number of packages and servings" at bounding box center [207, 477] width 11 height 11
click at [768, 534] on input "number" at bounding box center [933, 532] width 478 height 35
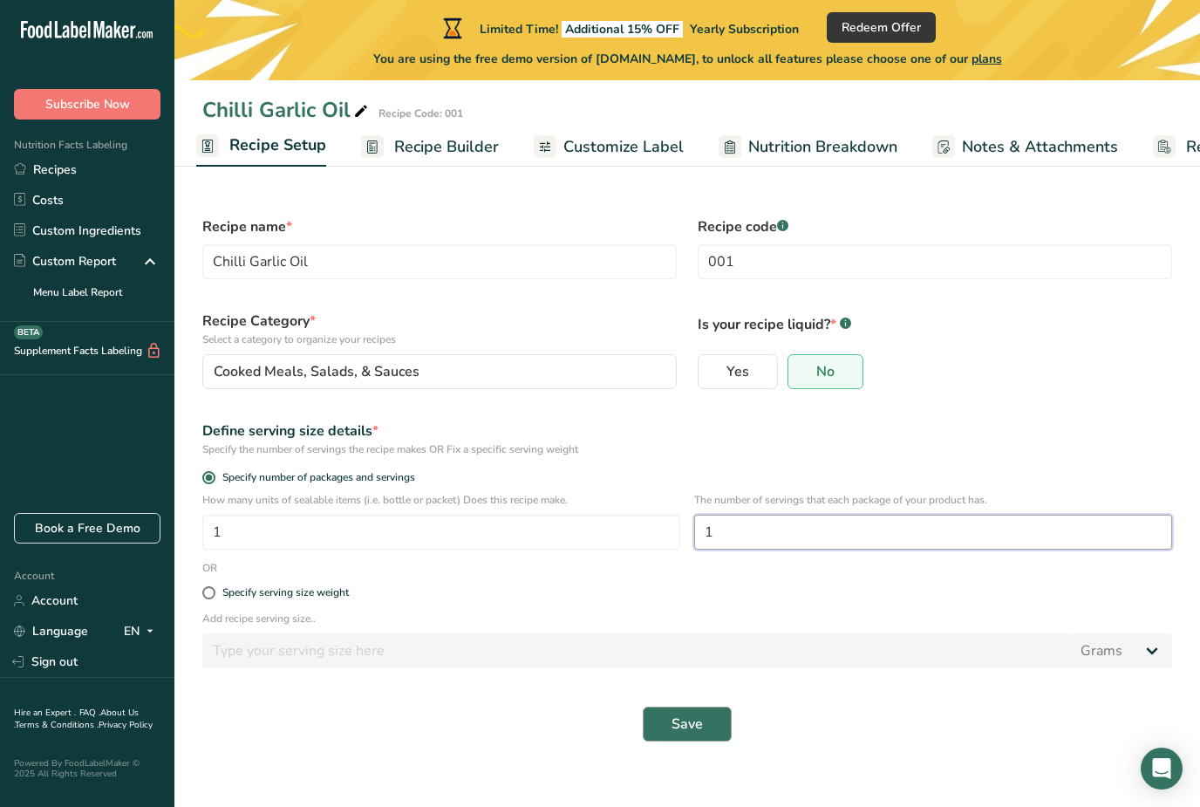
type input "1"
click at [697, 716] on span "Save" at bounding box center [687, 724] width 31 height 21
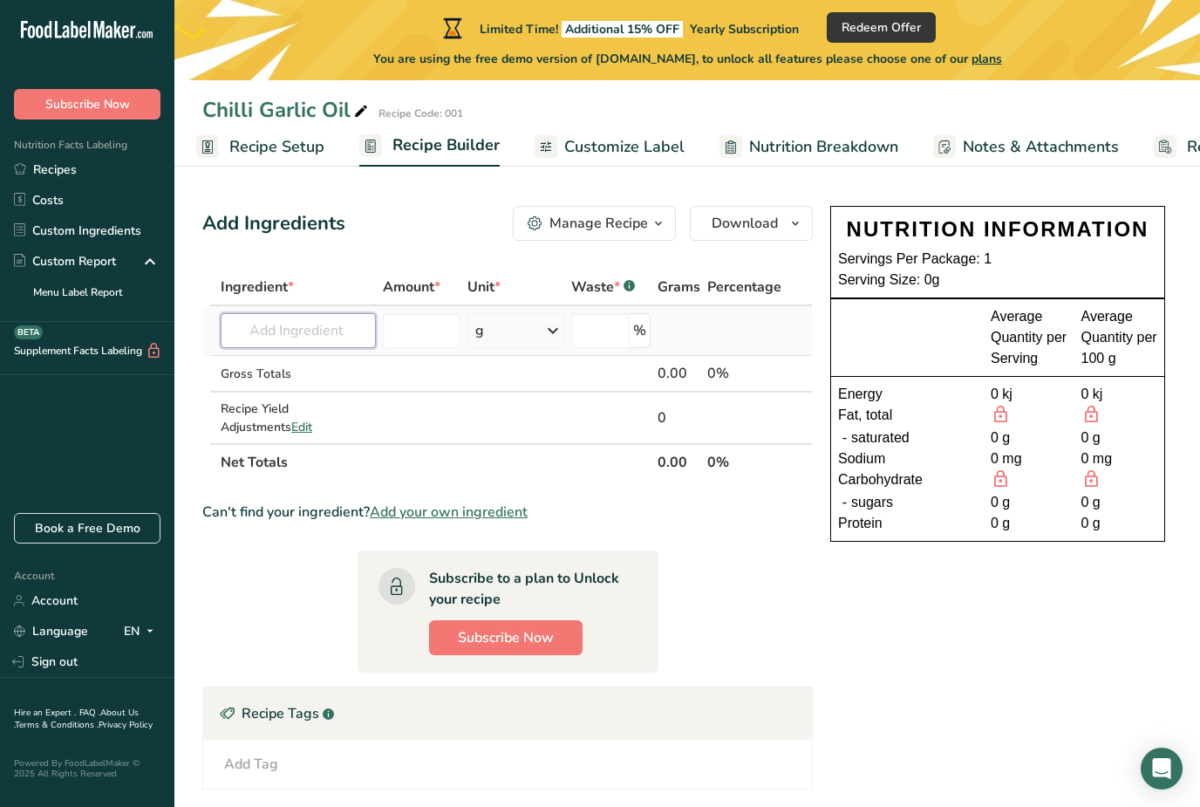
click at [311, 330] on input "text" at bounding box center [298, 330] width 155 height 35
click at [296, 333] on input "text" at bounding box center [298, 330] width 155 height 35
paste input "[EMAIL_ADDRESS][DOMAIN_NAME]"
type input "R"
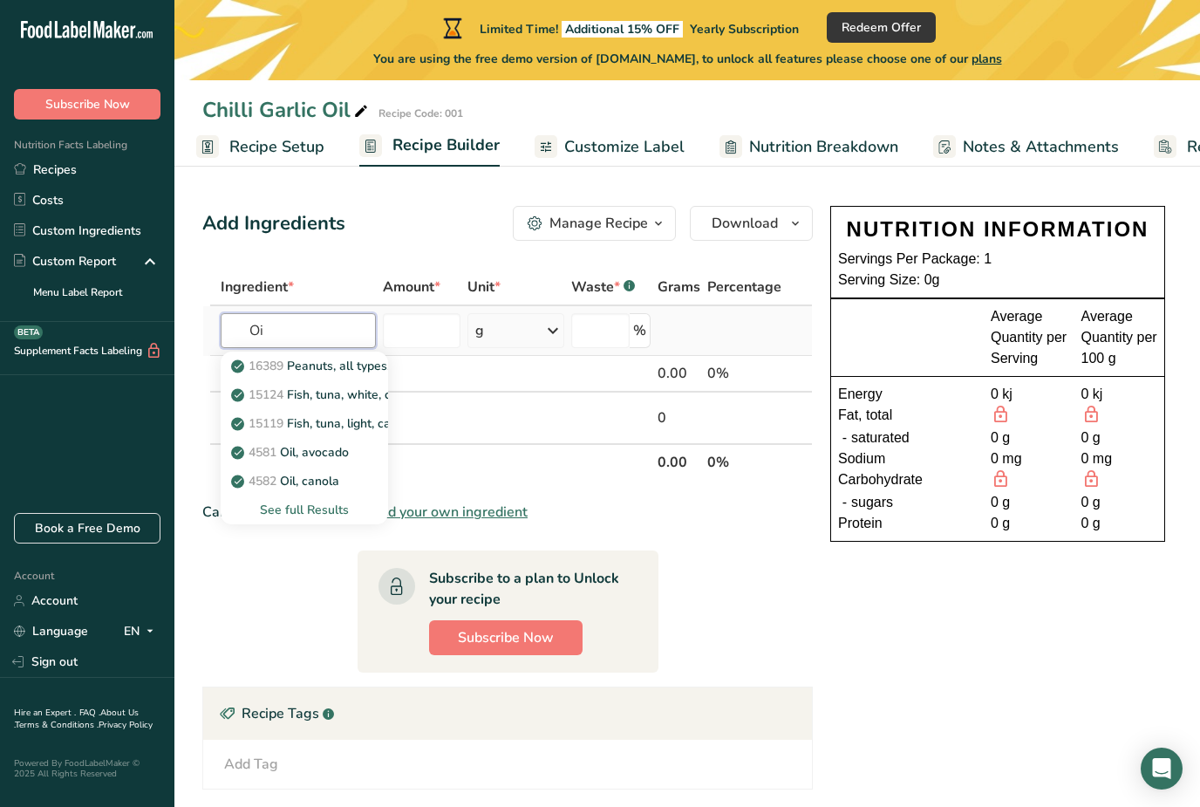
type input "O"
type input "Vegetable oil"
click at [298, 513] on div "See full Results" at bounding box center [305, 510] width 140 height 18
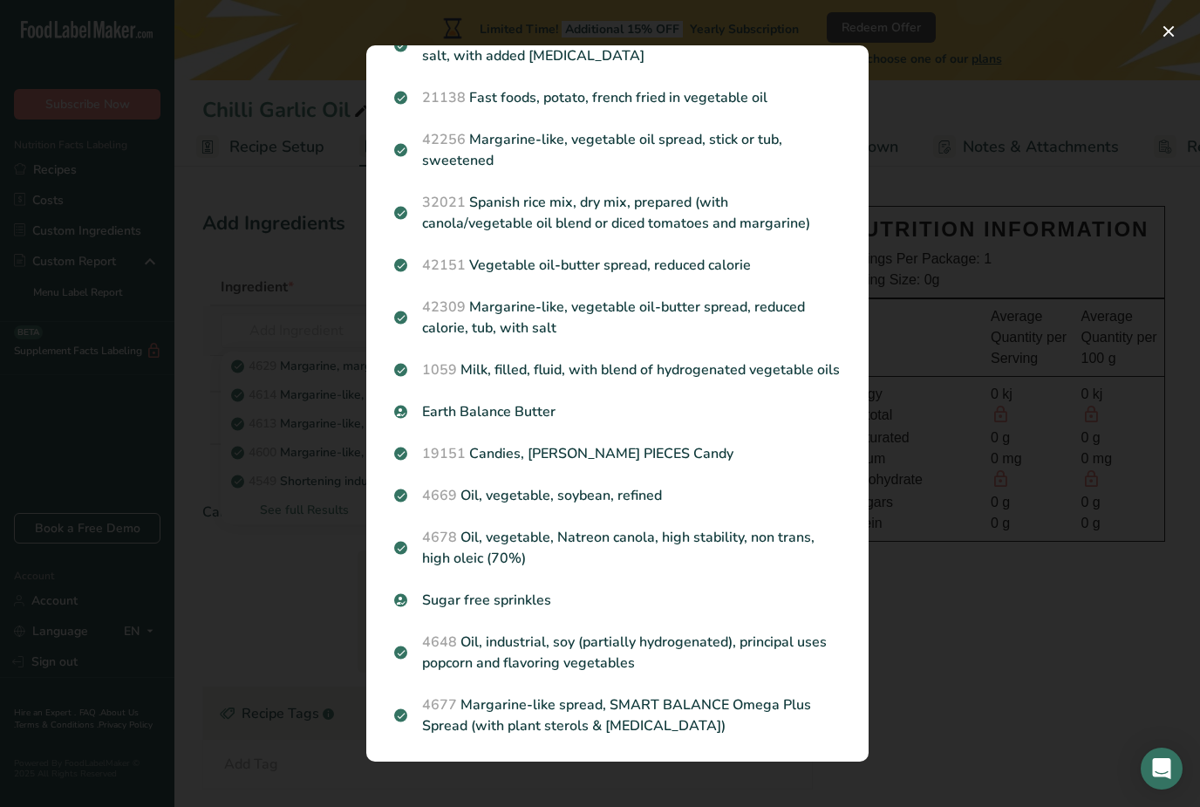
scroll to position [1131, 0]
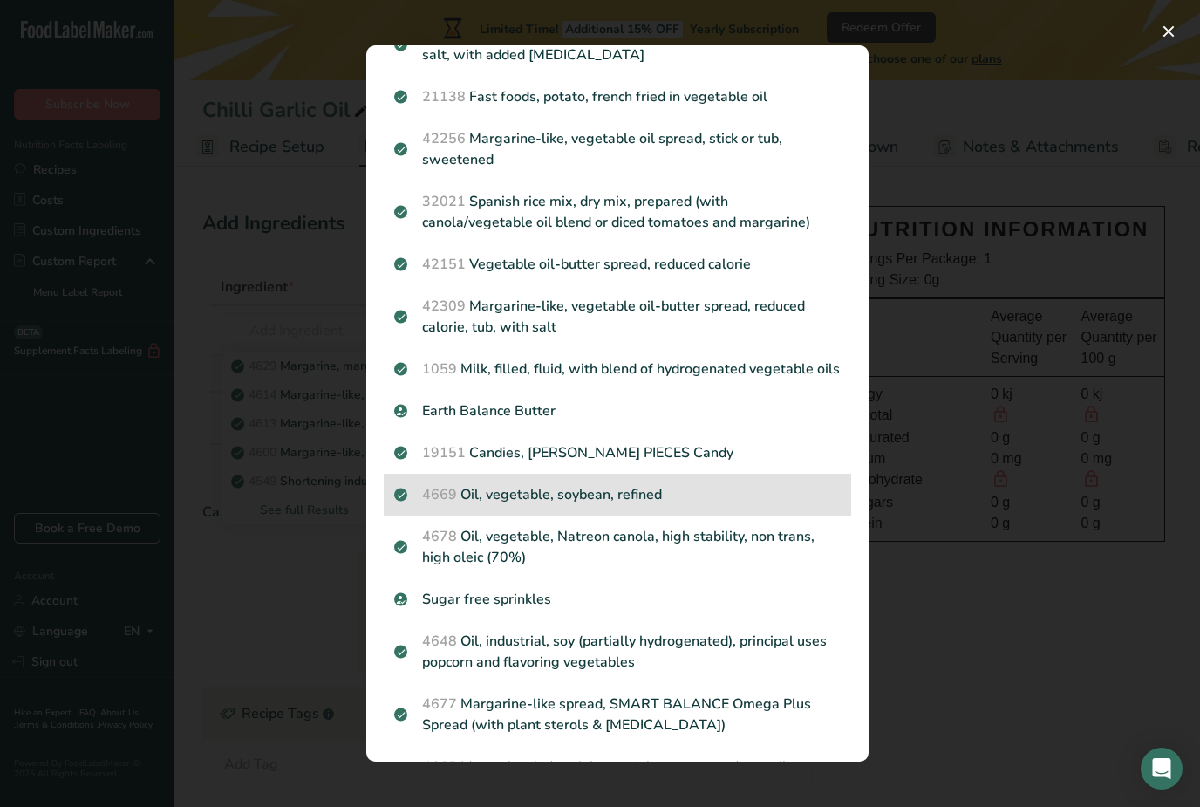
click at [654, 484] on p "4669 Oil, vegetable, soybean, refined" at bounding box center [617, 494] width 447 height 21
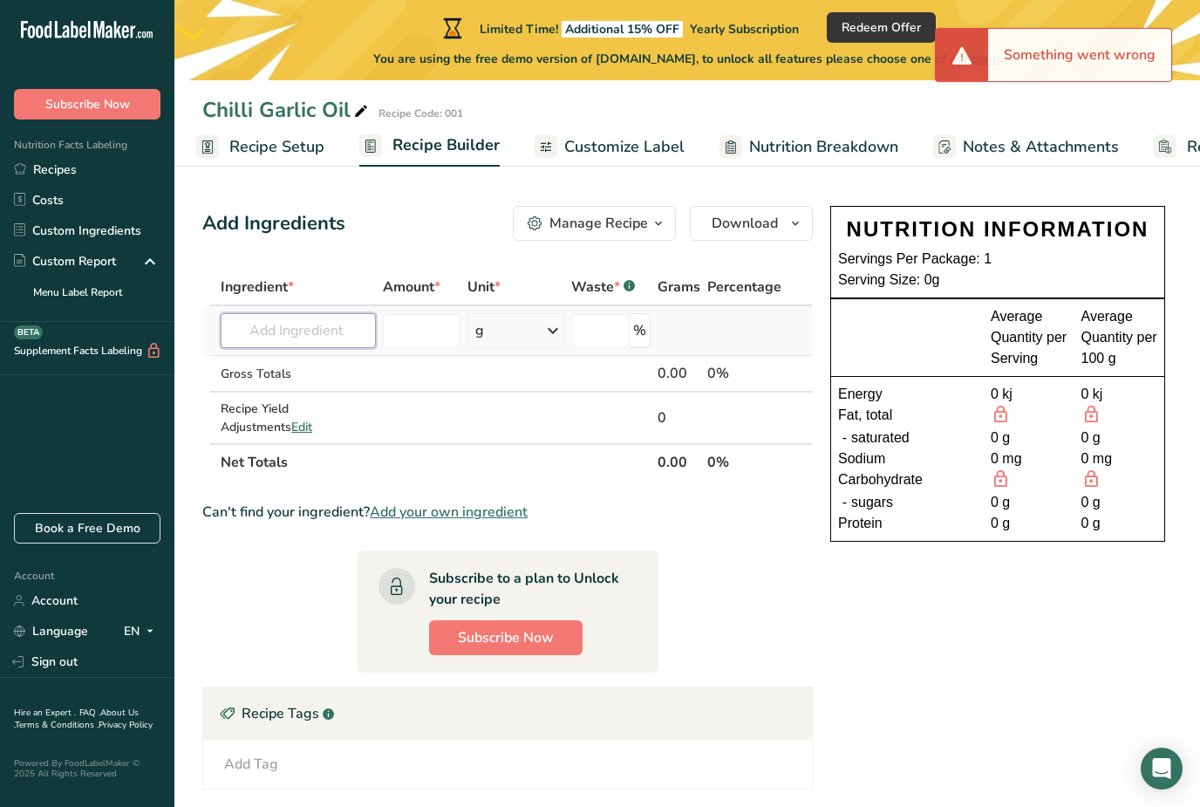
click at [329, 334] on input "text" at bounding box center [298, 330] width 155 height 35
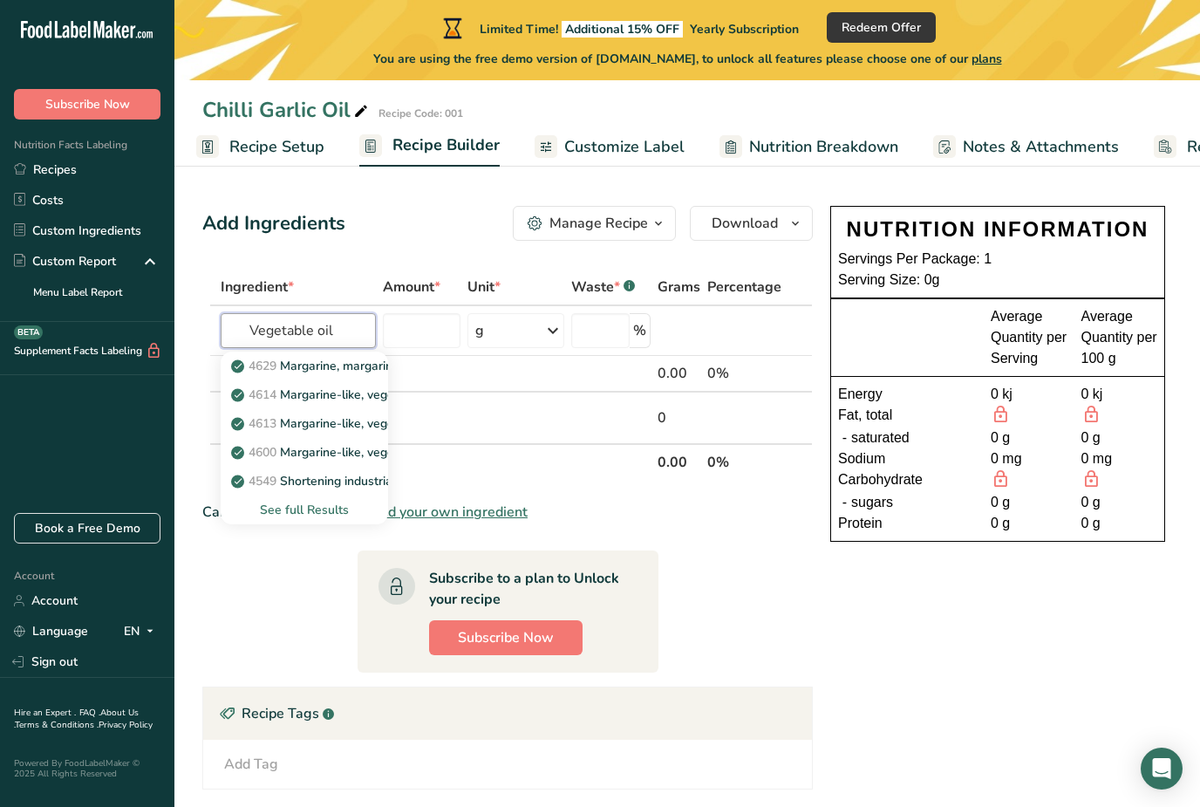
type input "Vegetable oil"
click at [754, 584] on section "Ingredient * Amount * Unit * Waste * .a-a{fill:#347362;}.b-a{fill:#fff;} Grams …" at bounding box center [507, 662] width 611 height 786
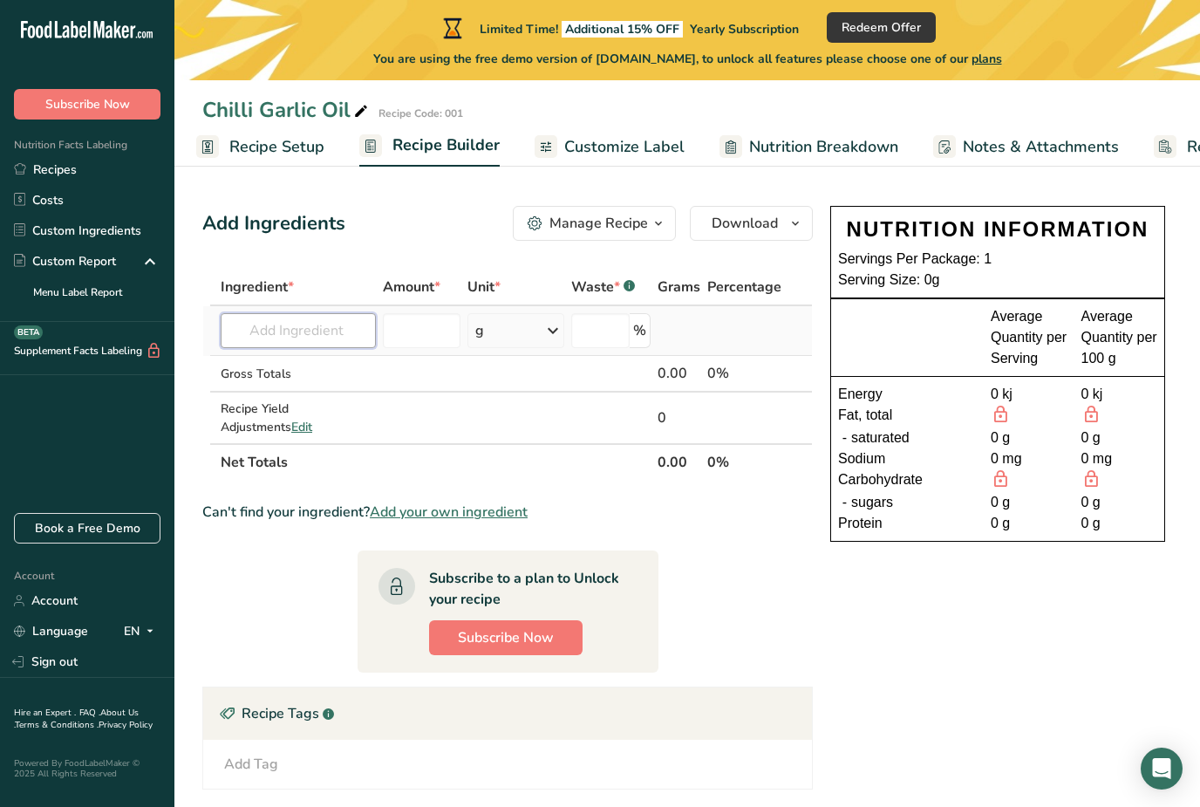
click at [310, 335] on input "text" at bounding box center [298, 330] width 155 height 35
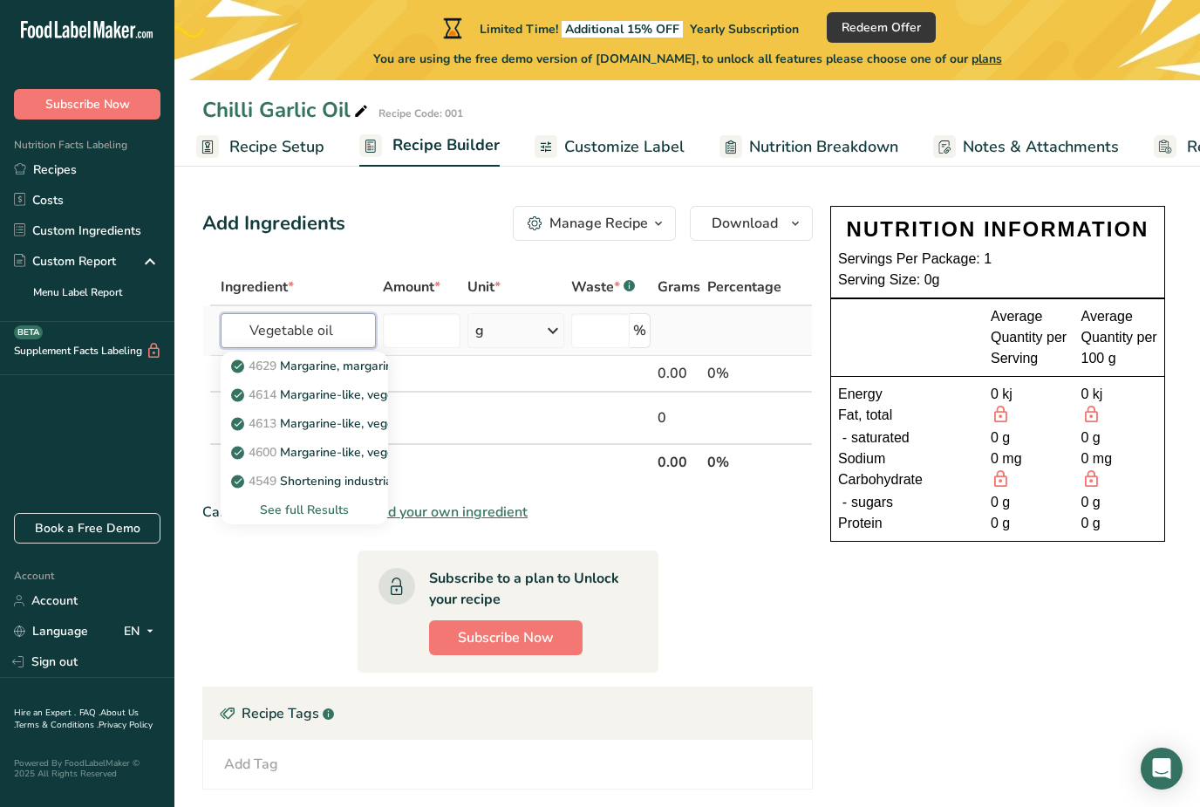
type input "Vegetable oil"
click at [318, 505] on div "See full Results" at bounding box center [305, 510] width 140 height 18
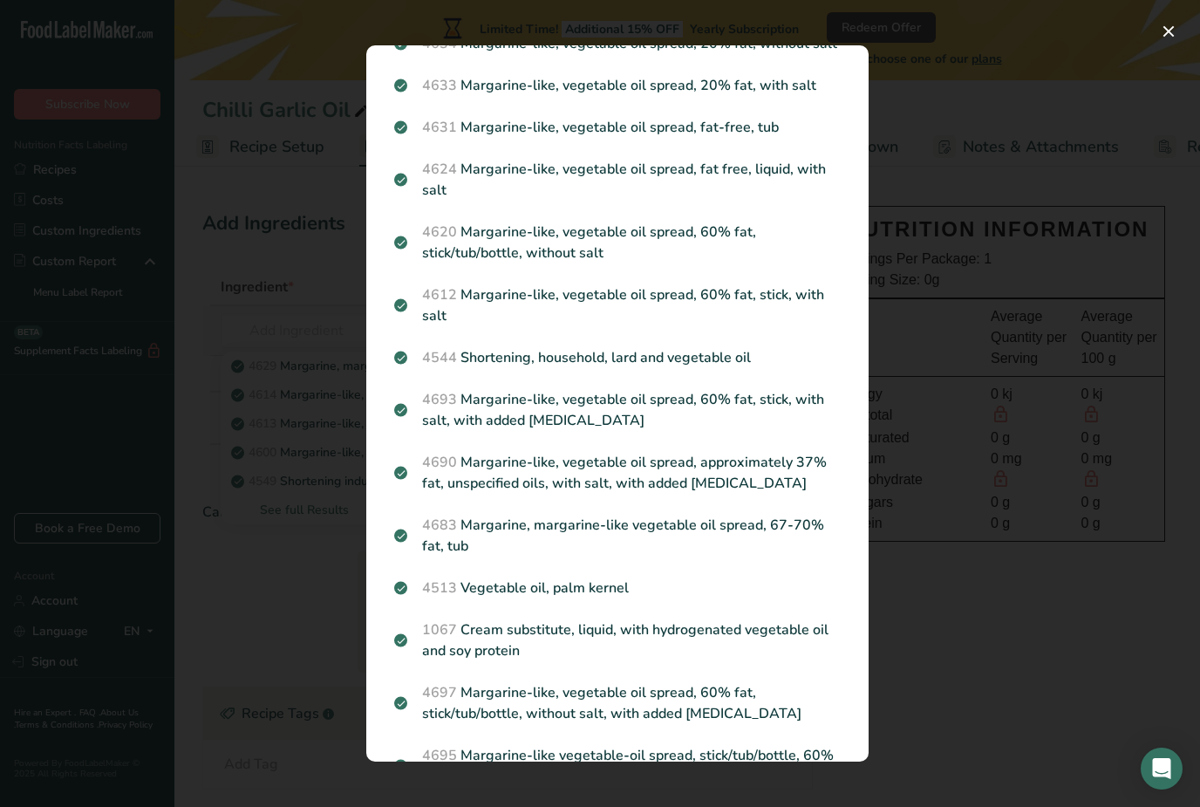
scroll to position [356, 0]
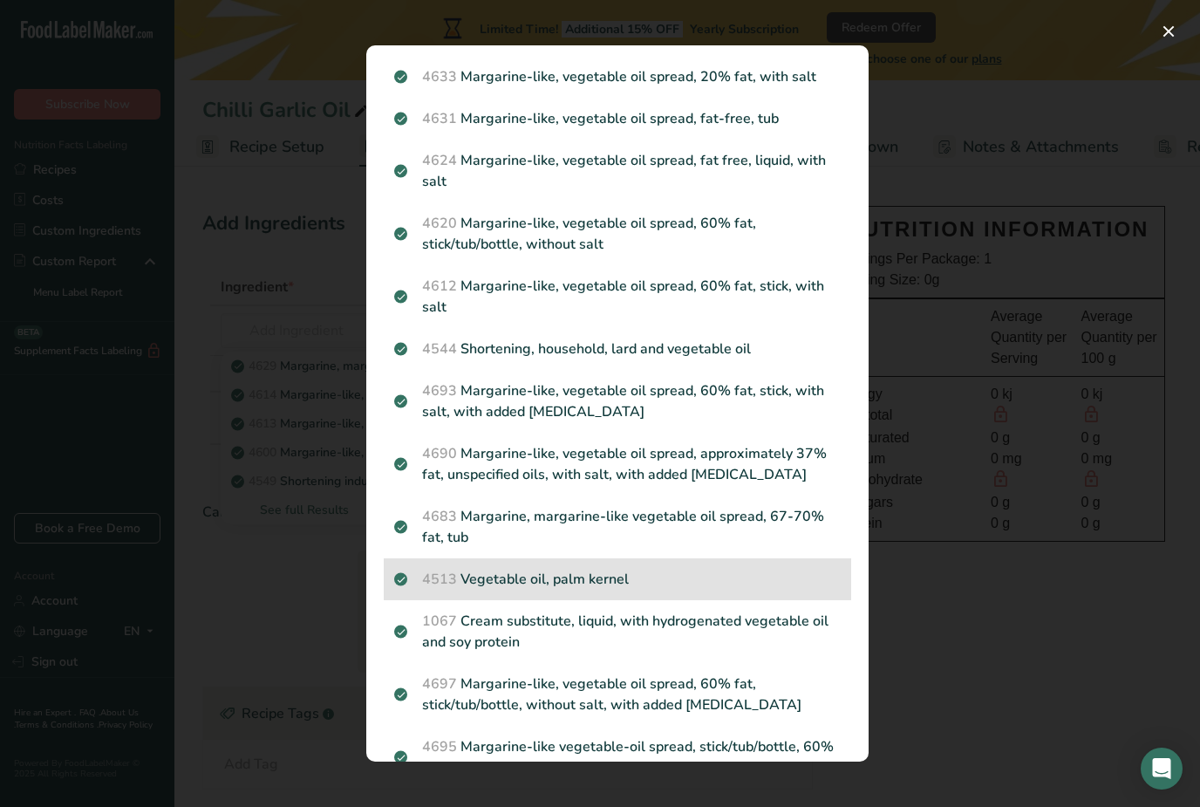
click at [607, 569] on p "4513 Vegetable oil, palm kernel" at bounding box center [617, 579] width 447 height 21
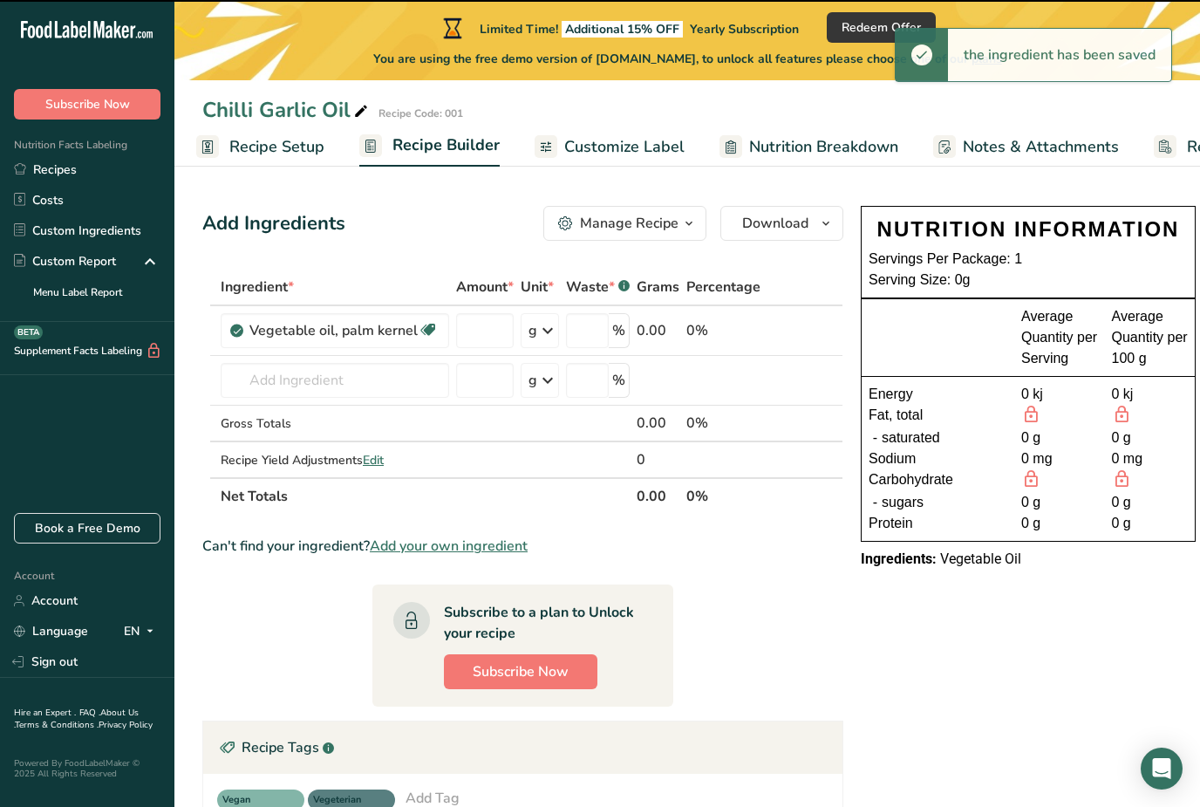
type input "0"
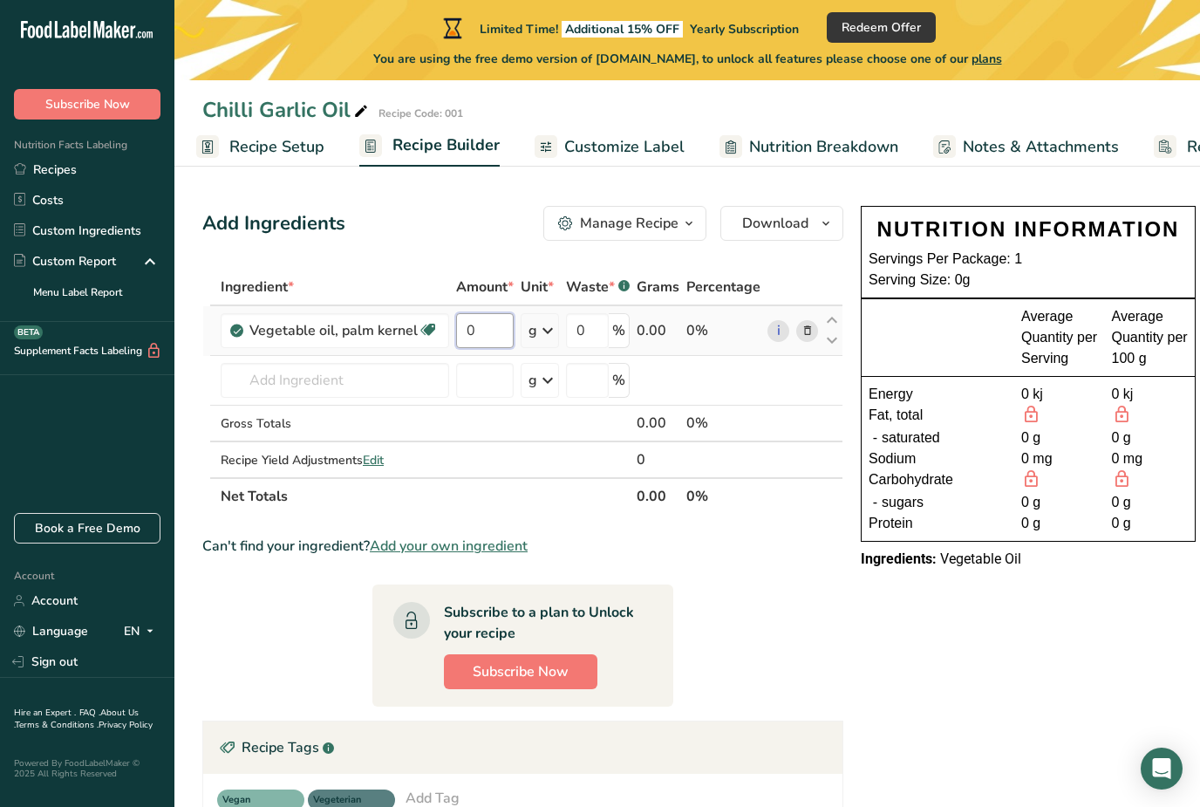
click at [478, 326] on input "0" at bounding box center [485, 330] width 58 height 35
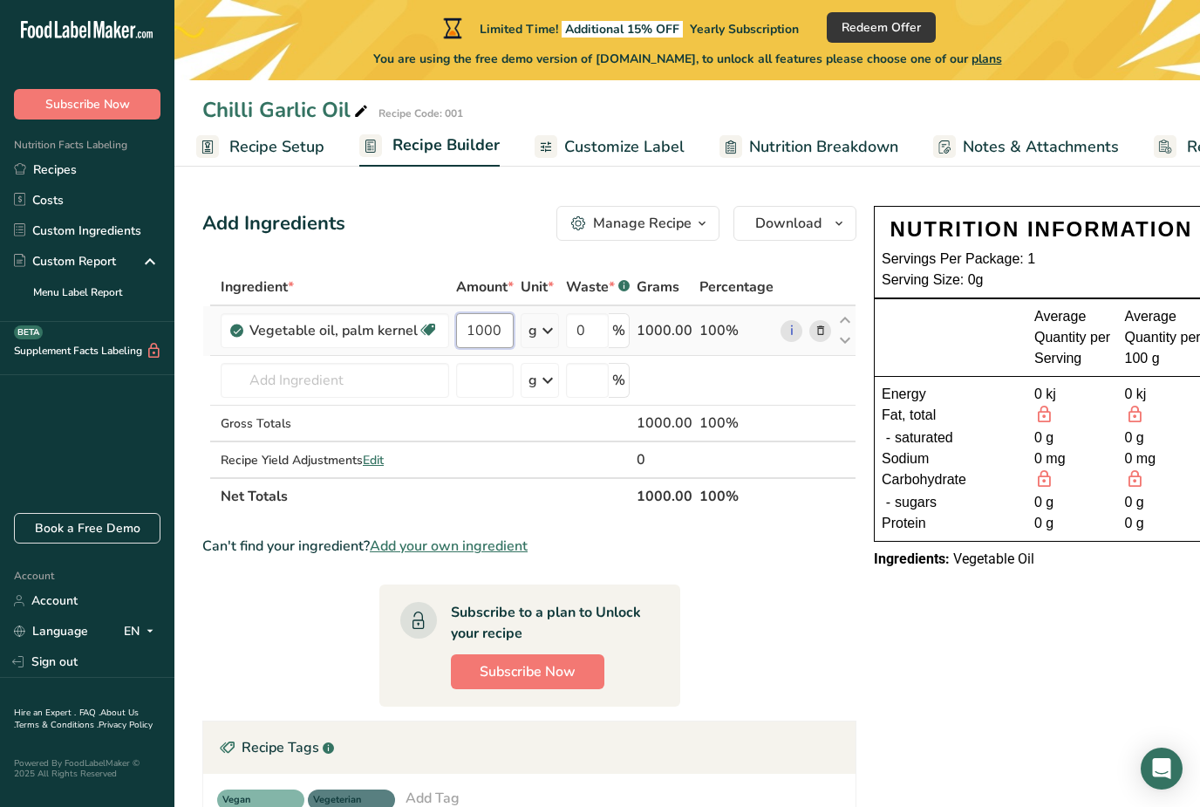
type input "1000"
click at [539, 331] on div "Ingredient * Amount * Unit * Waste * .a-a{fill:#347362;}.b-a{fill:#fff;} Grams …" at bounding box center [529, 392] width 654 height 246
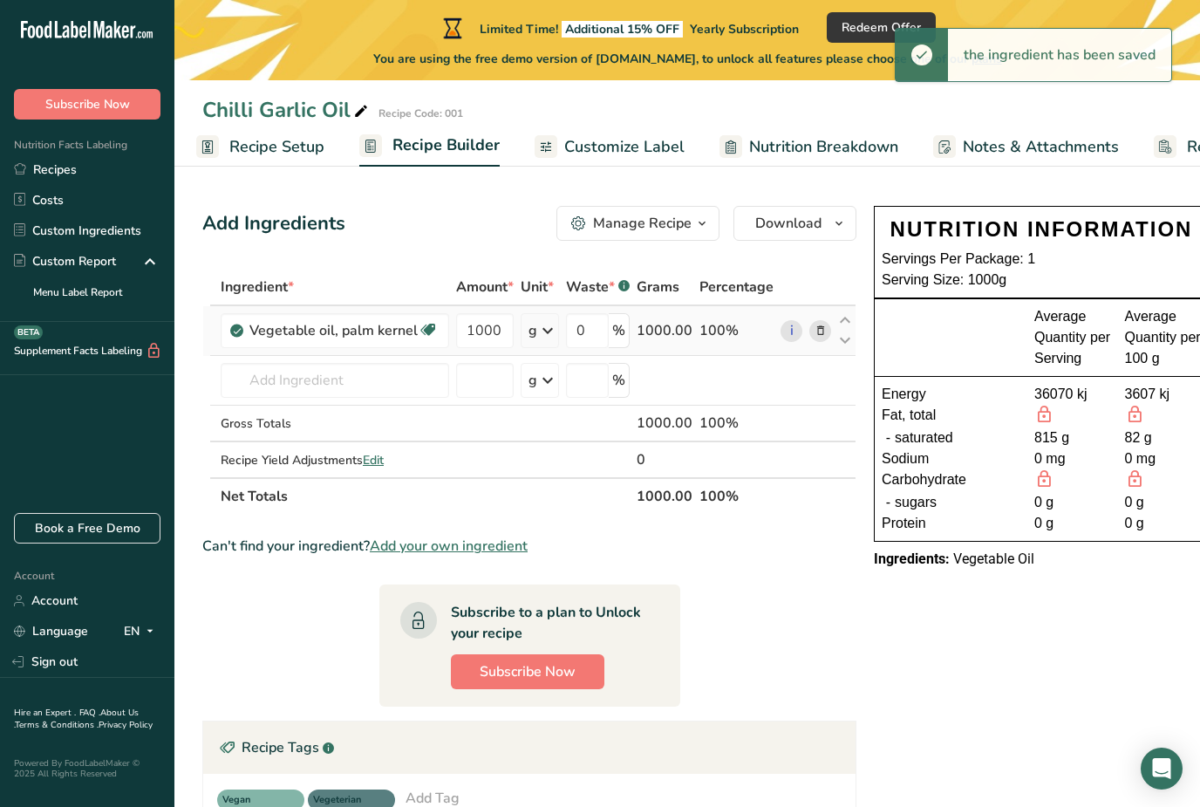
click at [546, 323] on icon at bounding box center [547, 330] width 21 height 31
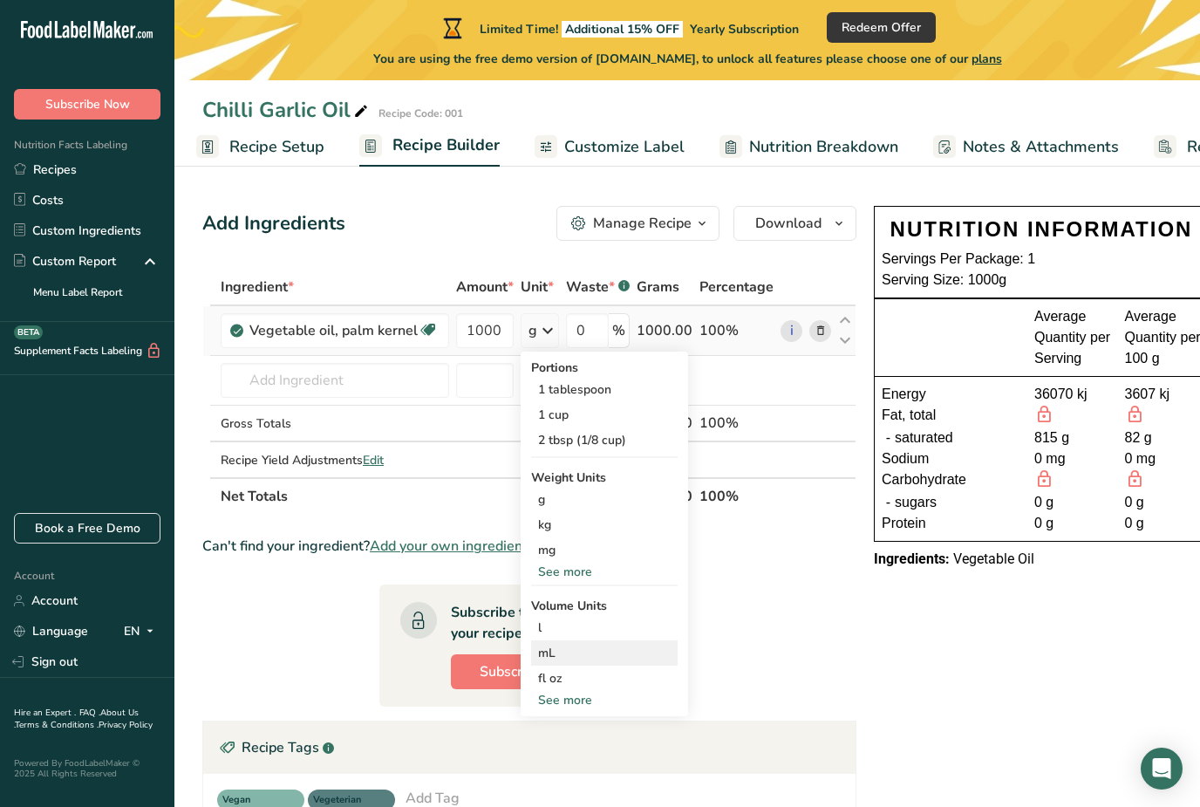
click at [563, 645] on div "mL" at bounding box center [604, 653] width 133 height 18
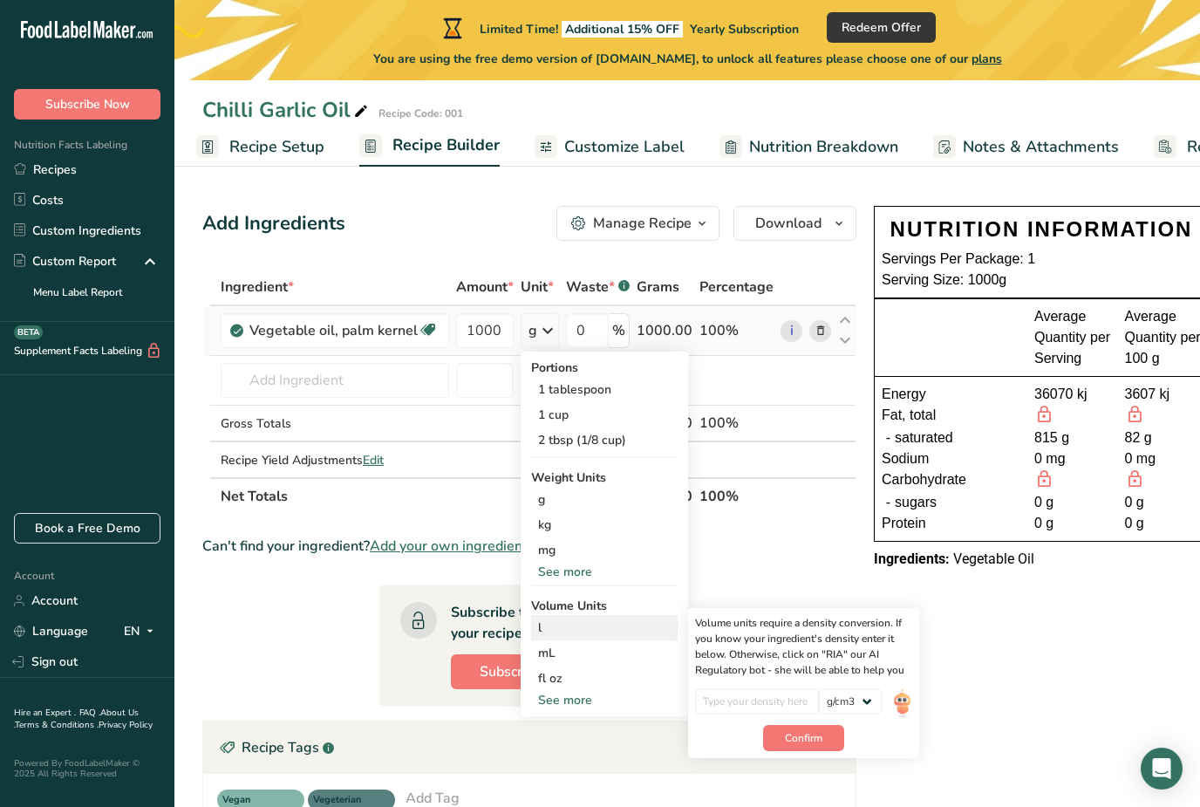
click at [550, 636] on div "l" at bounding box center [604, 627] width 133 height 18
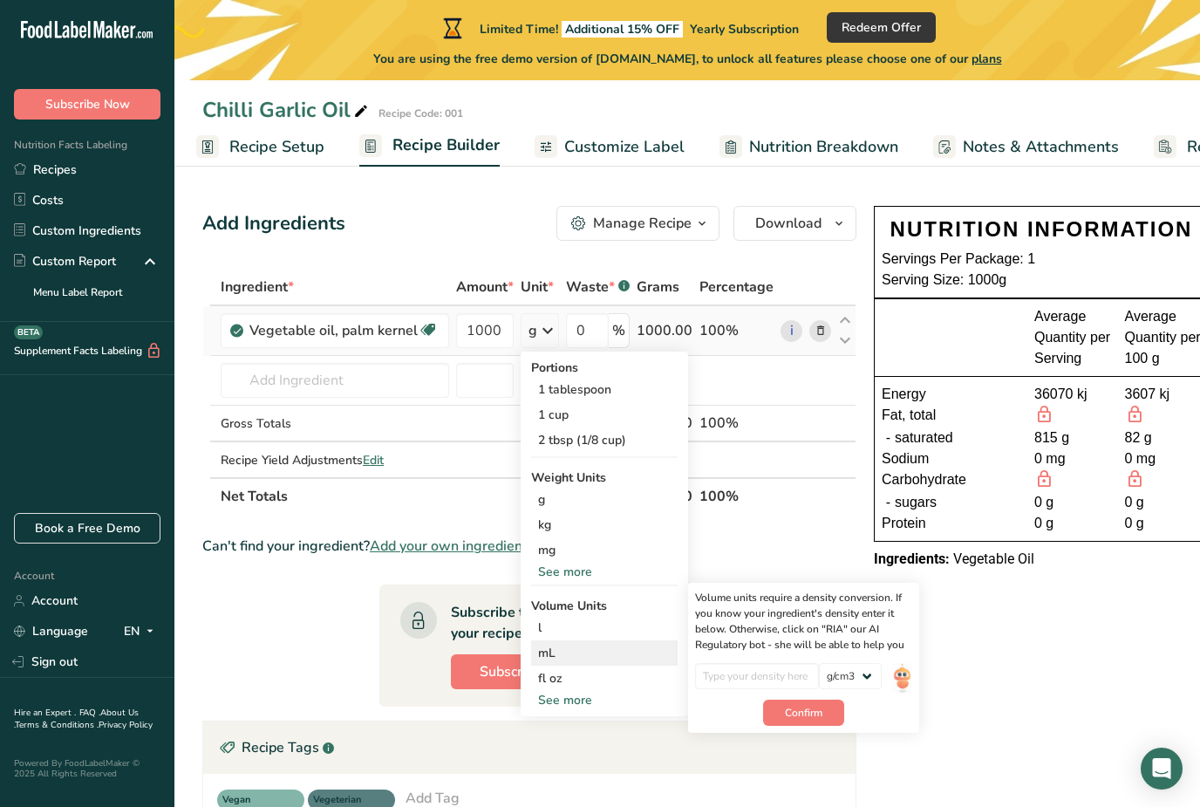
click at [559, 655] on div "mL" at bounding box center [604, 653] width 133 height 18
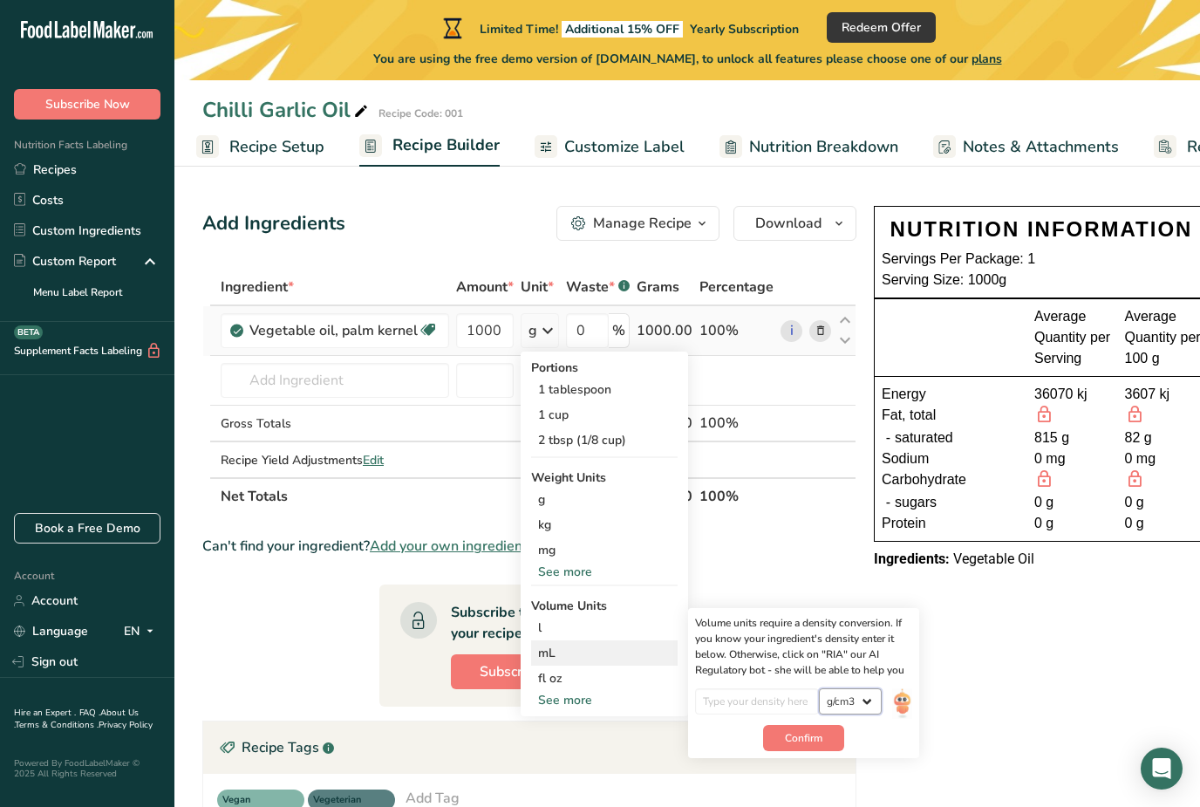
click at [846, 701] on select "lb/ft3 g/cm3" at bounding box center [850, 701] width 63 height 26
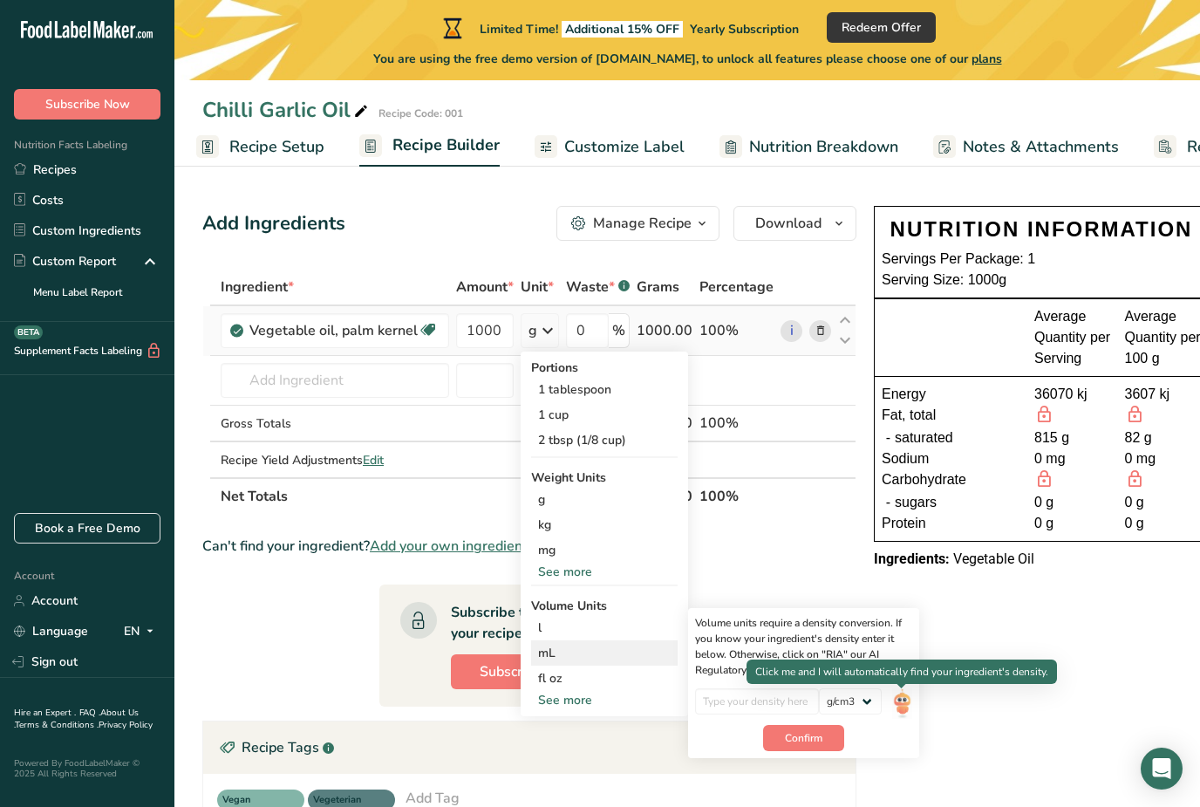
click at [904, 703] on img at bounding box center [901, 703] width 19 height 31
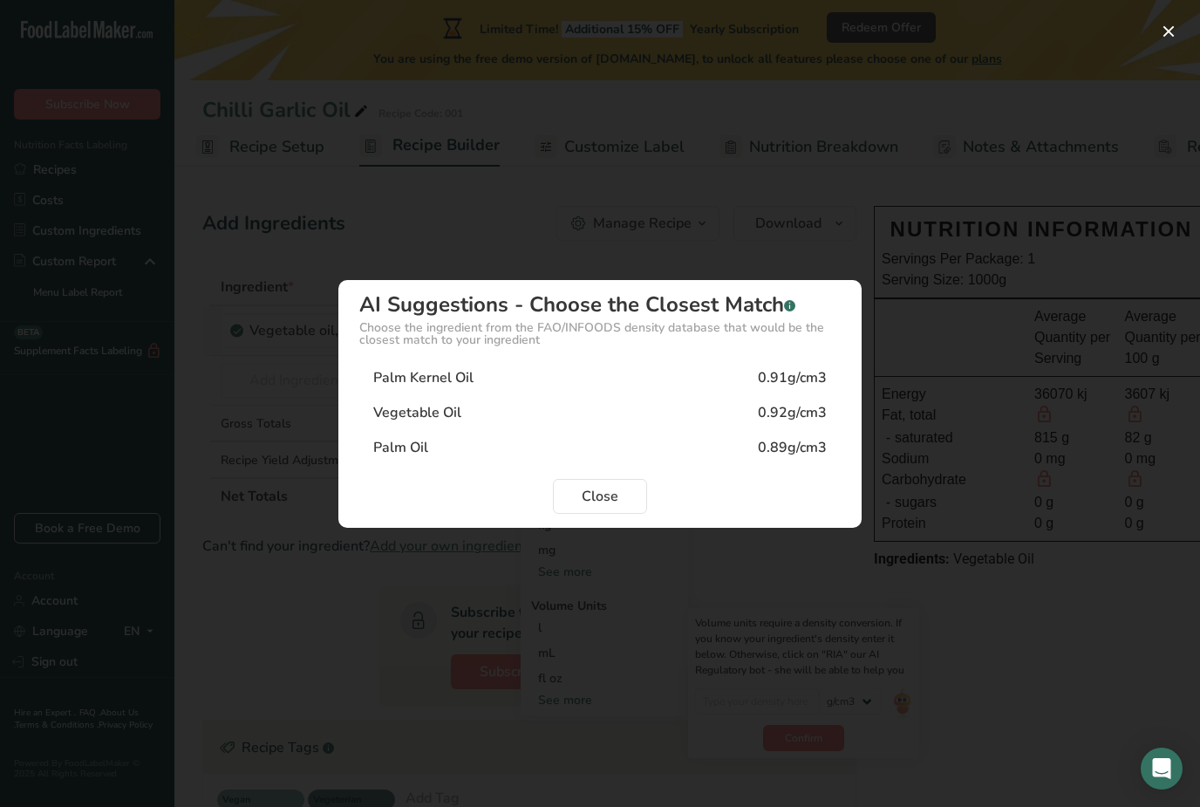
click at [732, 411] on div "Vegetable Oil 0.92g/cm3" at bounding box center [599, 412] width 481 height 35
type input "0.92"
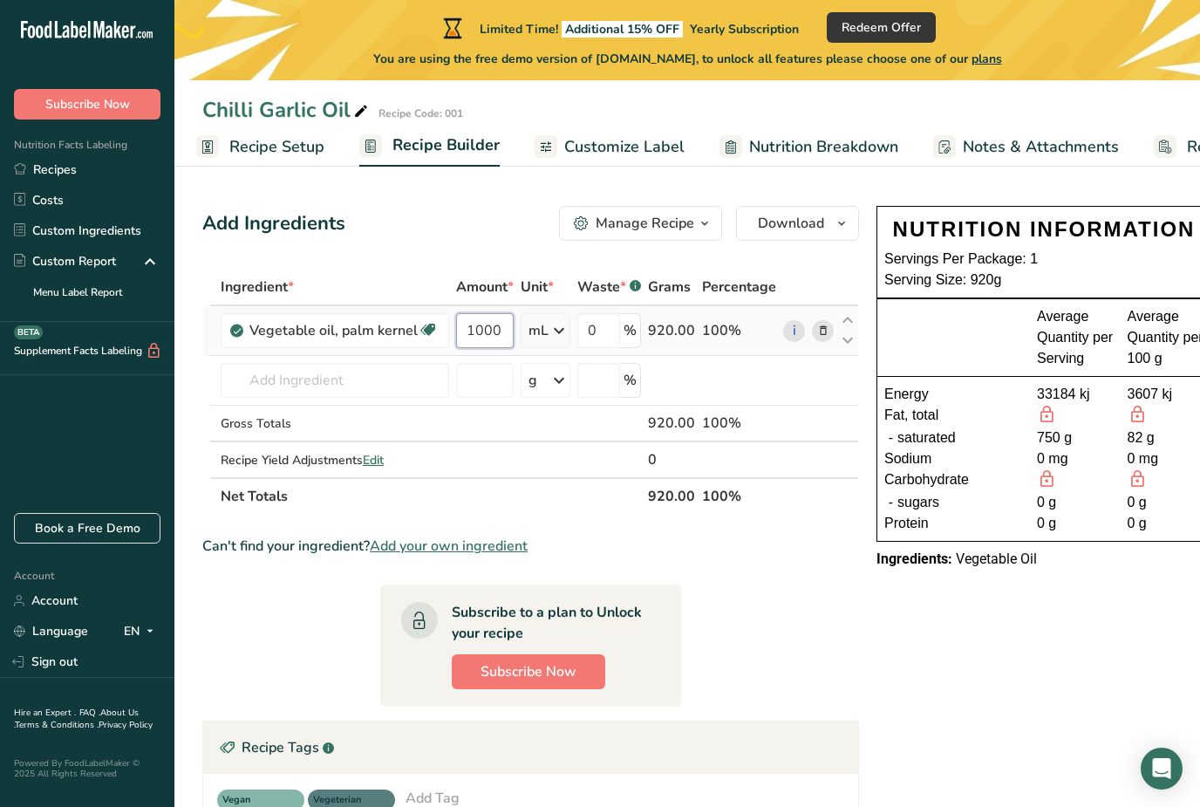
click at [485, 329] on input "1000" at bounding box center [485, 330] width 58 height 35
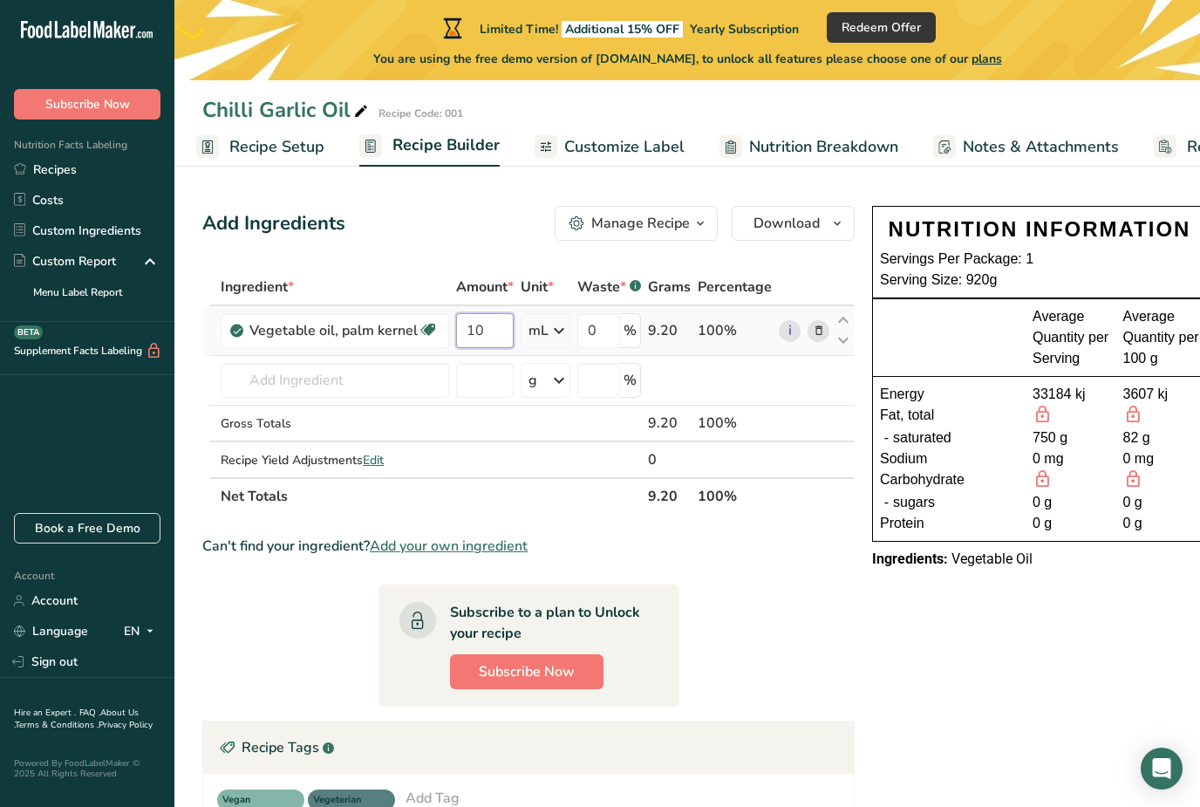
type input "1"
click at [611, 327] on div "Ingredient * Amount * Unit * Waste * .a-a{fill:#347362;}.b-a{fill:#fff;} Grams …" at bounding box center [528, 392] width 652 height 246
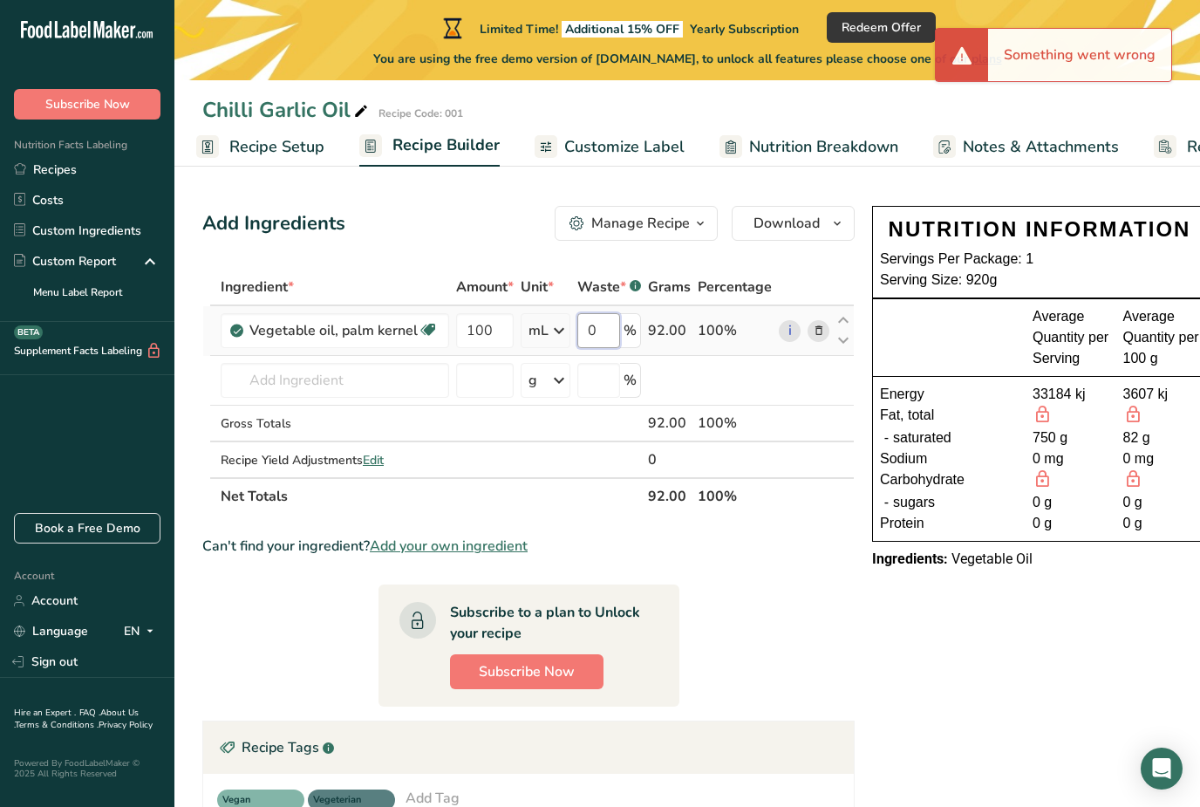
click at [596, 332] on input "0" at bounding box center [598, 330] width 43 height 35
click at [519, 326] on div "Ingredient * Amount * Unit * Waste * .a-a{fill:#347362;}.b-a{fill:#fff;} Grams …" at bounding box center [528, 392] width 652 height 246
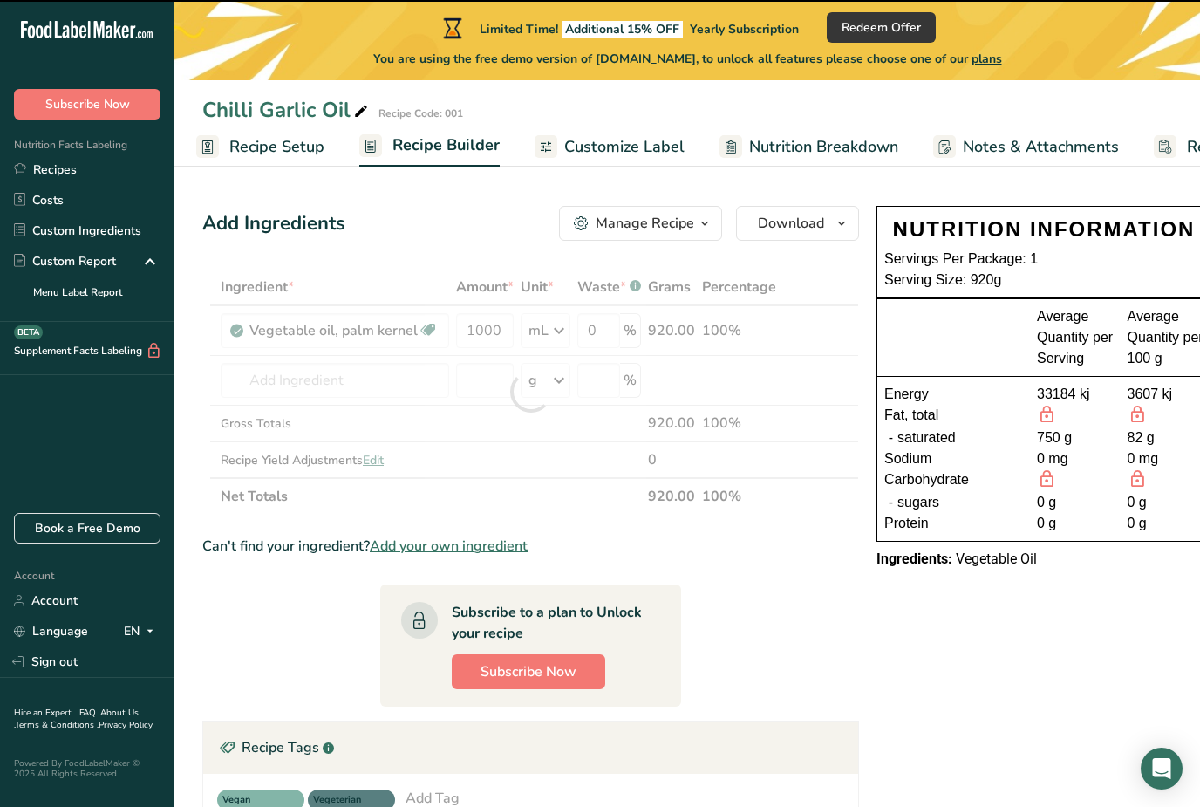
type input "100"
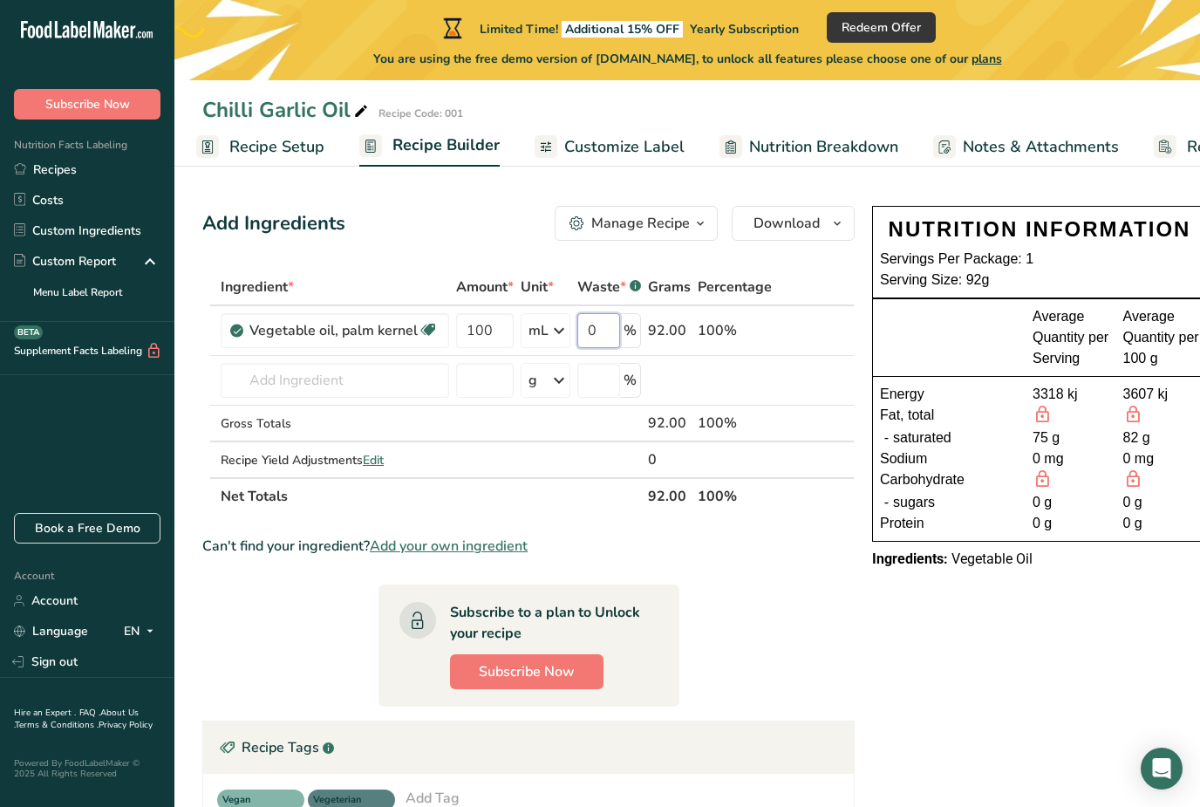
click at [599, 323] on input "0" at bounding box center [598, 330] width 43 height 35
click at [676, 334] on div "Ingredient * Amount * Unit * Waste * .a-a{fill:#347362;}.b-a{fill:#fff;} Grams …" at bounding box center [528, 392] width 652 height 246
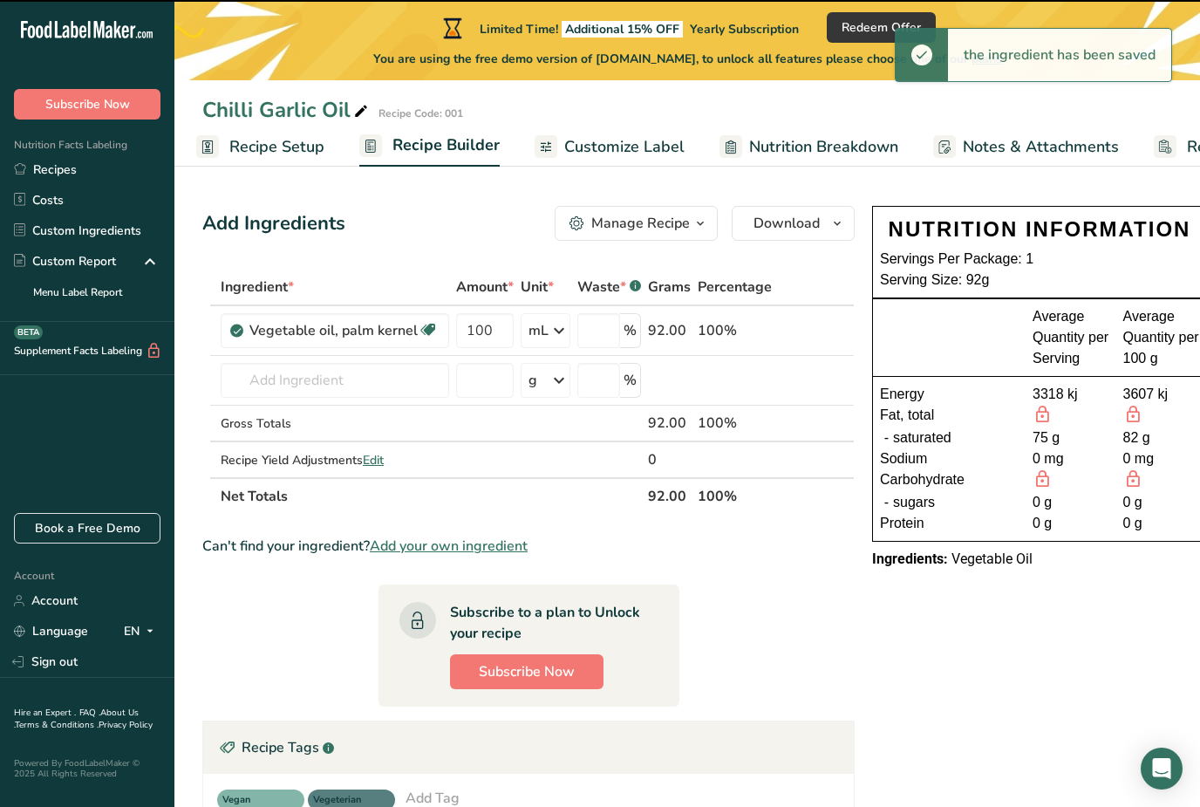
type input "0"
click at [780, 326] on link "i" at bounding box center [790, 331] width 22 height 22
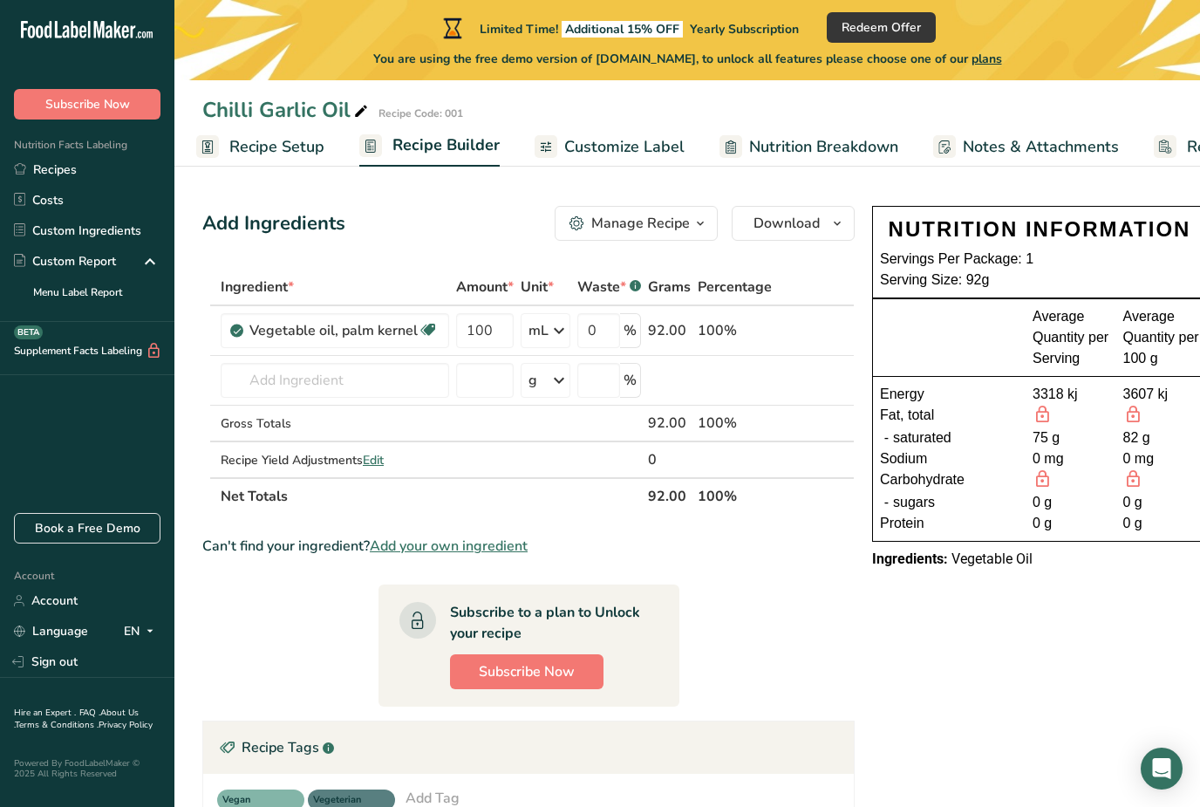
click at [816, 331] on icon at bounding box center [819, 331] width 12 height 18
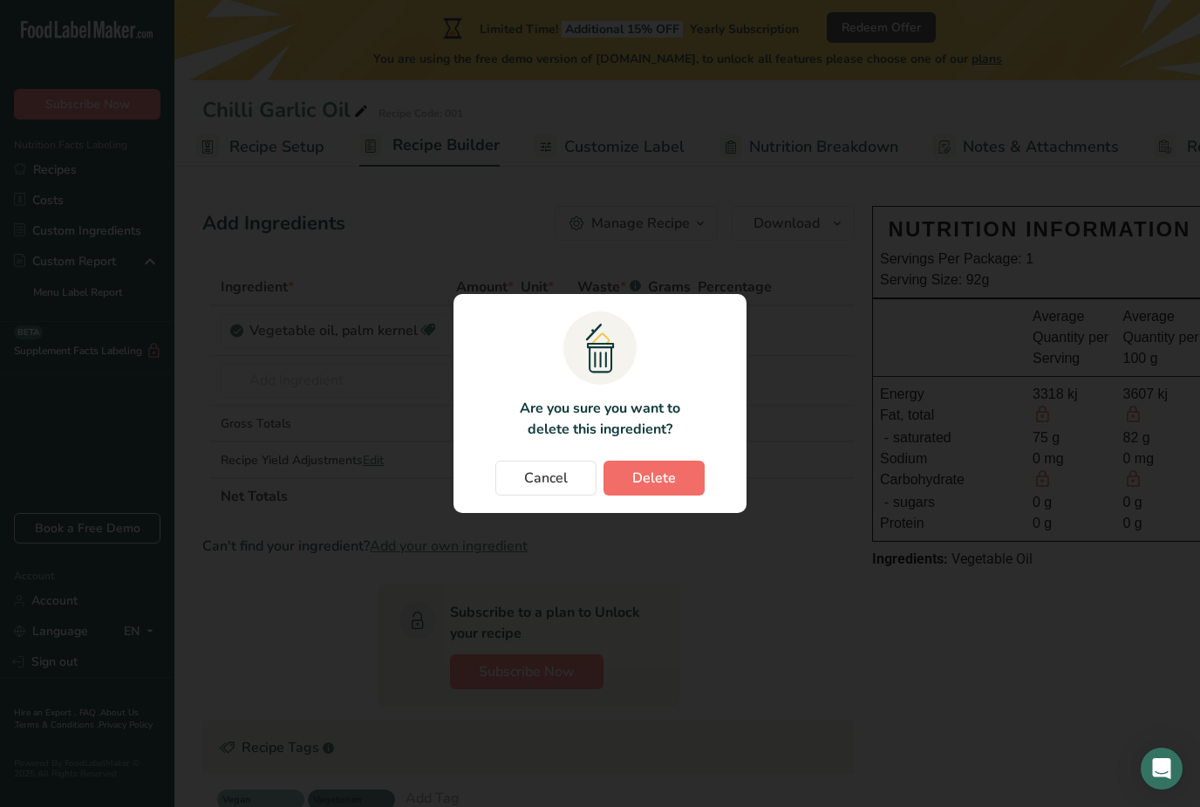
click at [674, 484] on span "Delete" at bounding box center [654, 478] width 44 height 21
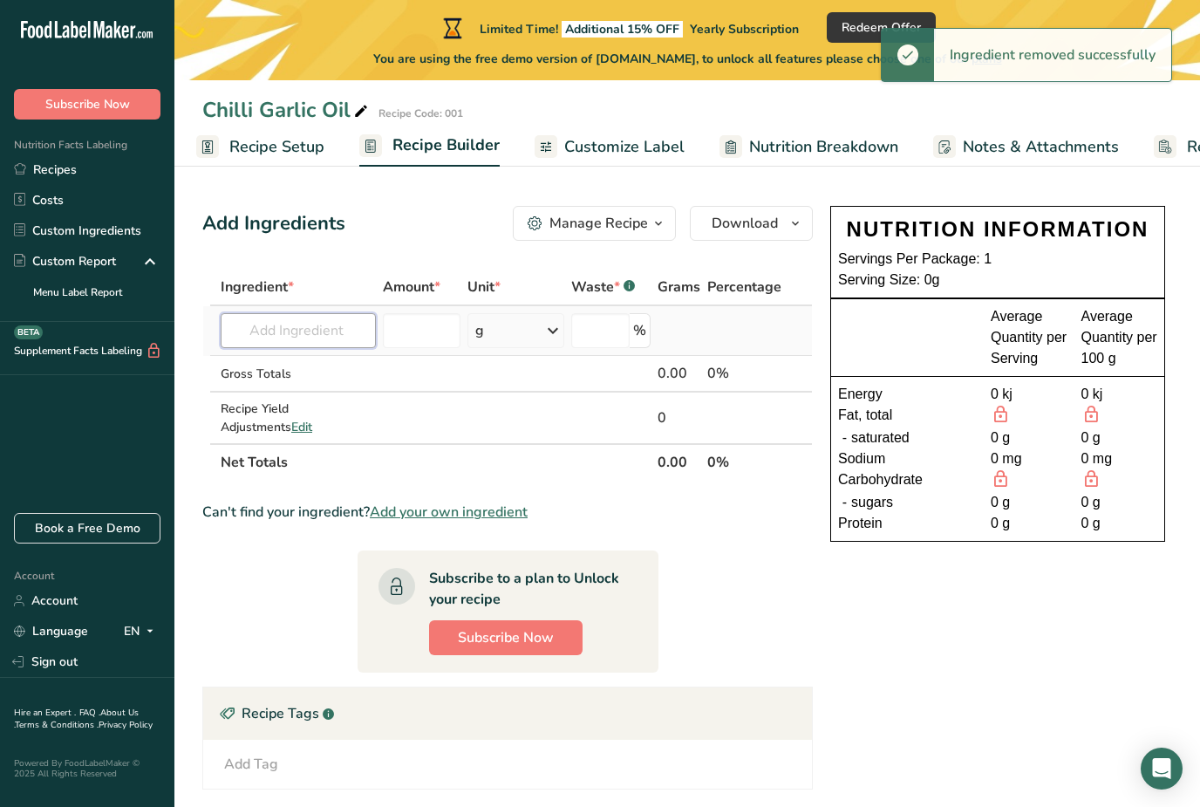
click at [290, 330] on input "text" at bounding box center [298, 330] width 155 height 35
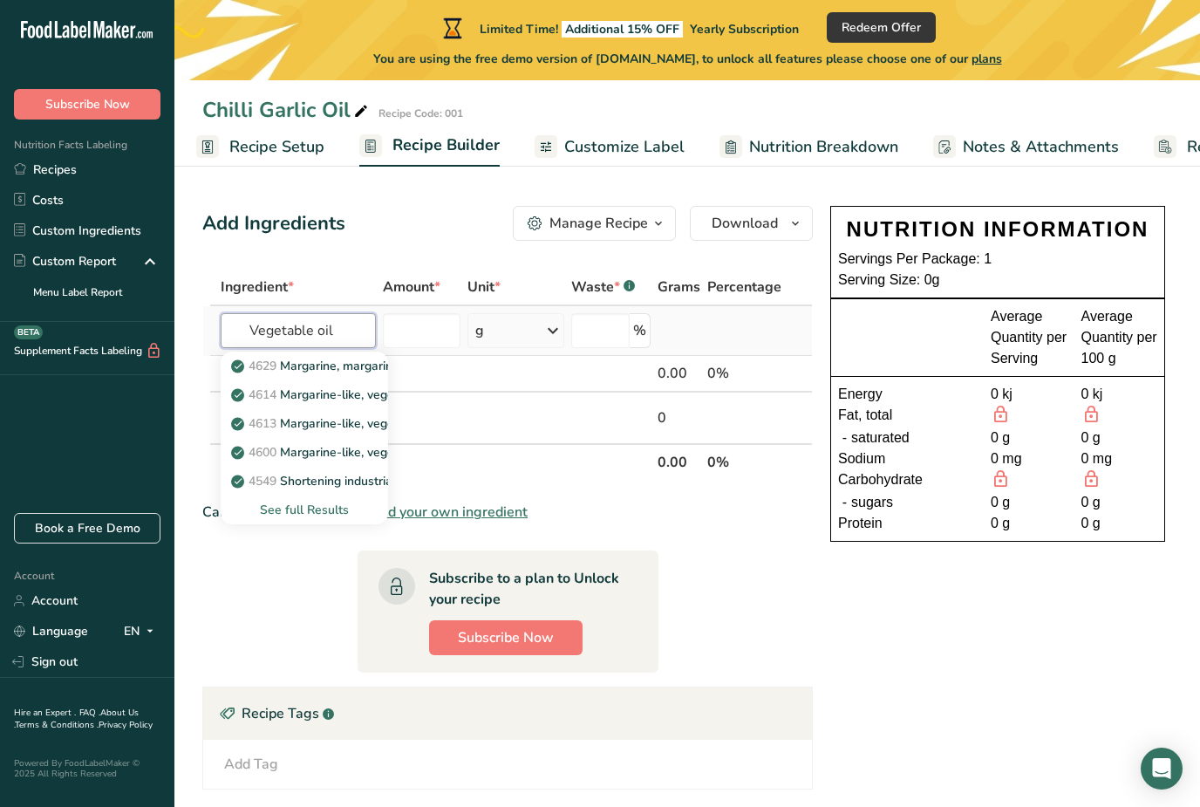
type input "Vegetable oil"
click at [308, 509] on div "See full Results" at bounding box center [305, 510] width 140 height 18
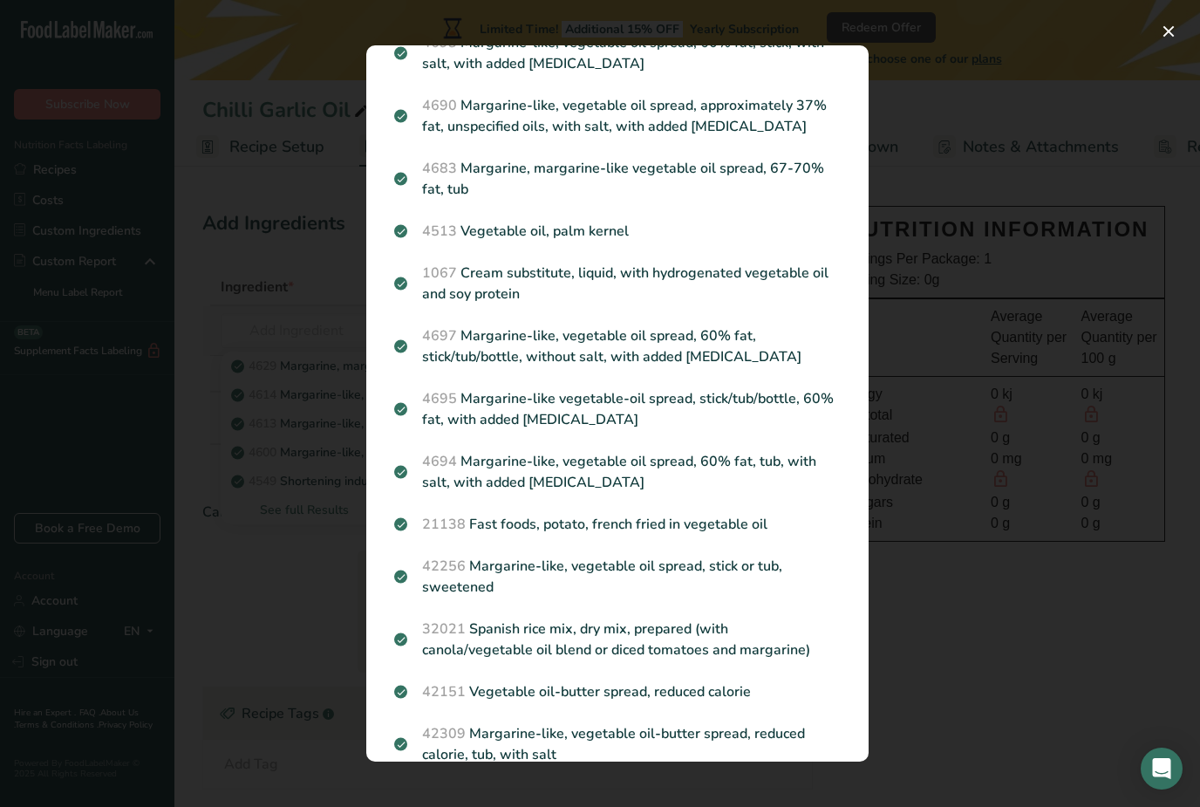
scroll to position [703, 0]
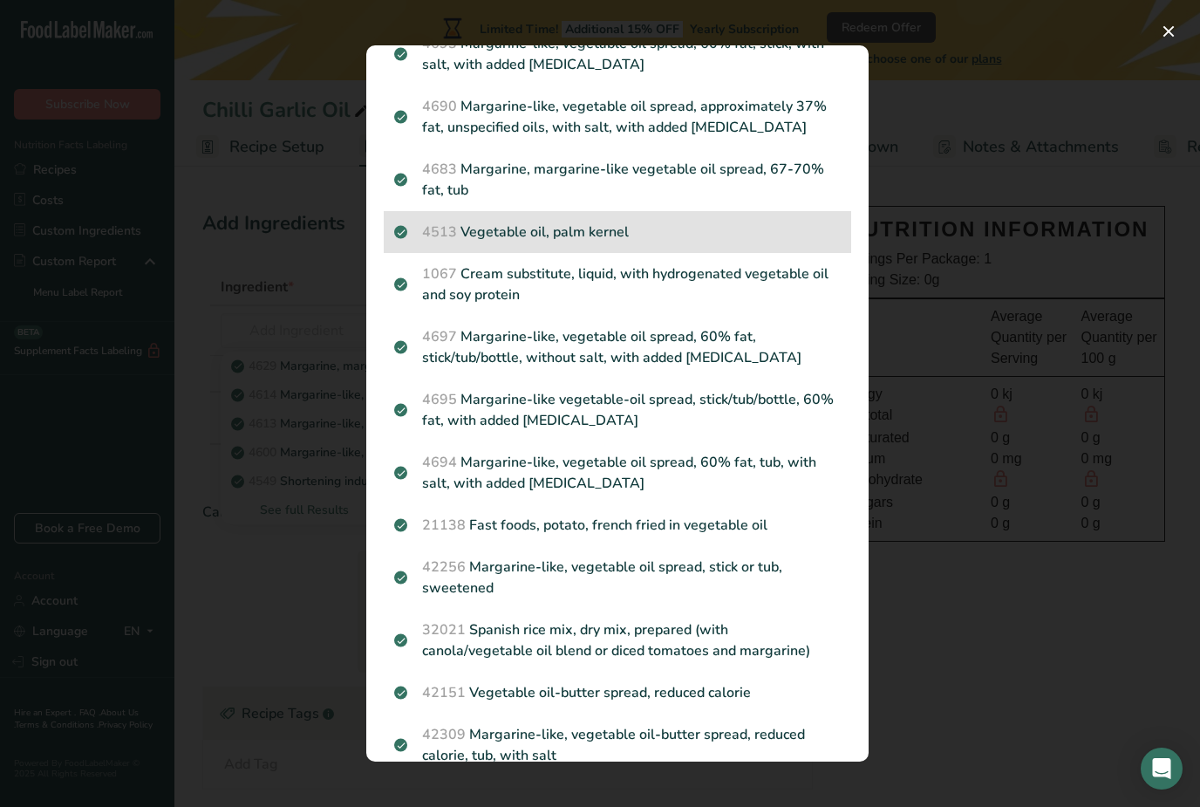
click at [650, 222] on p "4513 Vegetable oil, palm kernel" at bounding box center [617, 232] width 447 height 21
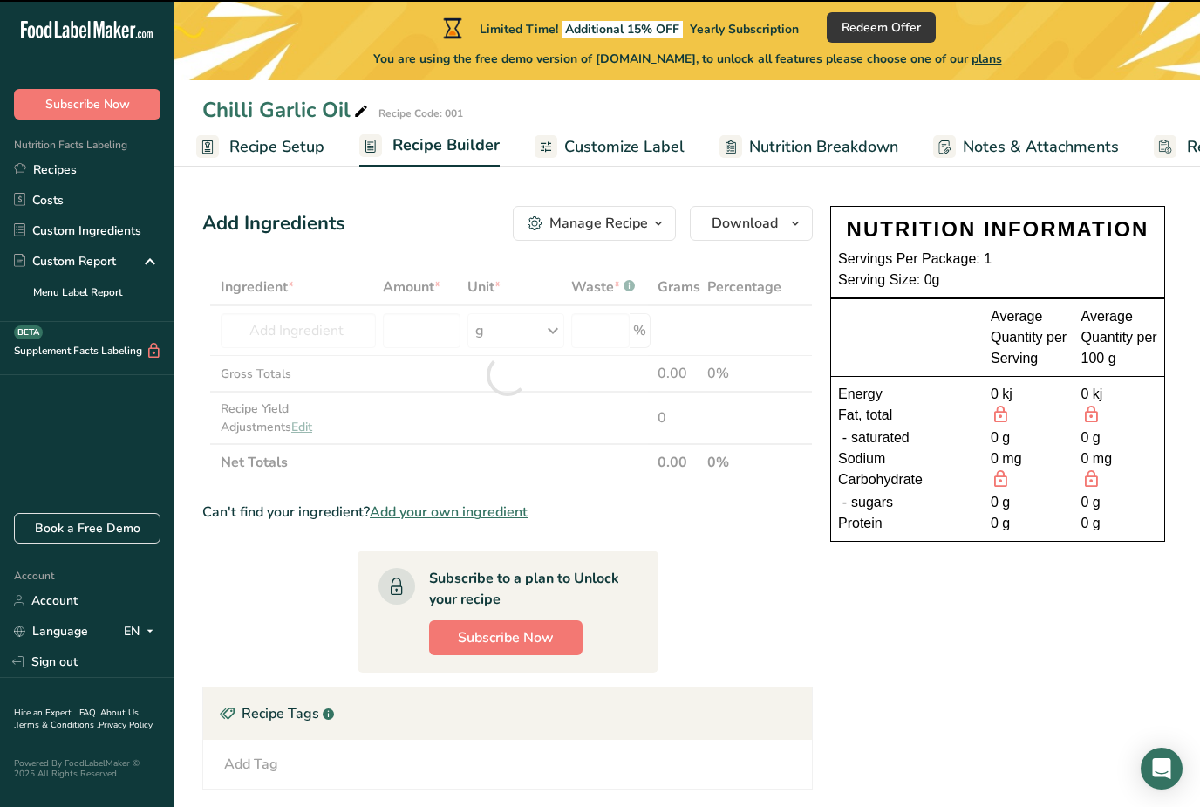
type input "0"
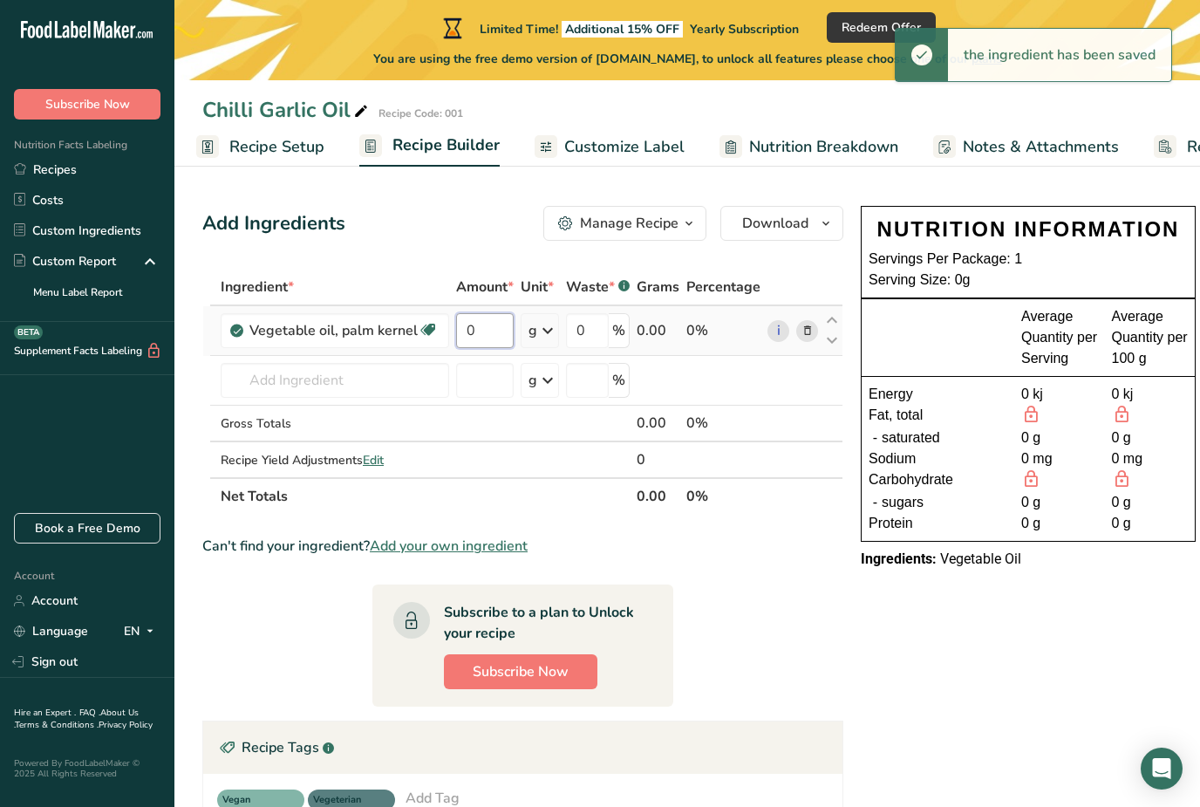
click at [475, 328] on input "0" at bounding box center [485, 330] width 58 height 35
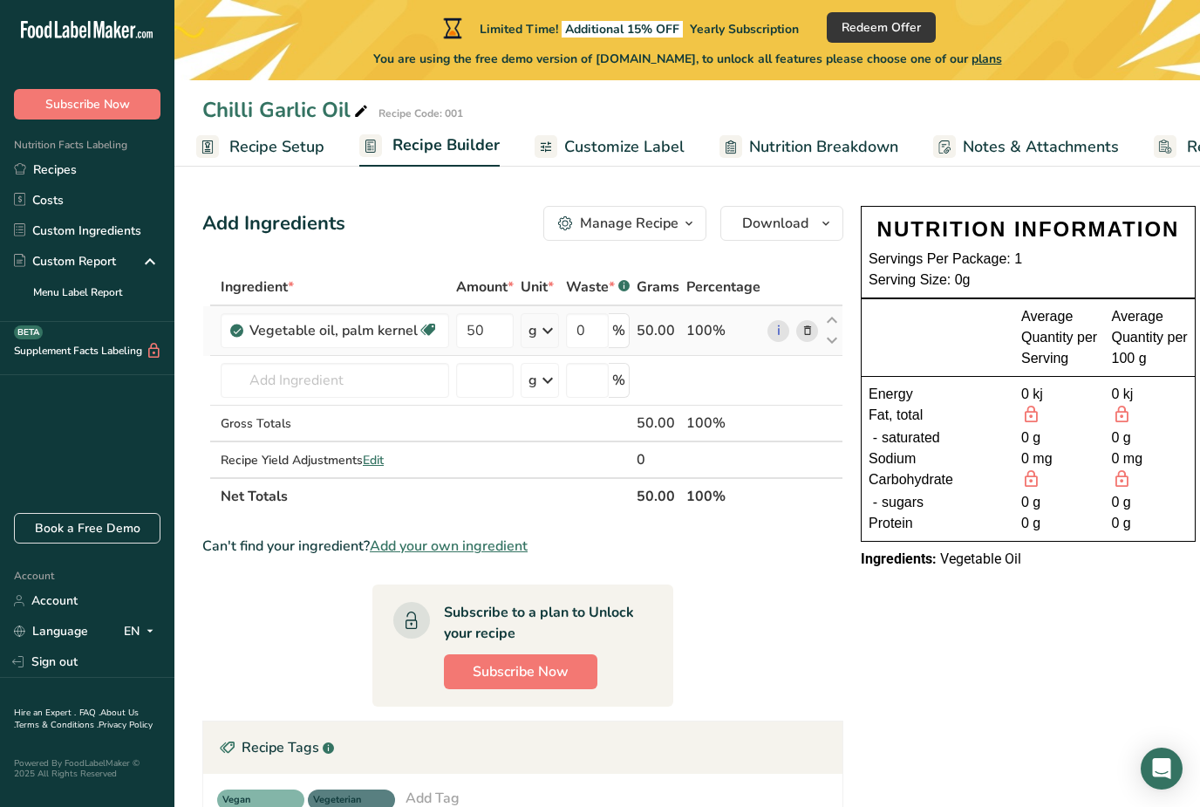
click at [537, 331] on div "Ingredient * Amount * Unit * Waste * .a-a{fill:#347362;}.b-a{fill:#fff;} Grams …" at bounding box center [522, 392] width 641 height 246
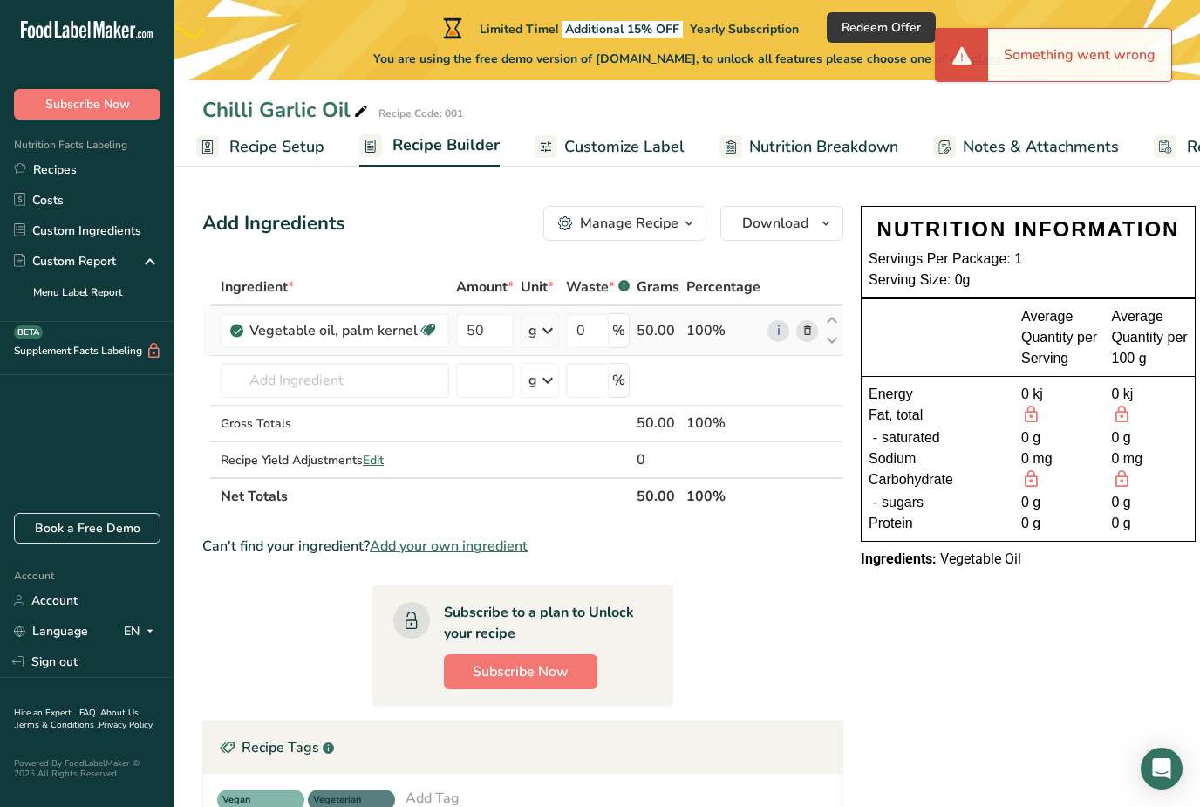
click at [550, 325] on icon at bounding box center [547, 330] width 21 height 31
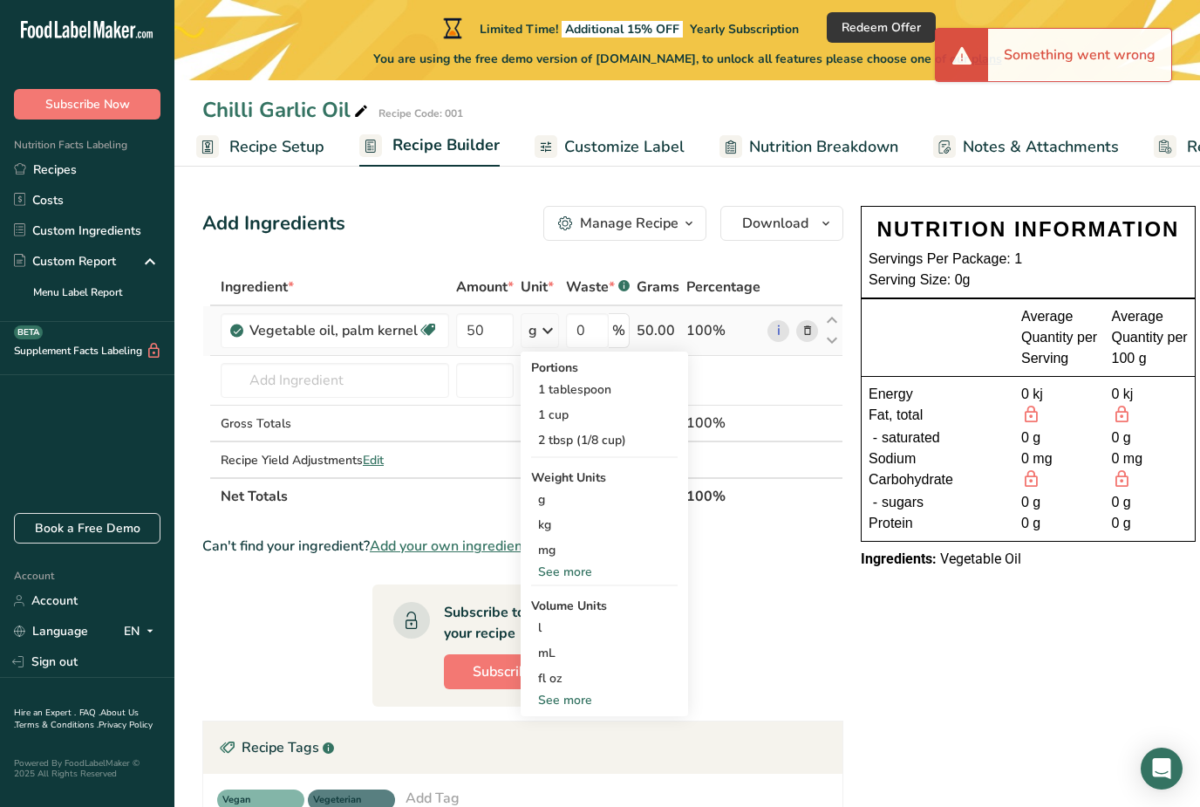
type input "0"
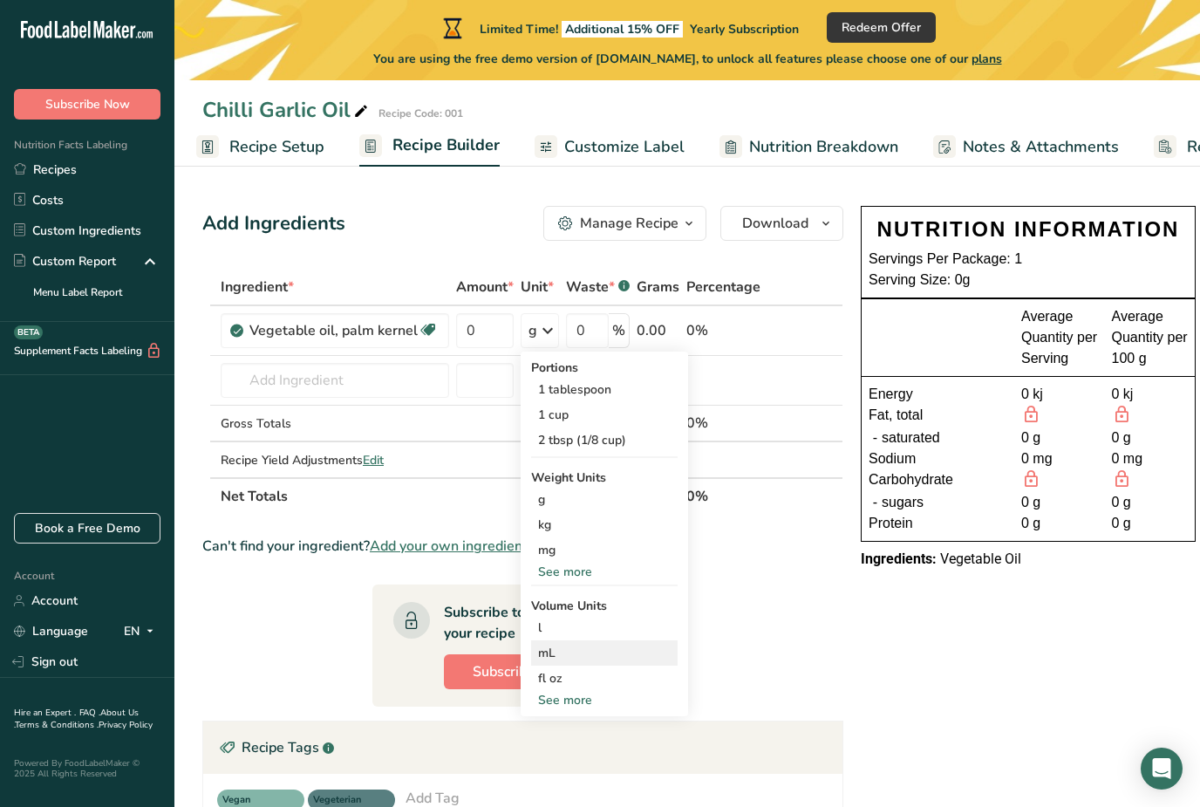
click at [570, 650] on div "mL" at bounding box center [604, 653] width 133 height 18
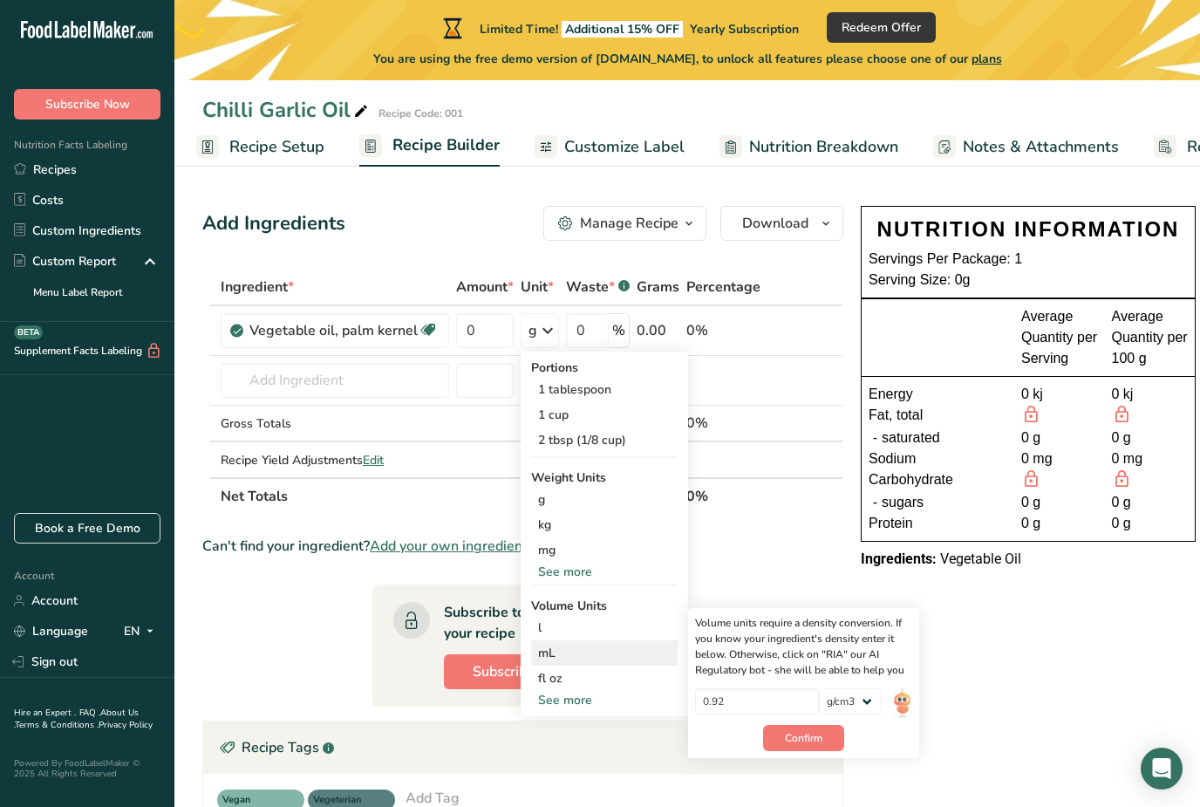
click at [551, 655] on div "mL" at bounding box center [604, 653] width 133 height 18
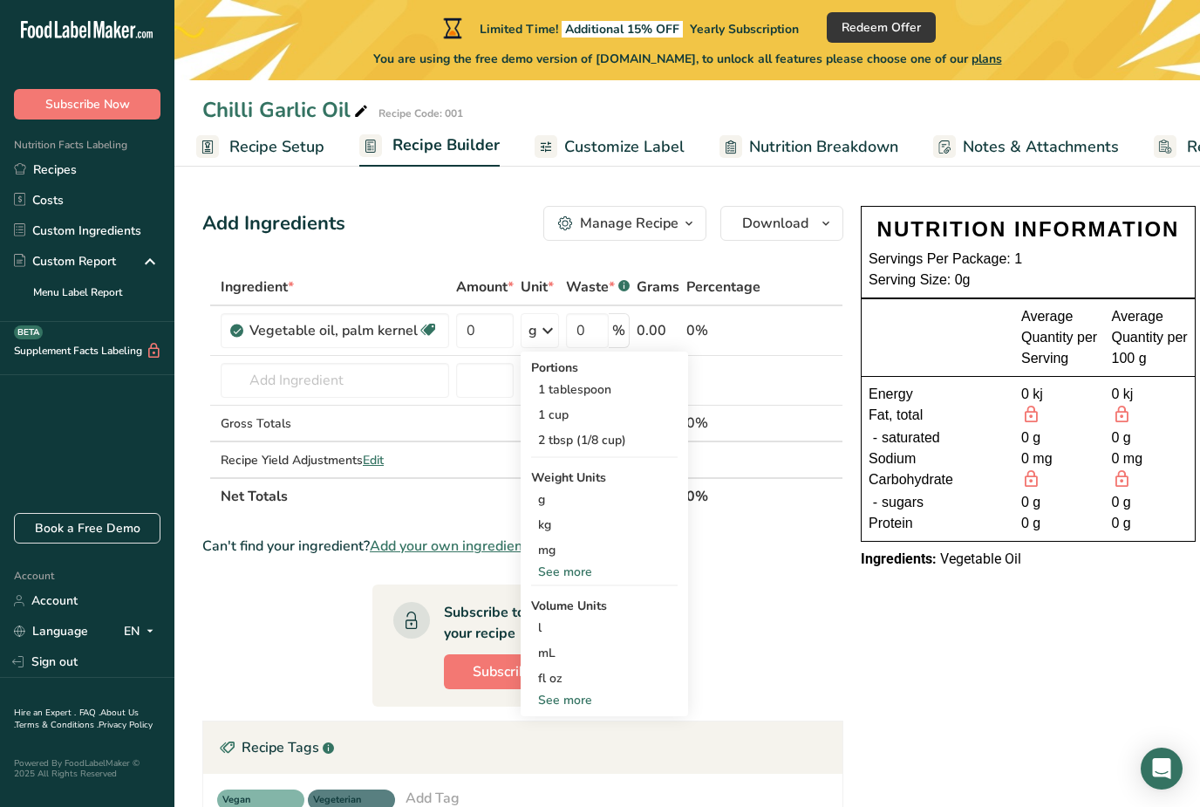
click at [737, 554] on div "Can't find your ingredient? Add your own ingredient" at bounding box center [522, 546] width 641 height 21
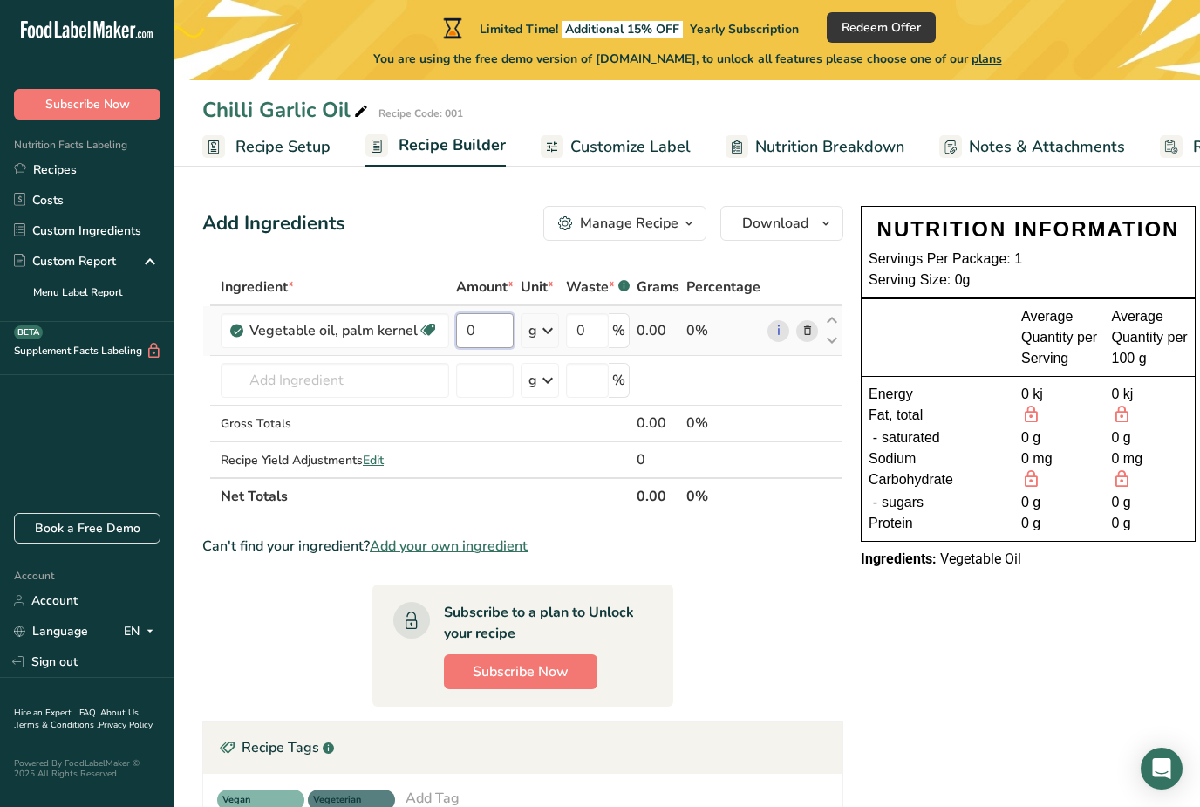
click at [481, 328] on input "0" at bounding box center [485, 330] width 58 height 35
click at [544, 328] on div "Ingredient * Amount * Unit * Waste * .a-a{fill:#347362;}.b-a{fill:#fff;} Grams …" at bounding box center [522, 392] width 641 height 246
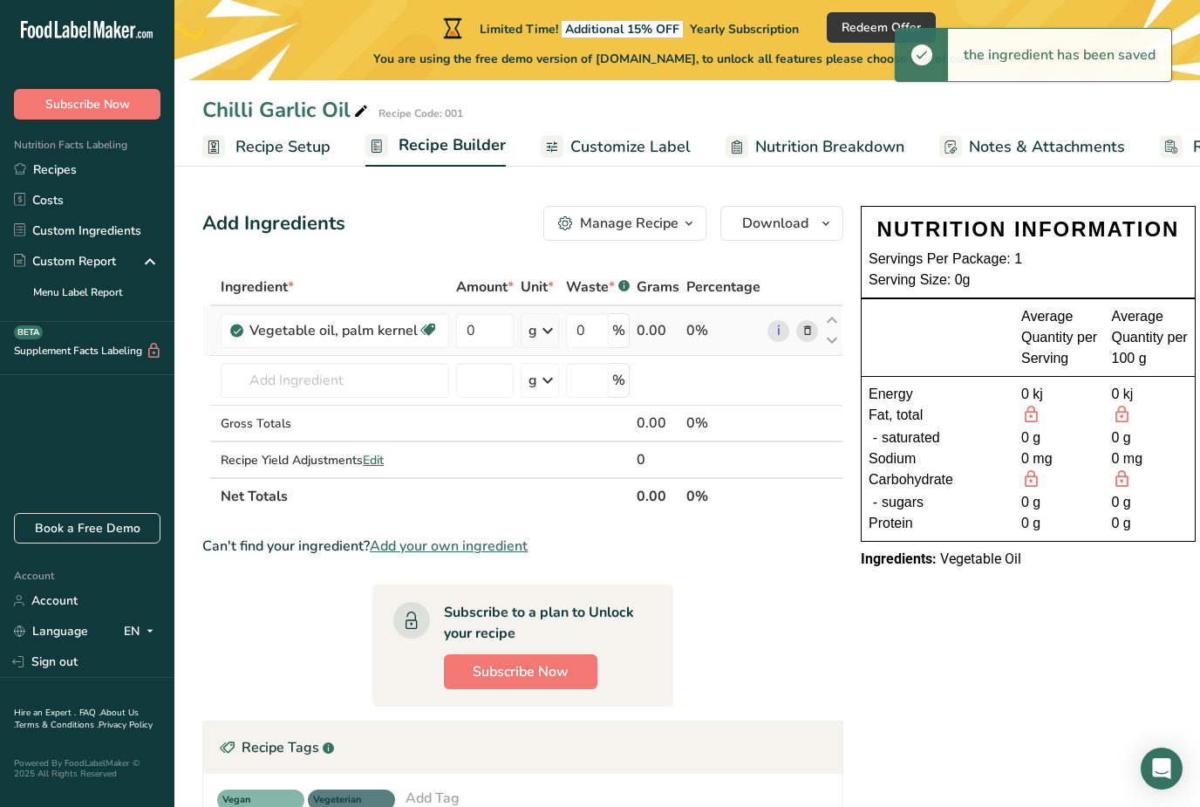
click at [545, 337] on icon at bounding box center [547, 330] width 21 height 31
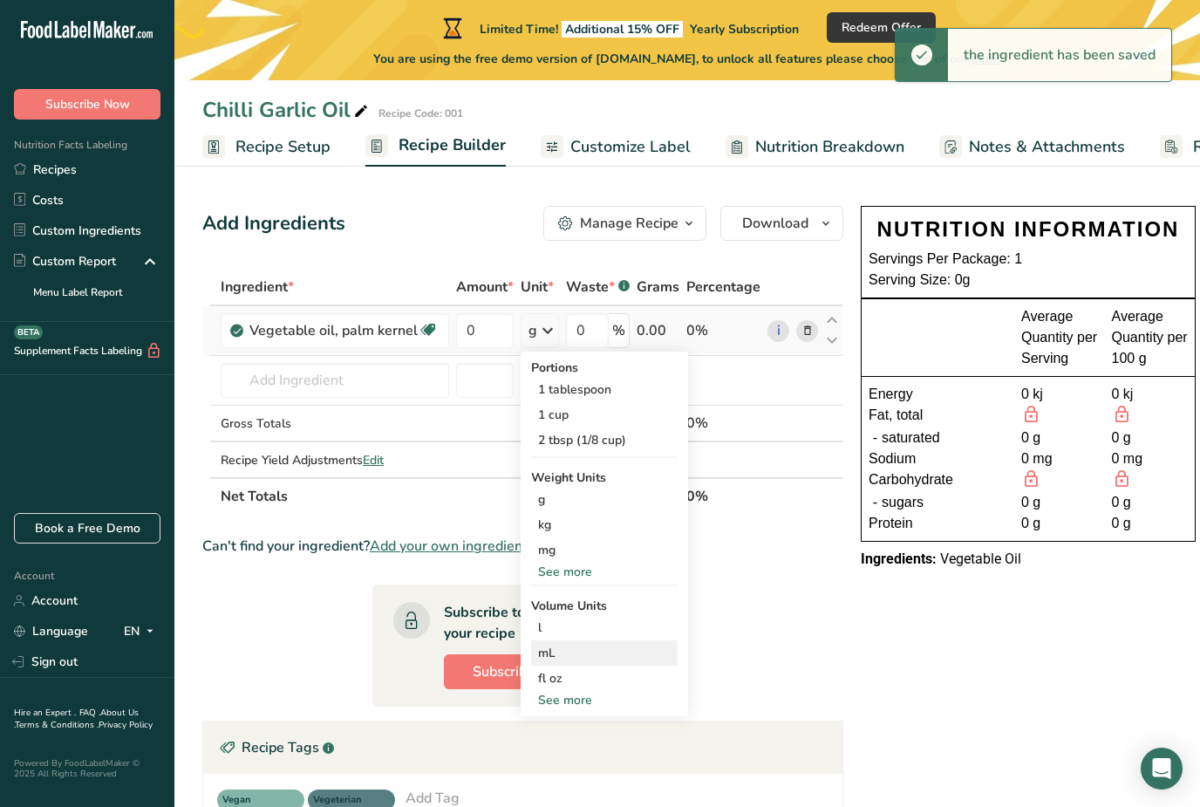
click at [573, 646] on div "mL" at bounding box center [604, 653] width 133 height 18
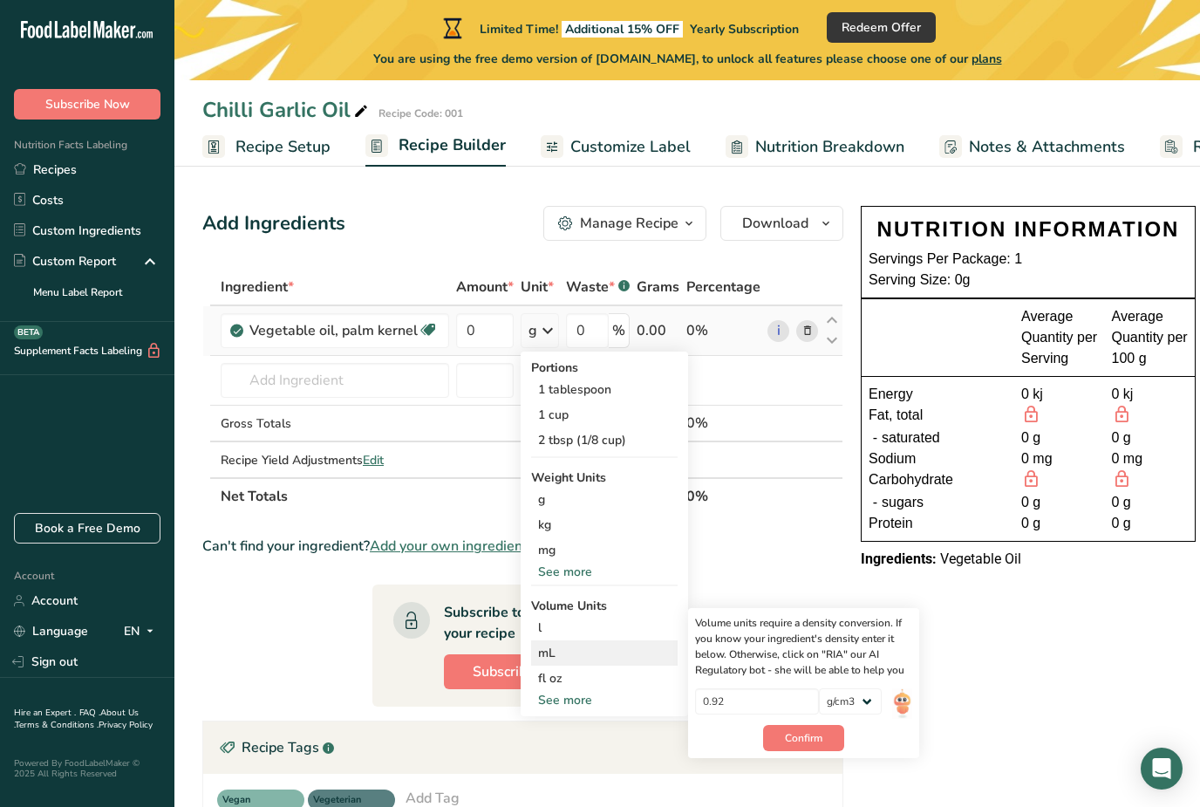
click at [548, 654] on div "mL" at bounding box center [604, 653] width 133 height 18
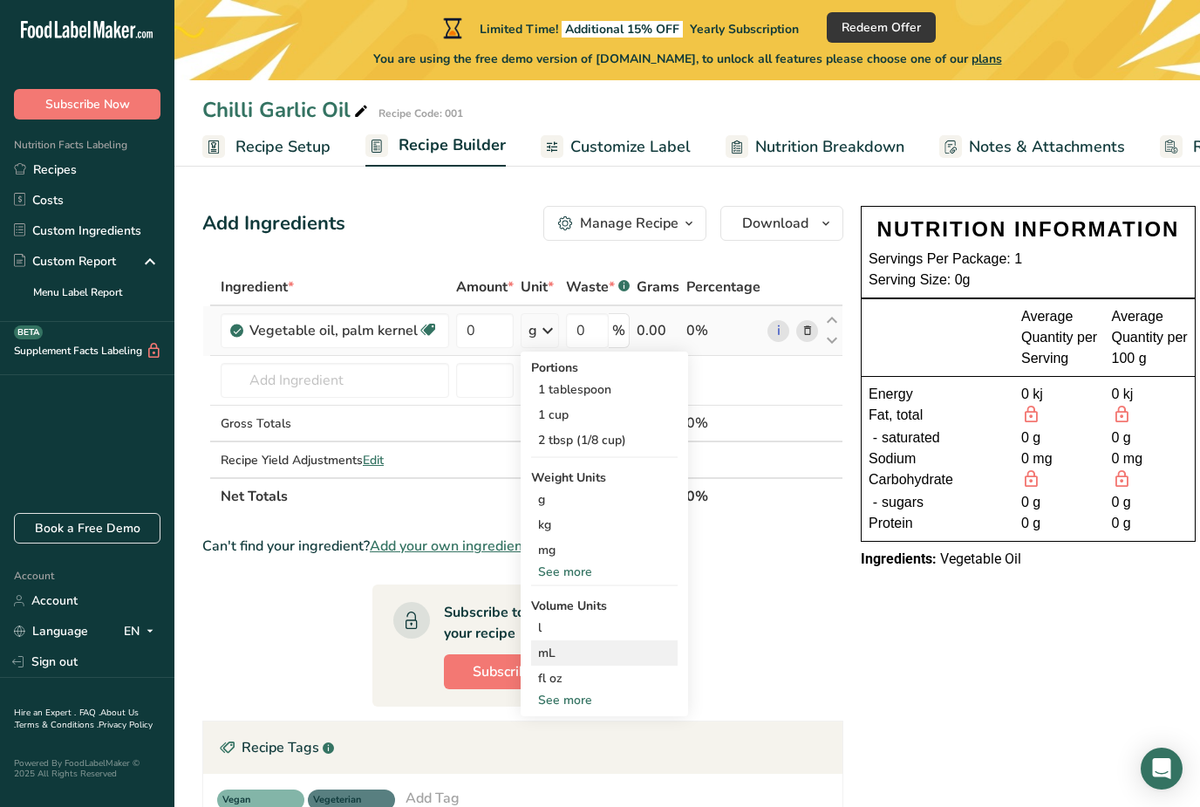
click at [599, 647] on div "mL" at bounding box center [604, 653] width 133 height 18
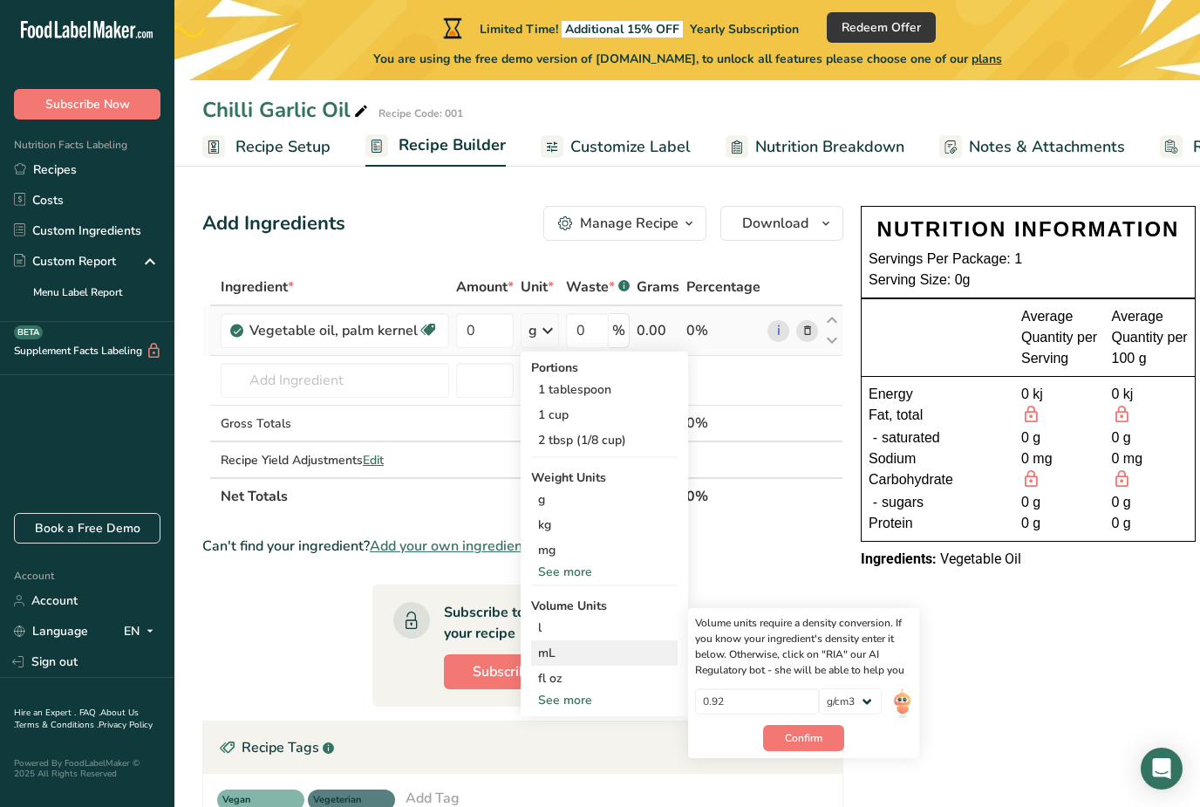
click at [555, 652] on div "mL" at bounding box center [604, 653] width 133 height 18
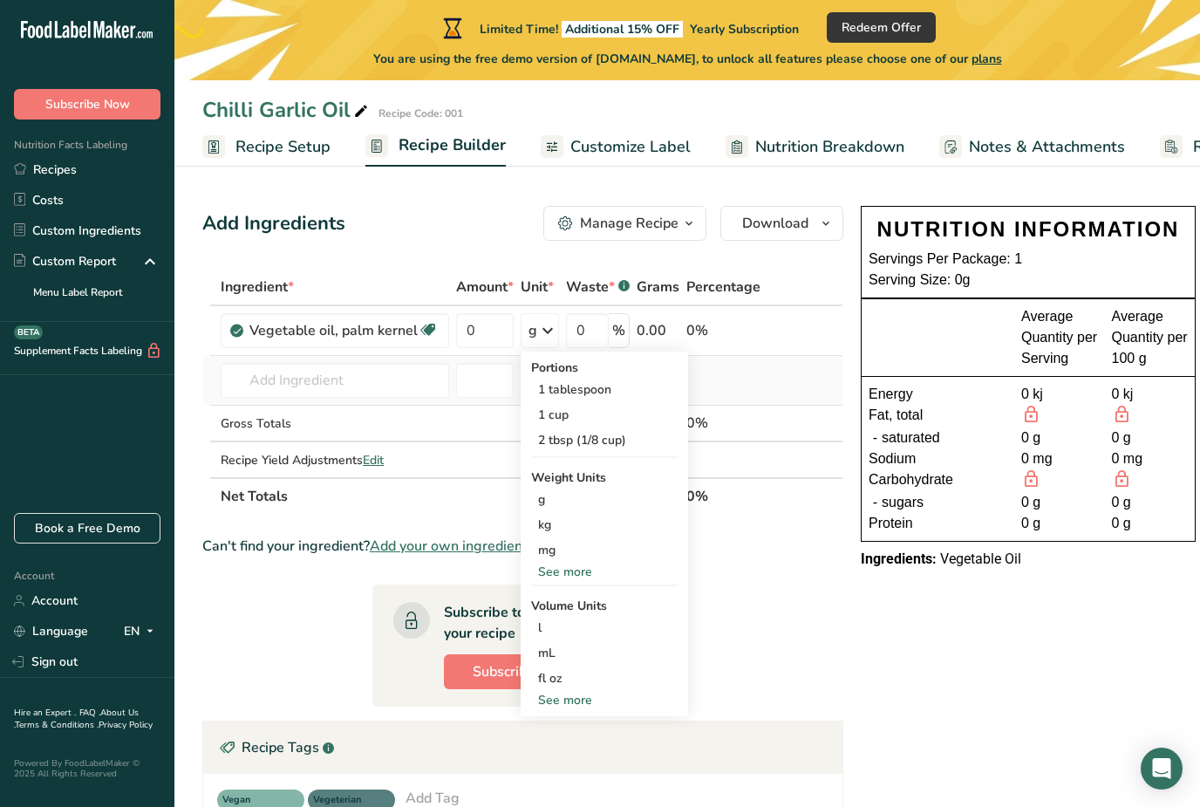
click at [754, 379] on td at bounding box center [723, 381] width 81 height 50
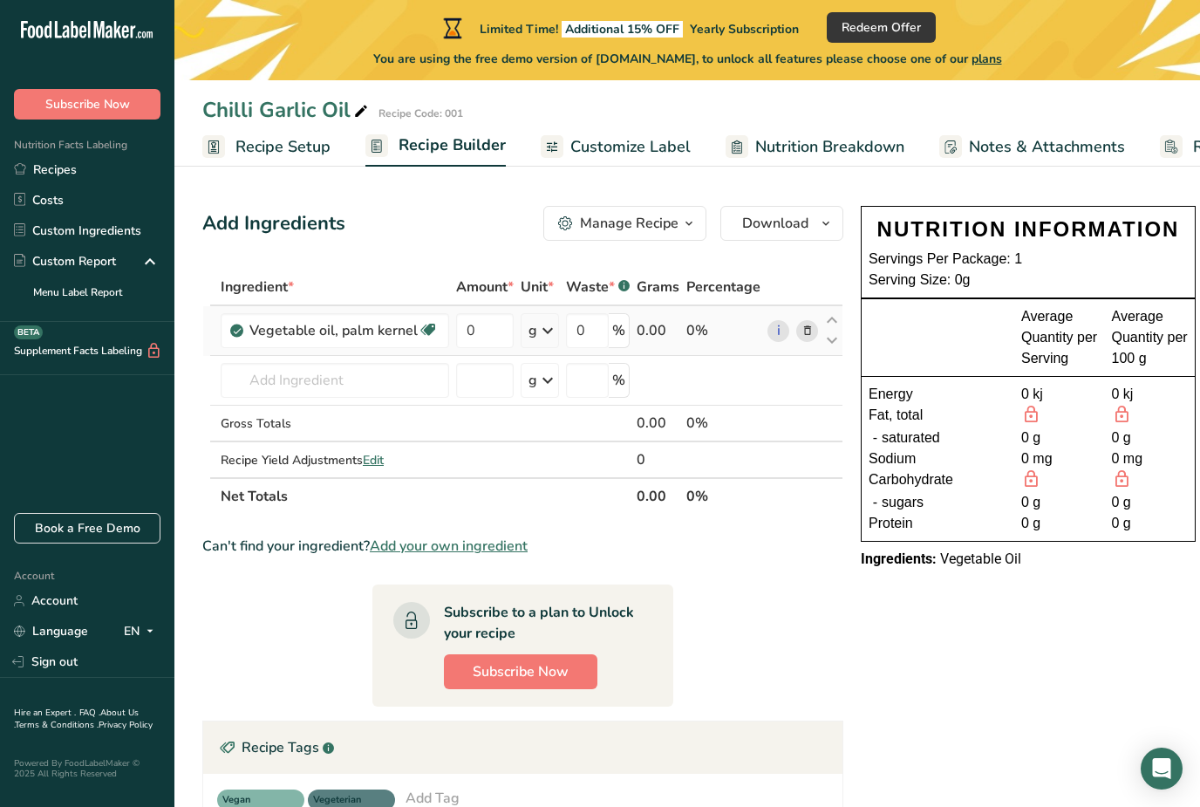
click at [534, 330] on div "g" at bounding box center [533, 330] width 9 height 21
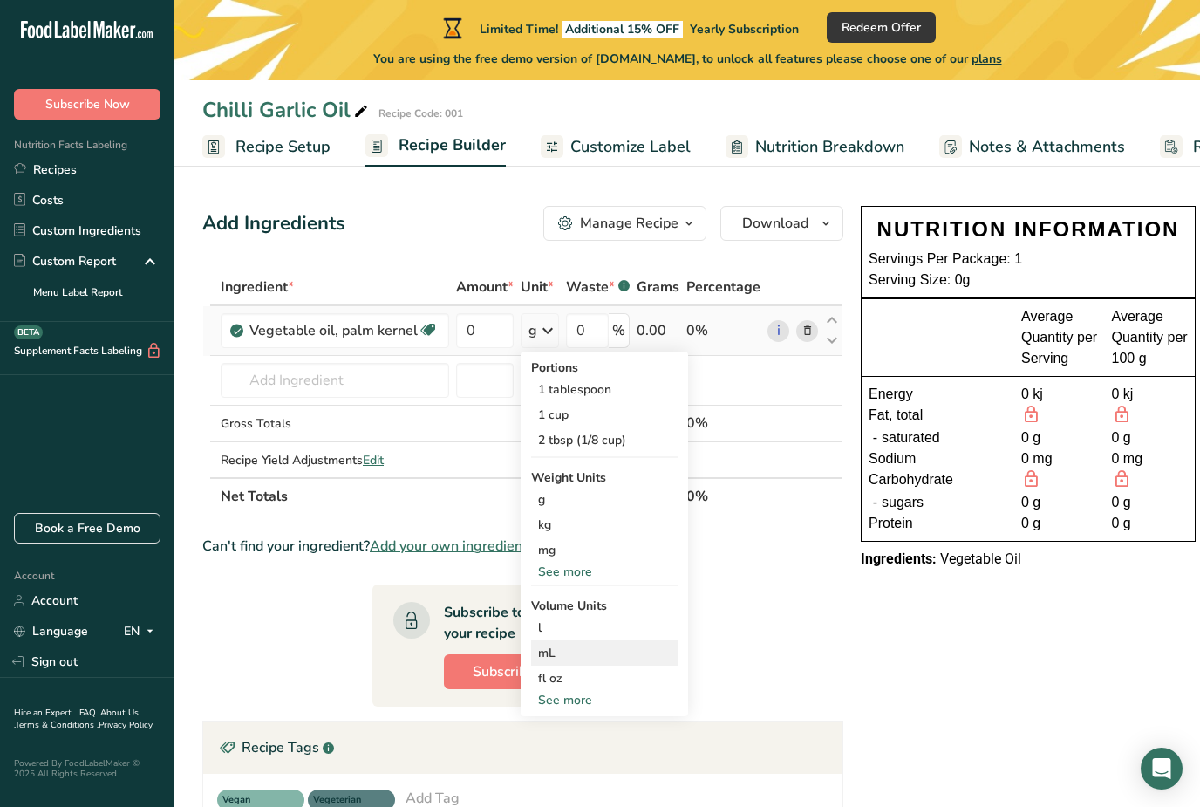
click at [560, 656] on div "mL" at bounding box center [604, 653] width 133 height 18
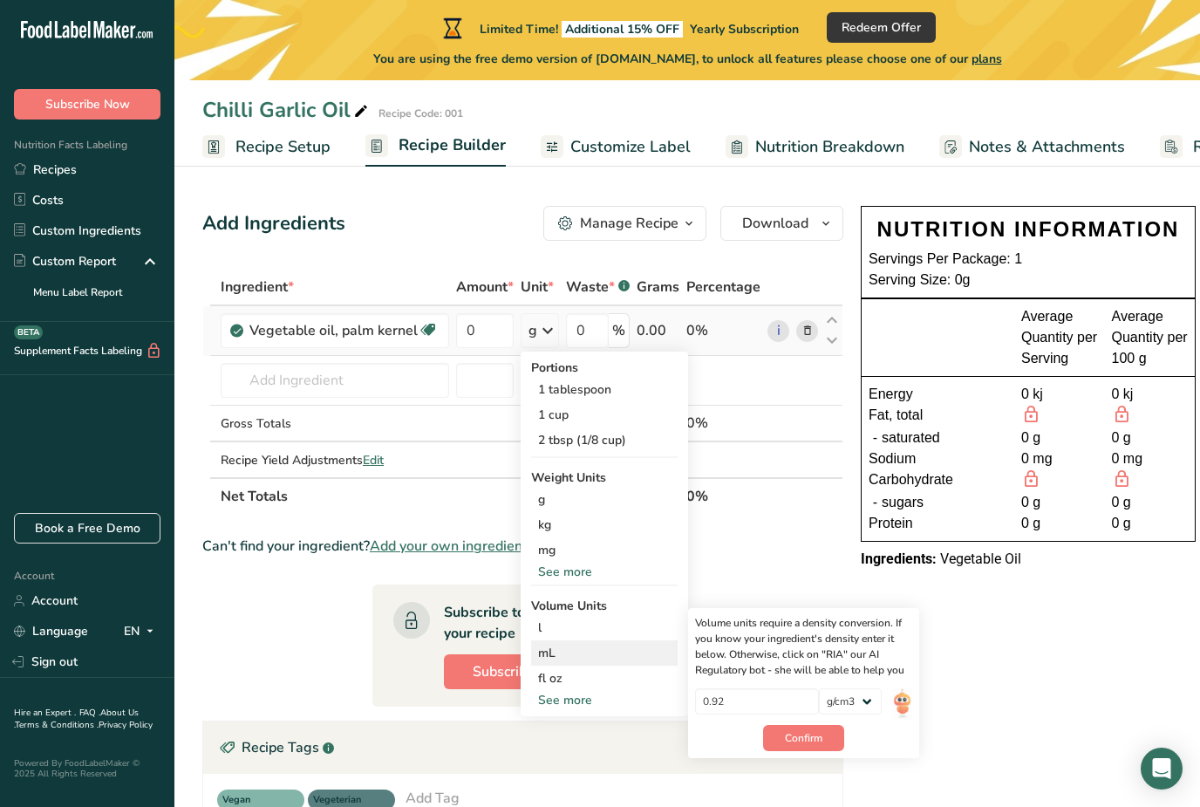
click at [569, 649] on div "mL" at bounding box center [604, 653] width 133 height 18
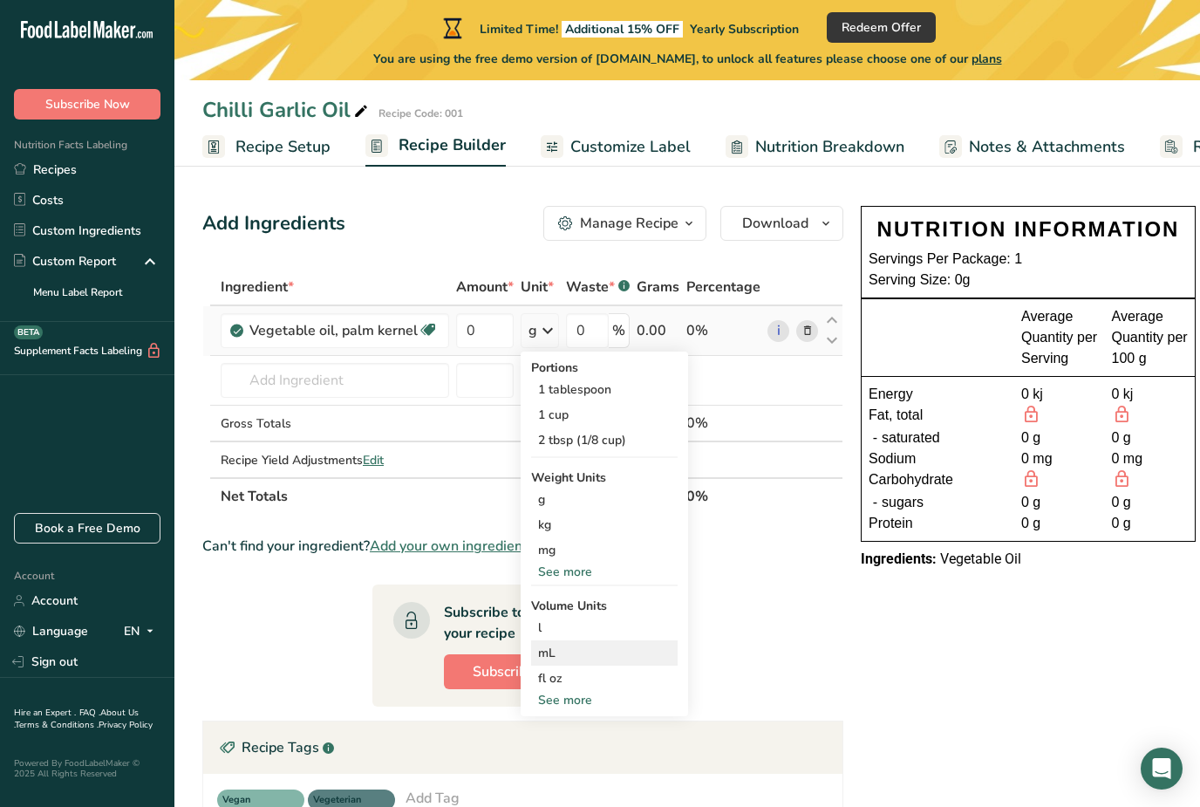
click at [604, 646] on div "mL" at bounding box center [604, 653] width 133 height 18
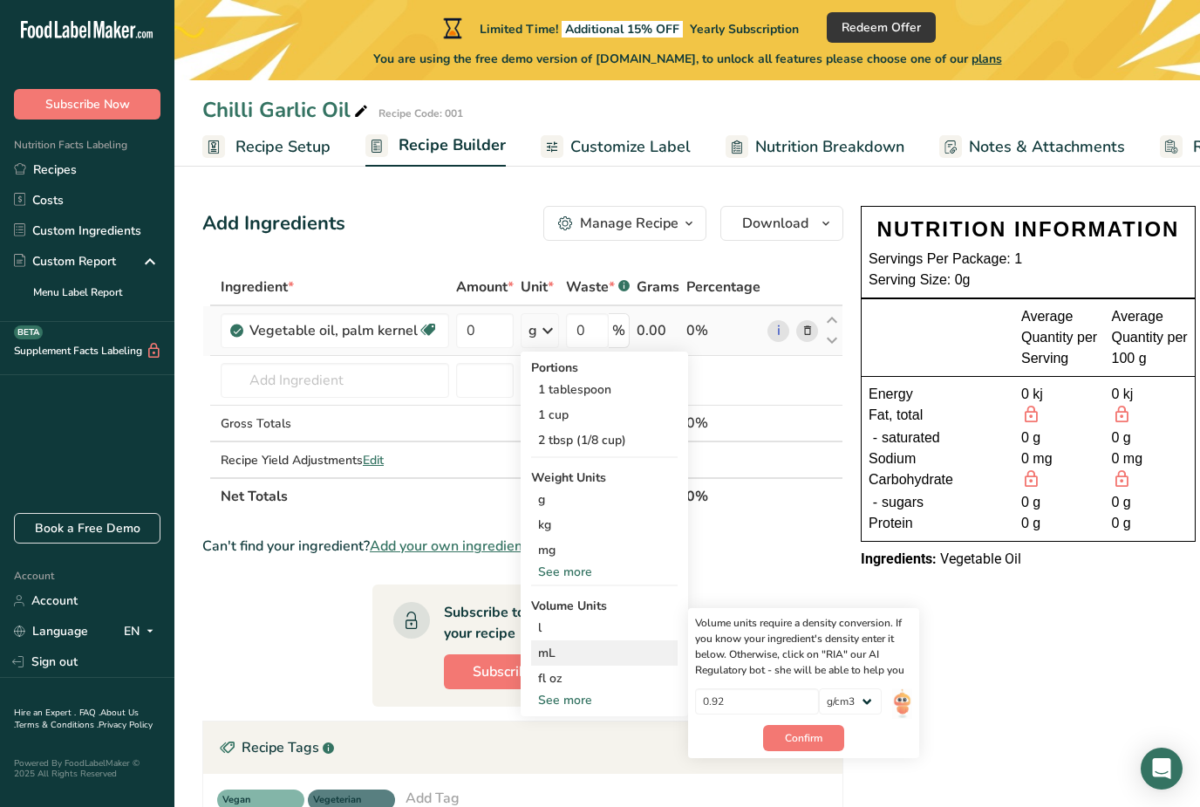
click at [598, 652] on div "mL" at bounding box center [604, 653] width 133 height 18
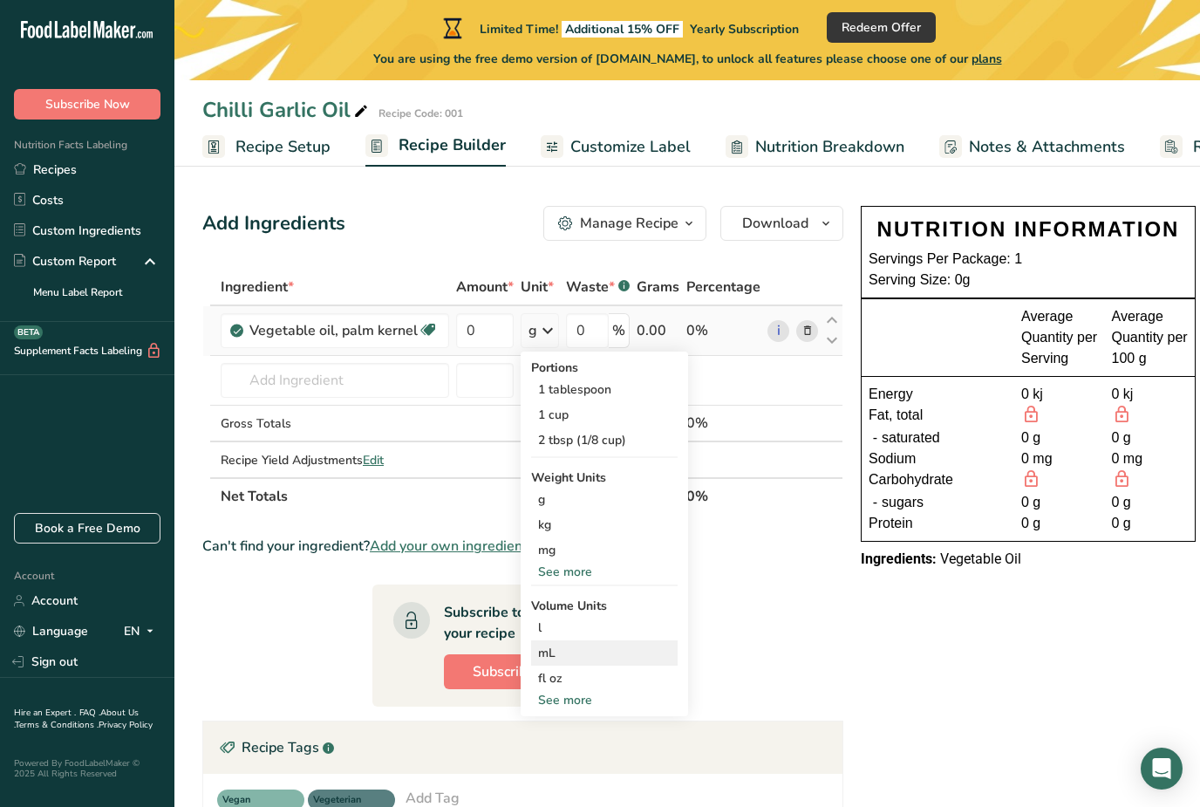
click at [599, 644] on div "mL" at bounding box center [604, 653] width 133 height 18
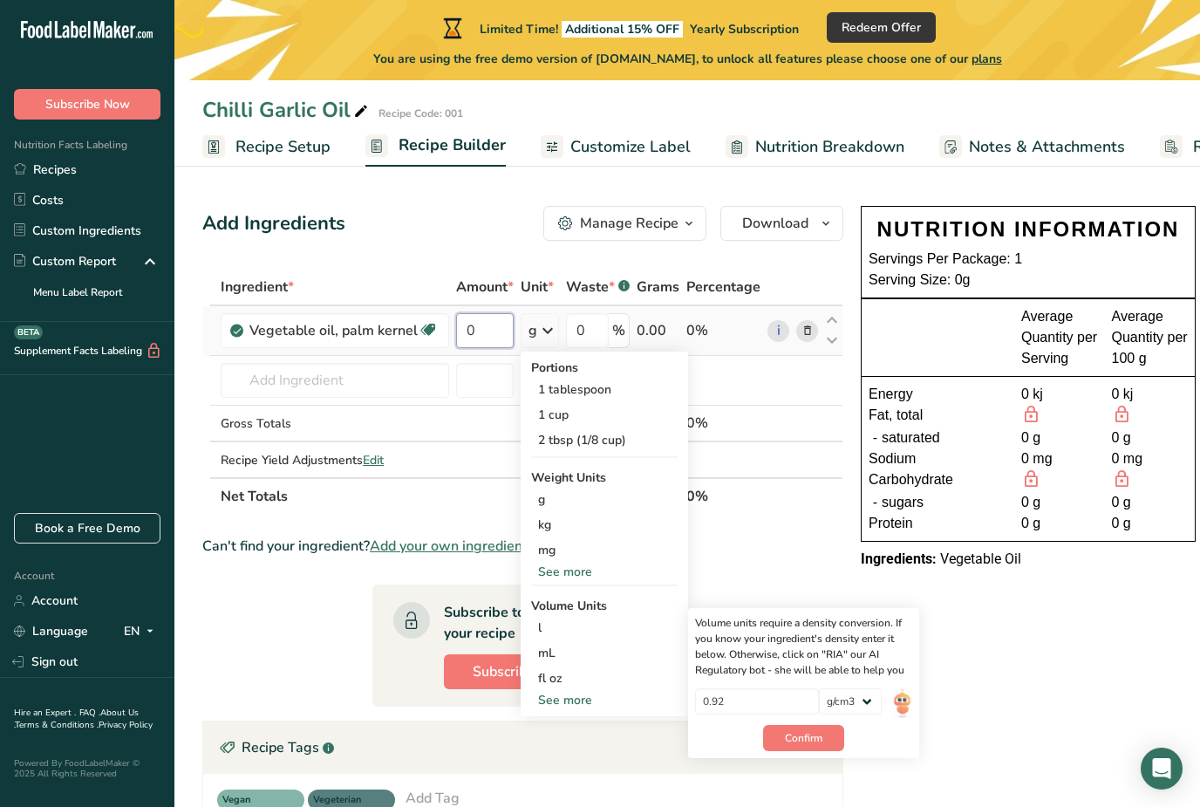
click at [490, 338] on input "0" at bounding box center [485, 330] width 58 height 35
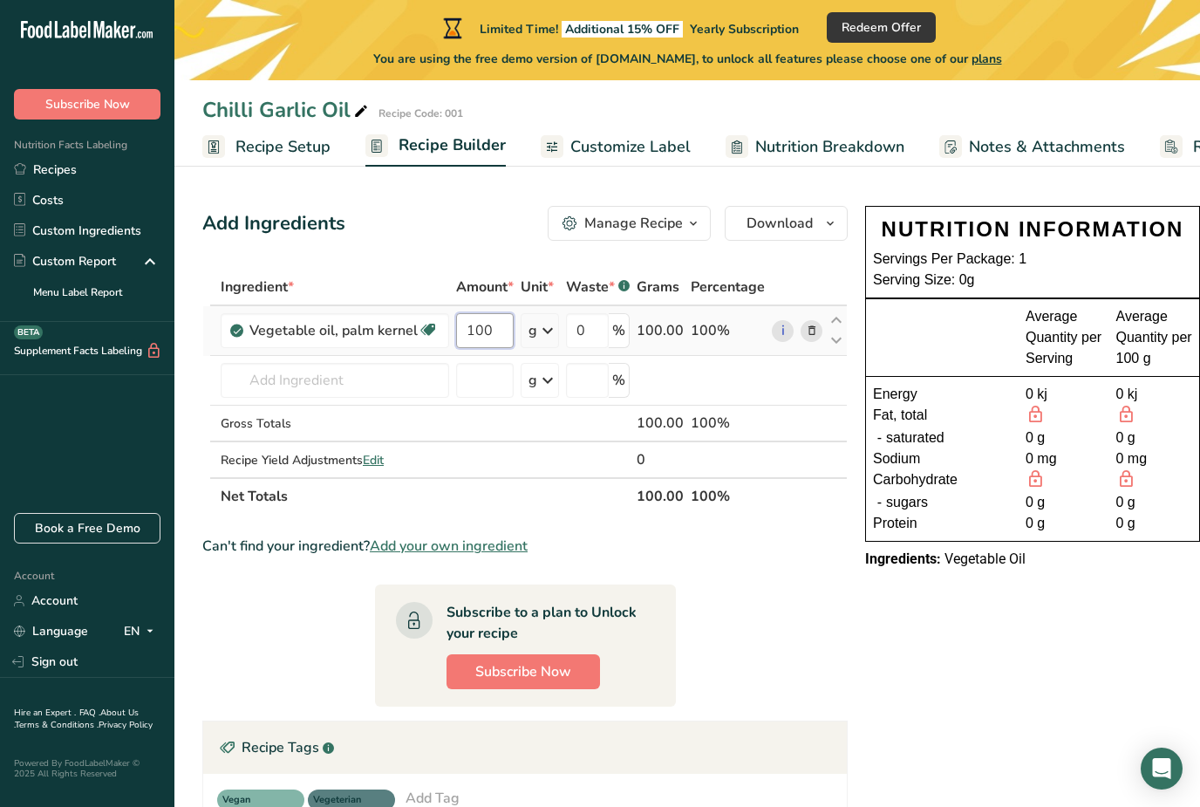
type input "100"
click at [542, 334] on div "Ingredient * Amount * Unit * Waste * .a-a{fill:#347362;}.b-a{fill:#fff;} Grams …" at bounding box center [524, 392] width 645 height 246
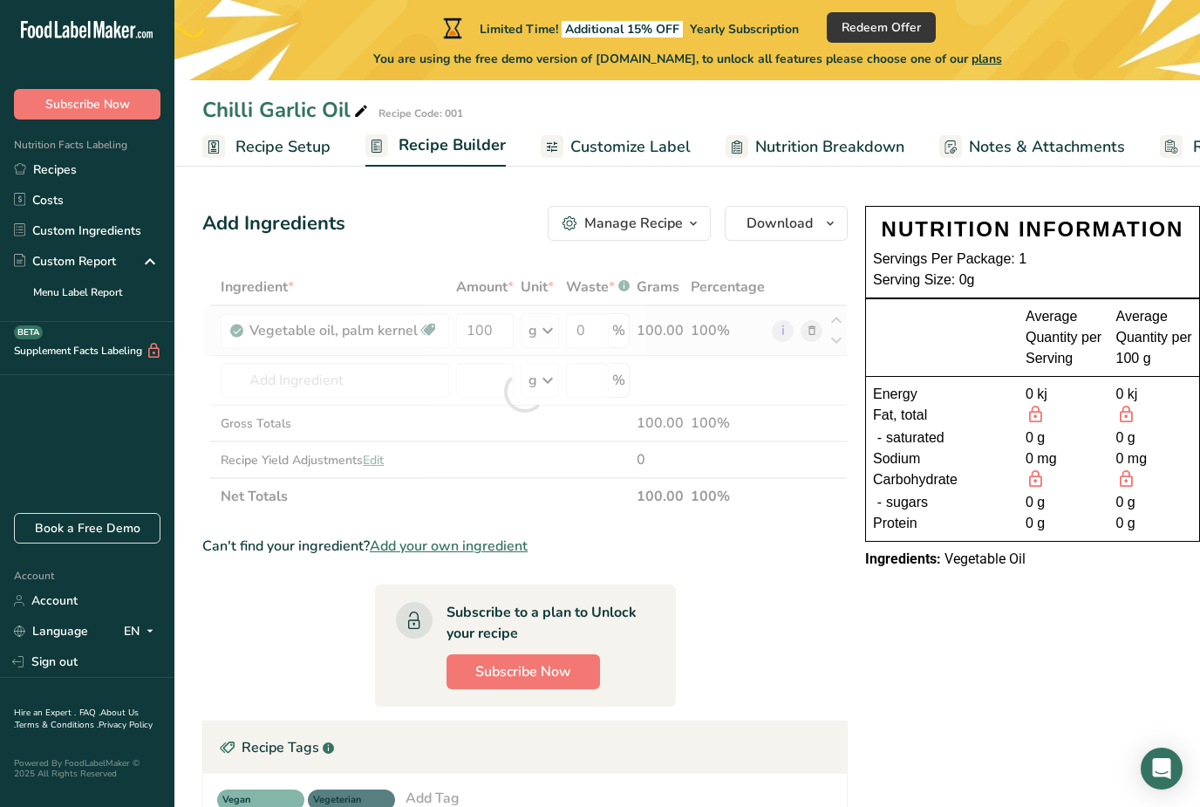
scroll to position [0, 33]
